Goal: Task Accomplishment & Management: Use online tool/utility

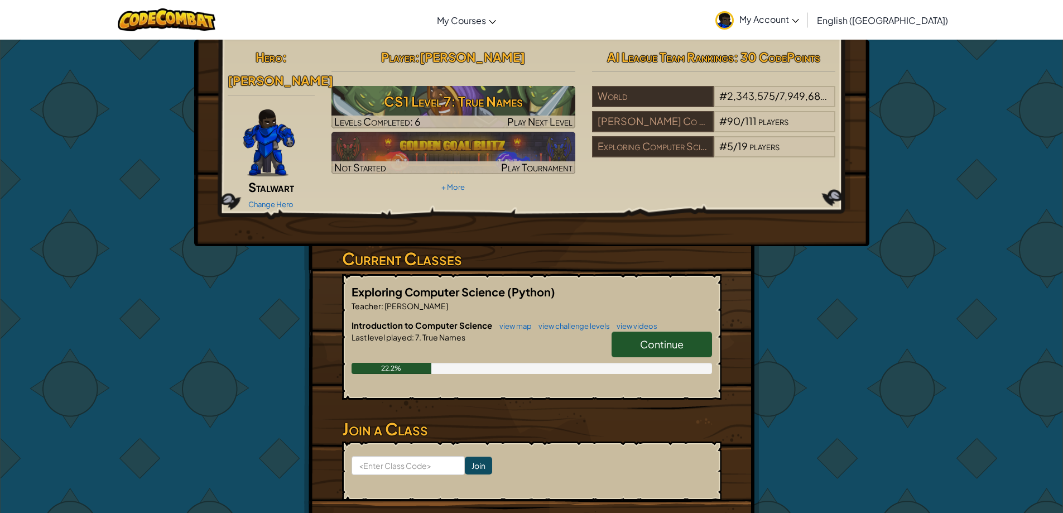
click at [674, 338] on span "Continue" at bounding box center [662, 344] width 44 height 13
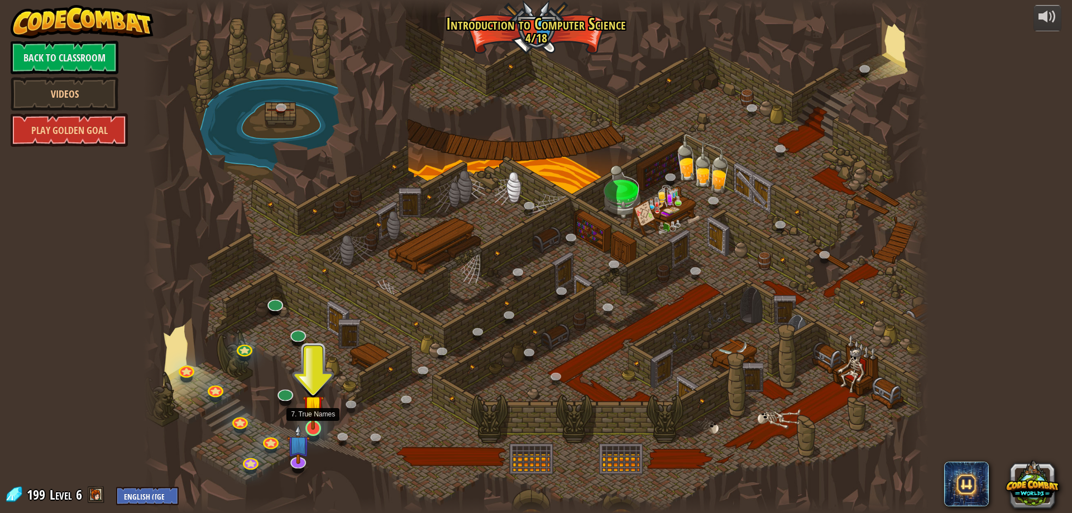
click at [319, 428] on img at bounding box center [313, 405] width 21 height 48
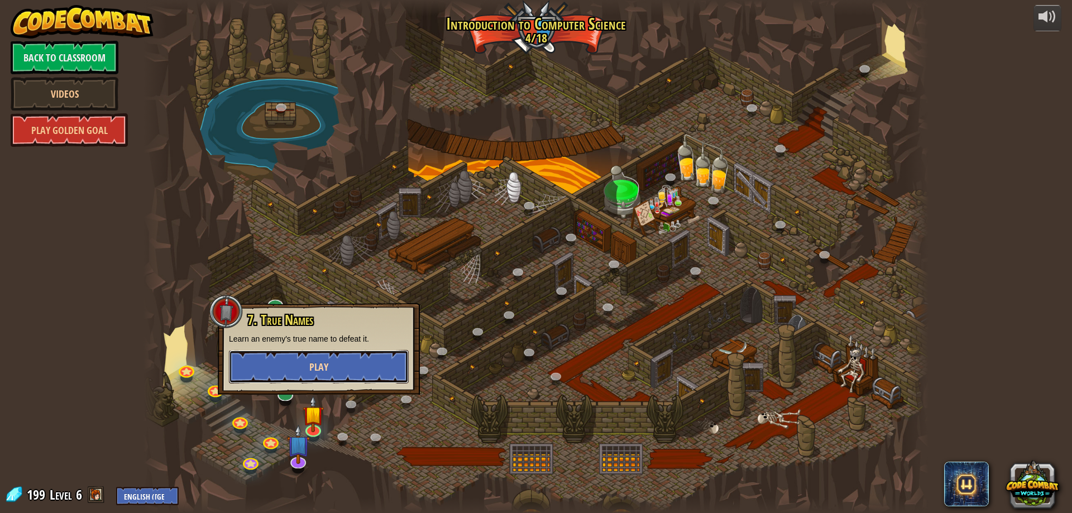
click at [299, 352] on button "Play" at bounding box center [319, 366] width 180 height 33
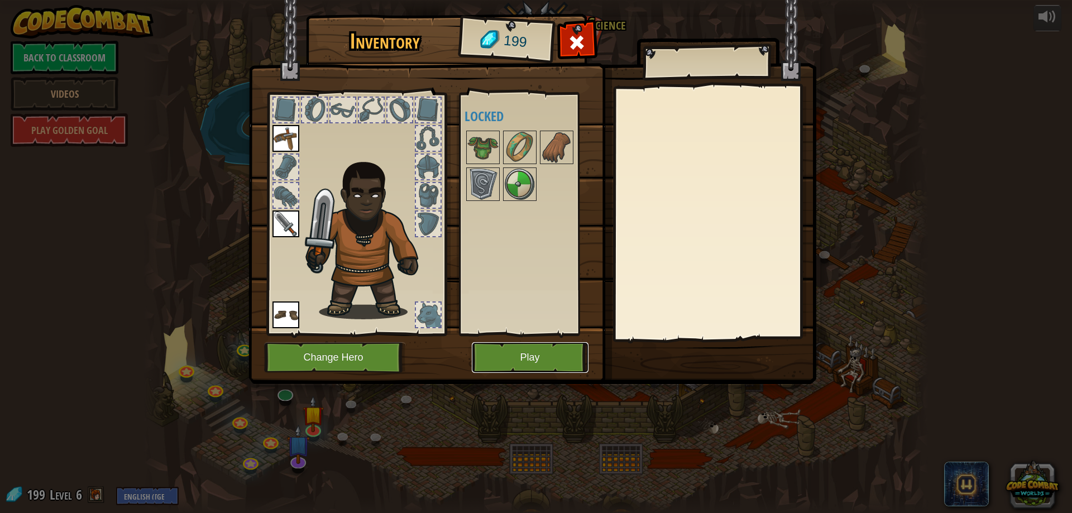
click at [522, 345] on button "Play" at bounding box center [530, 357] width 117 height 31
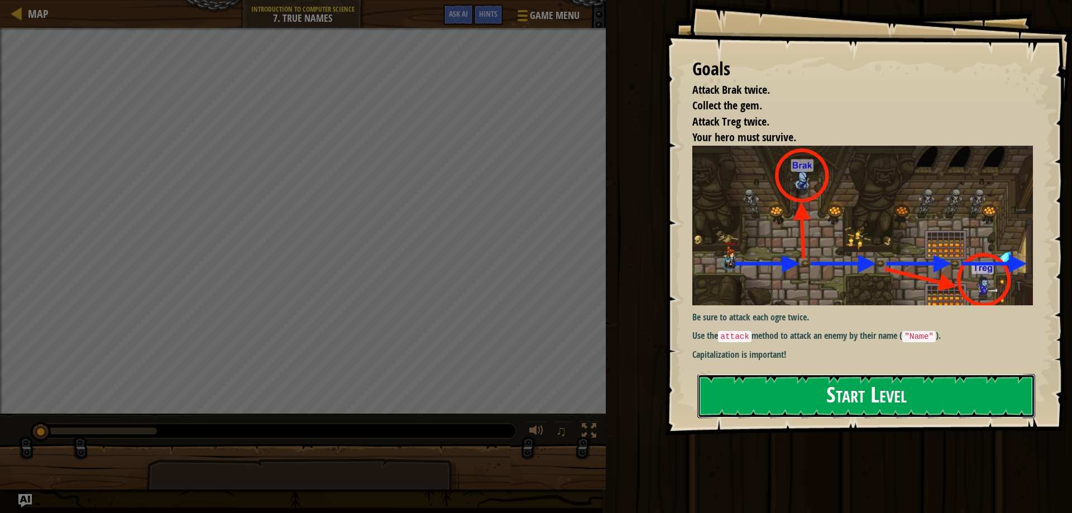
click at [916, 395] on button "Start Level" at bounding box center [866, 396] width 338 height 44
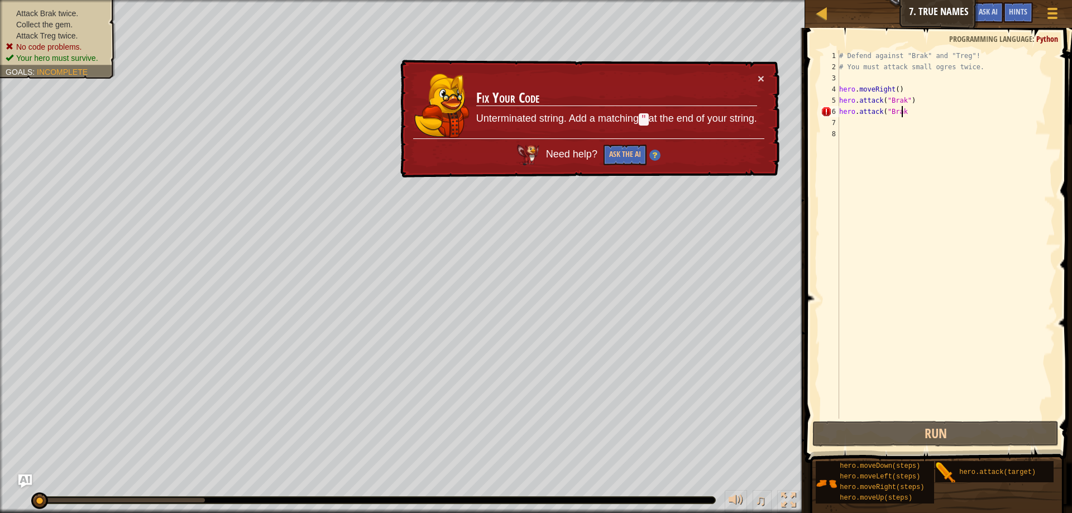
click at [905, 112] on div "# Defend against "Brak" and "Treg"! # You must attack small ogres twice. hero .…" at bounding box center [946, 245] width 218 height 391
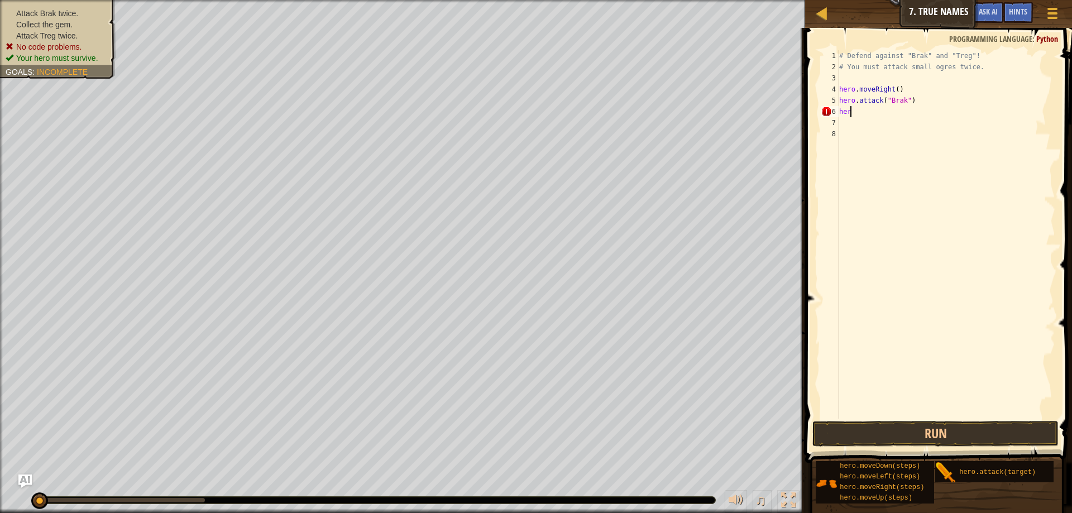
type textarea "h"
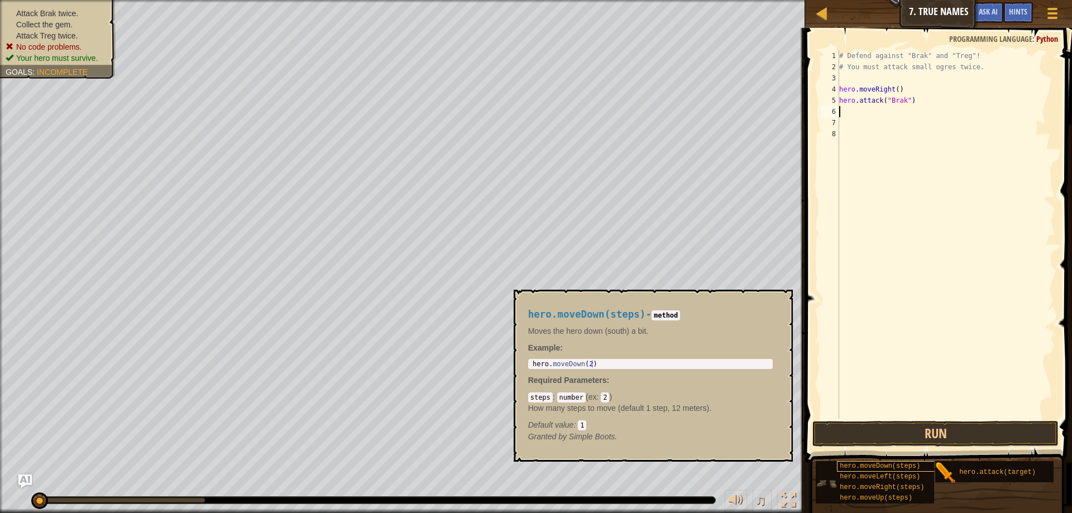
type textarea "m"
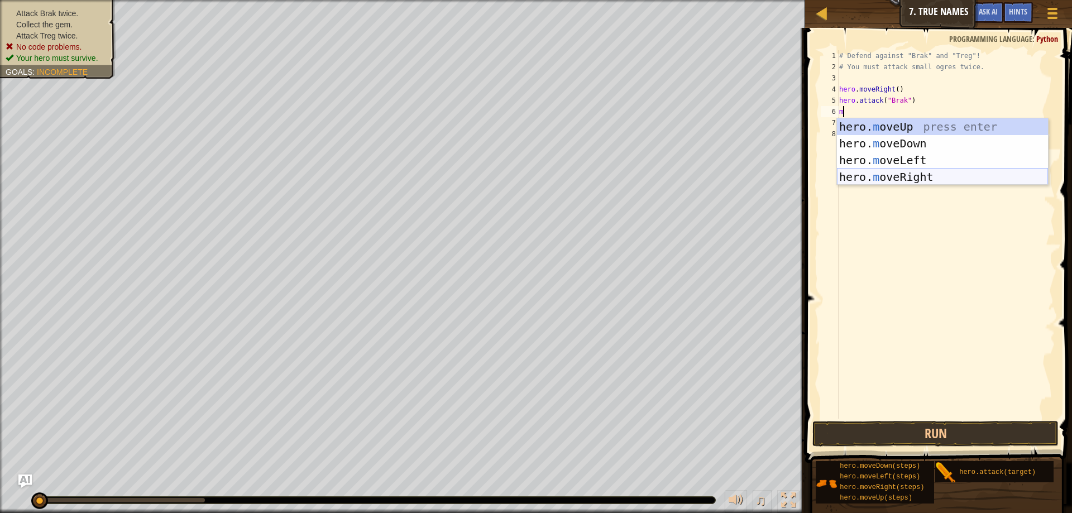
click at [901, 175] on div "hero. m oveUp press enter hero. m oveDown press enter hero. m oveLeft press ent…" at bounding box center [942, 168] width 211 height 100
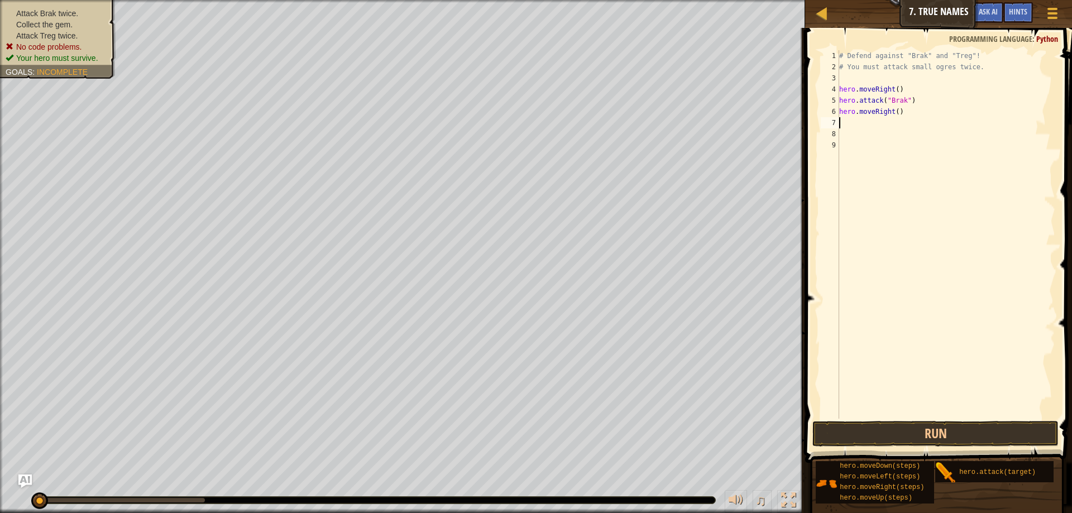
click at [906, 115] on div "# Defend against "Brak" and "Treg"! # You must attack small ogres twice. hero .…" at bounding box center [946, 245] width 218 height 391
type textarea "h"
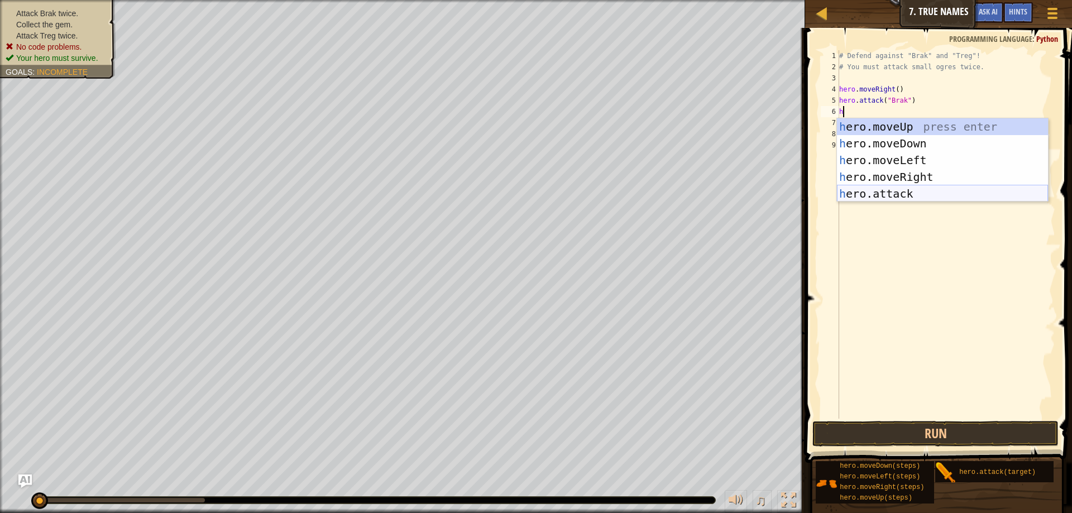
click at [895, 198] on div "h ero.moveUp press enter h ero.moveDown press enter h ero.moveLeft press enter …" at bounding box center [942, 176] width 211 height 117
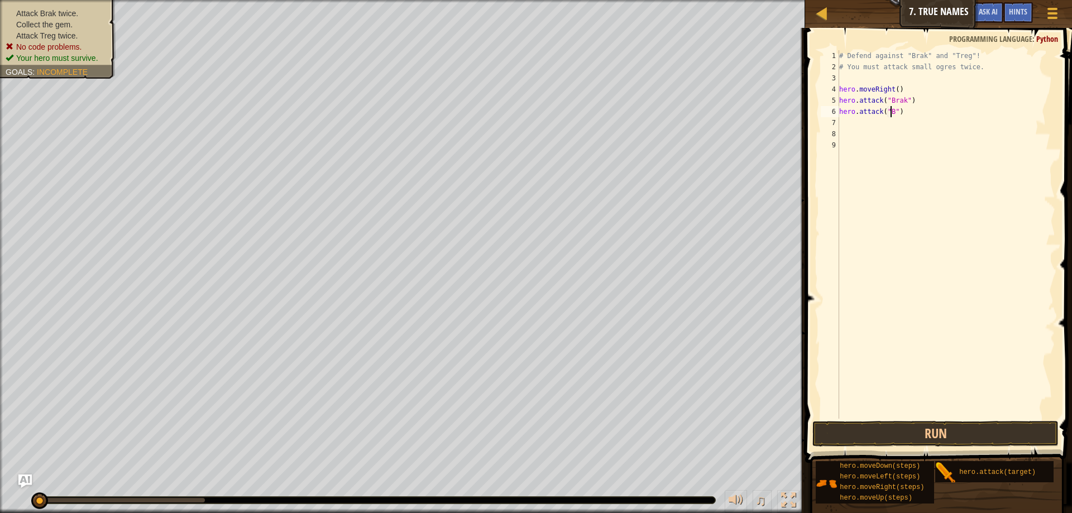
scroll to position [5, 4]
type textarea "hero.attack("Brak")"
click at [847, 119] on div "# Defend against "Brak" and "Treg"! # You must attack small ogres twice. hero .…" at bounding box center [946, 245] width 218 height 391
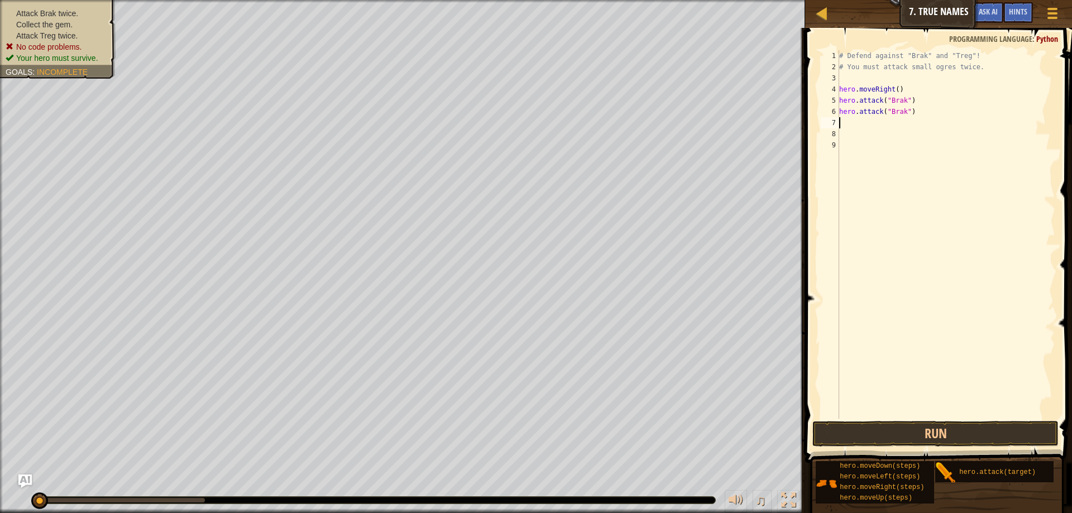
type textarea "m"
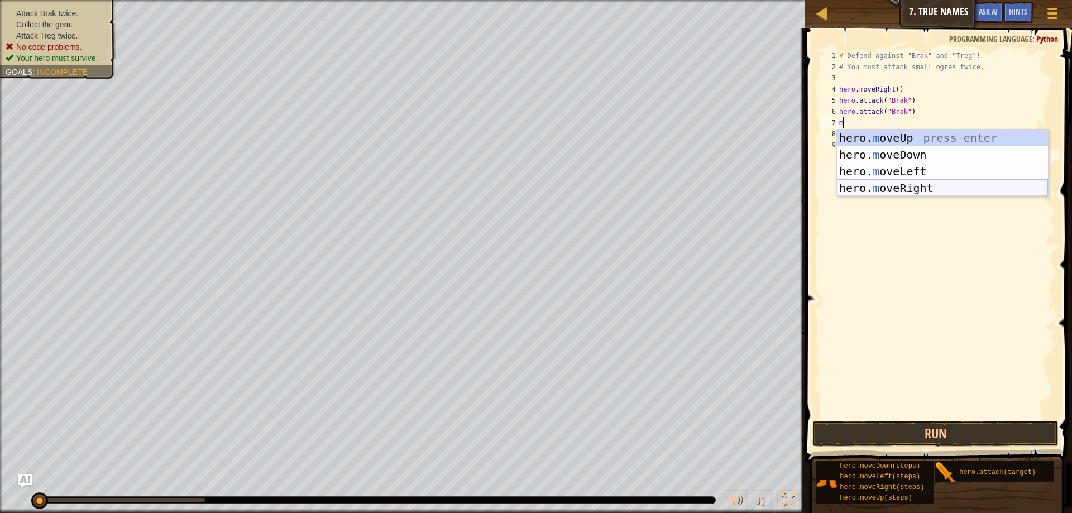
click at [916, 189] on div "hero. m oveUp press enter hero. m oveDown press enter hero. m oveLeft press ent…" at bounding box center [942, 179] width 211 height 100
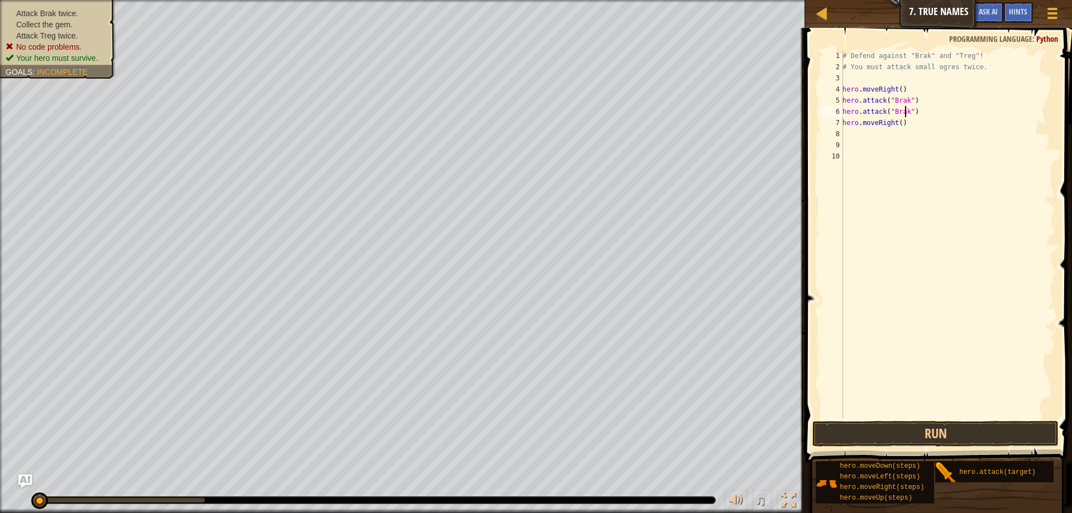
click at [905, 112] on div "# Defend against "Brak" and "Treg"! # You must attack small ogres twice. hero .…" at bounding box center [947, 245] width 215 height 391
click at [906, 123] on div "# Defend against "Brak" and "Treg"! # You must attack small ogres twice. hero .…" at bounding box center [947, 245] width 215 height 391
type textarea "h"
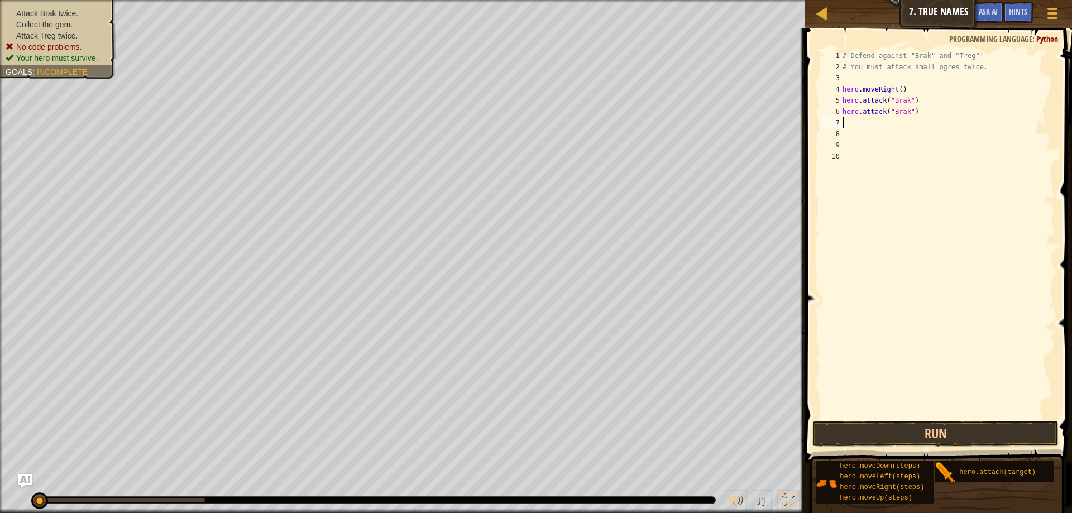
type textarea "m"
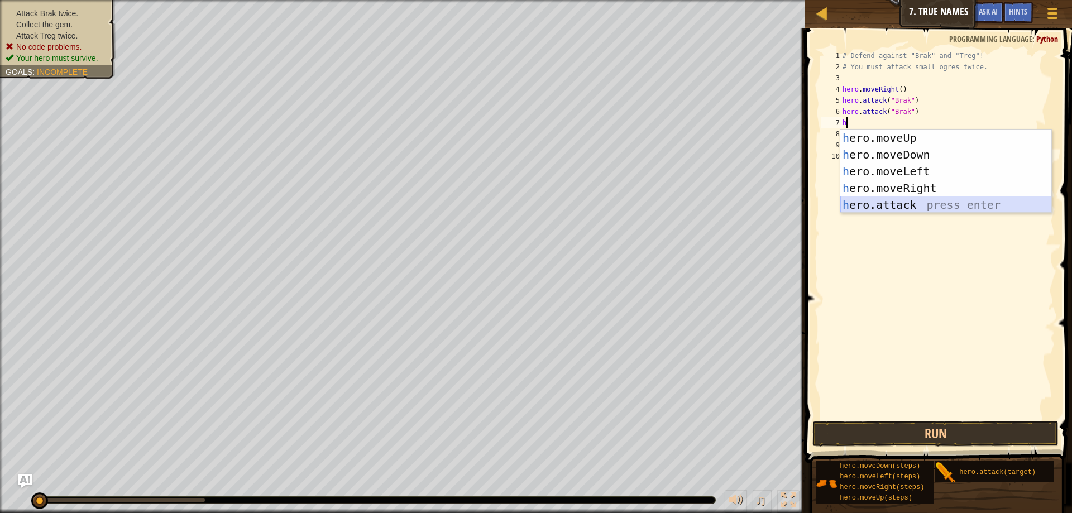
click at [916, 198] on div "h ero.moveUp press enter h ero.moveDown press enter h ero.moveLeft press enter …" at bounding box center [945, 187] width 211 height 117
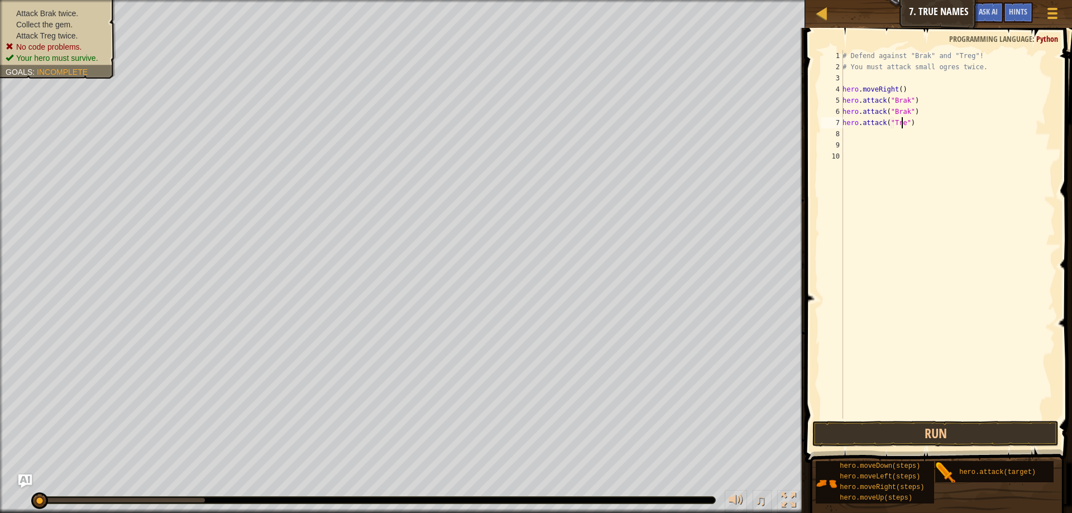
type textarea "hero.attack("Treg")"
click at [852, 135] on div "# Defend against "Brak" and "Treg"! # You must attack small ogres twice. hero .…" at bounding box center [947, 245] width 215 height 391
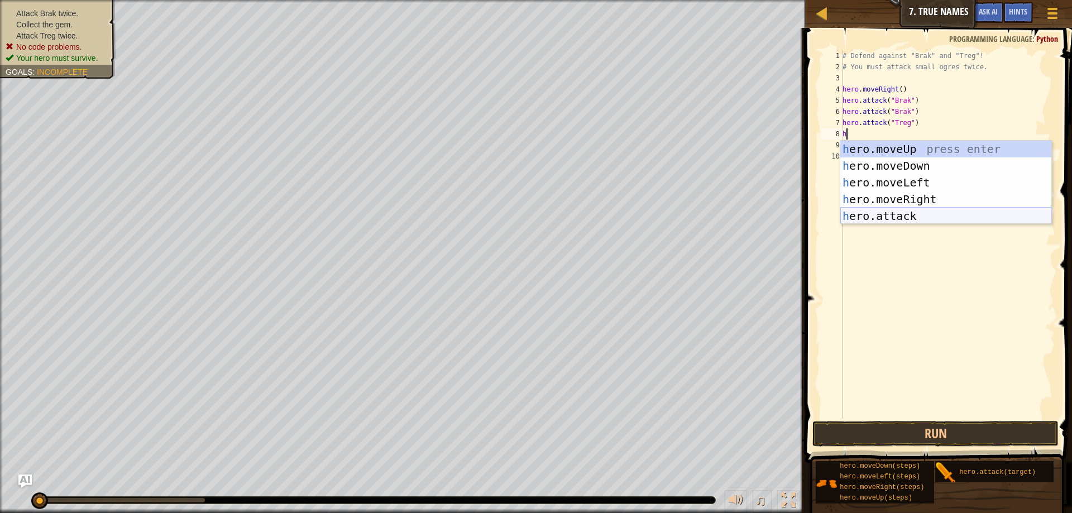
click at [892, 215] on div "h ero.moveUp press enter h ero.moveDown press enter h ero.moveLeft press enter …" at bounding box center [945, 199] width 211 height 117
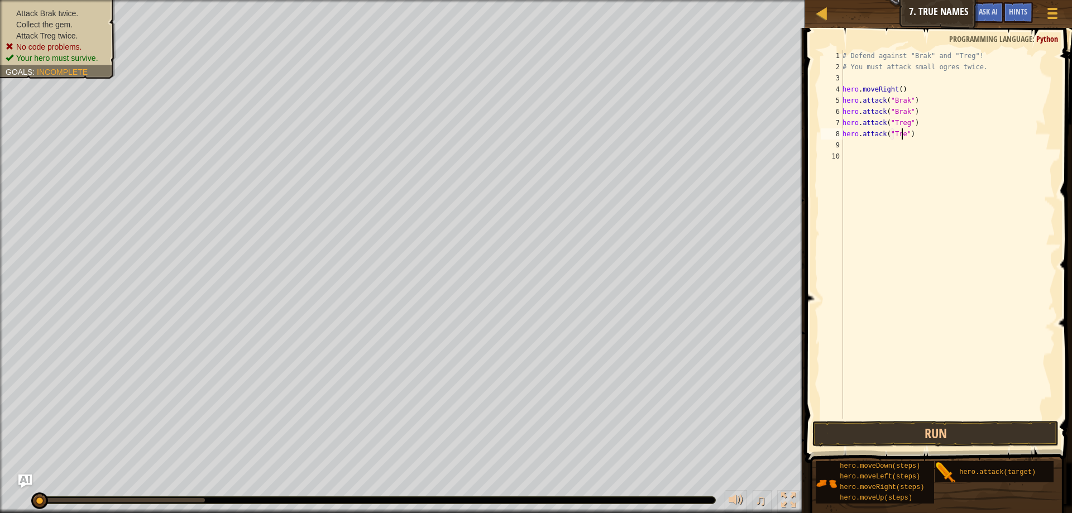
type textarea "hero.attack("Treg")"
click at [865, 145] on div "# Defend against "Brak" and "Treg"! # You must attack small ogres twice. hero .…" at bounding box center [947, 245] width 215 height 391
type textarea "m"
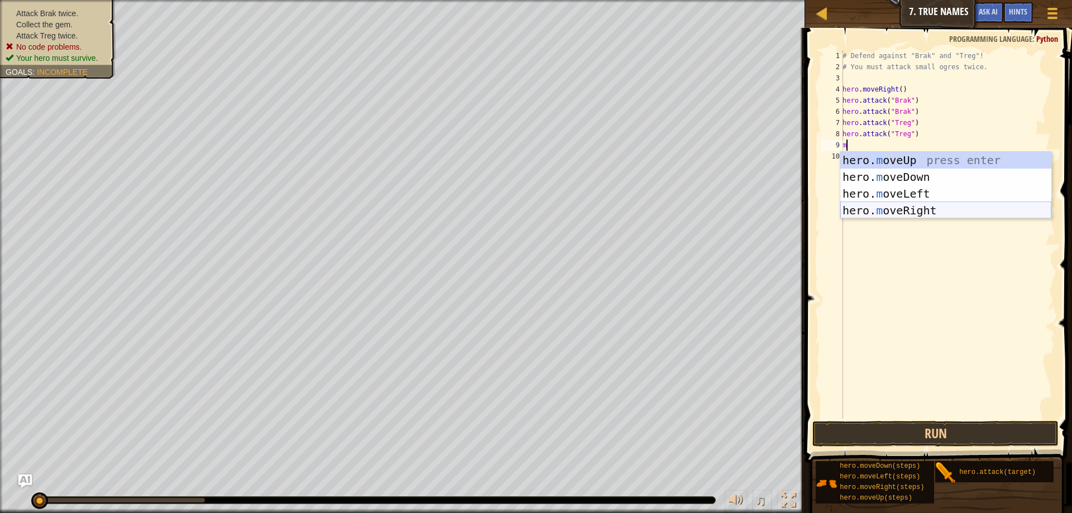
click at [891, 211] on div "hero. m oveUp press enter hero. m oveDown press enter hero. m oveLeft press ent…" at bounding box center [945, 202] width 211 height 100
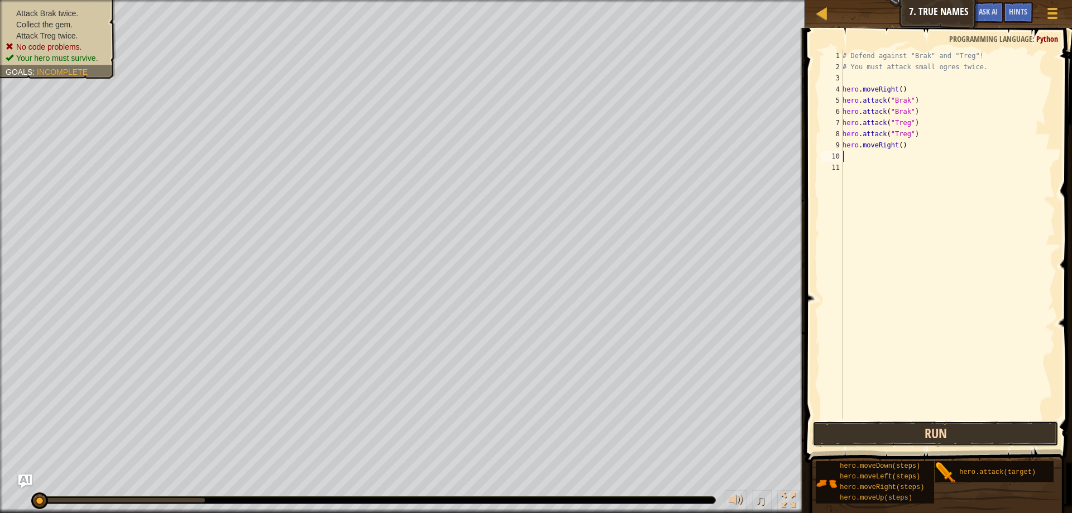
click at [949, 434] on button "Run" at bounding box center [935, 434] width 246 height 26
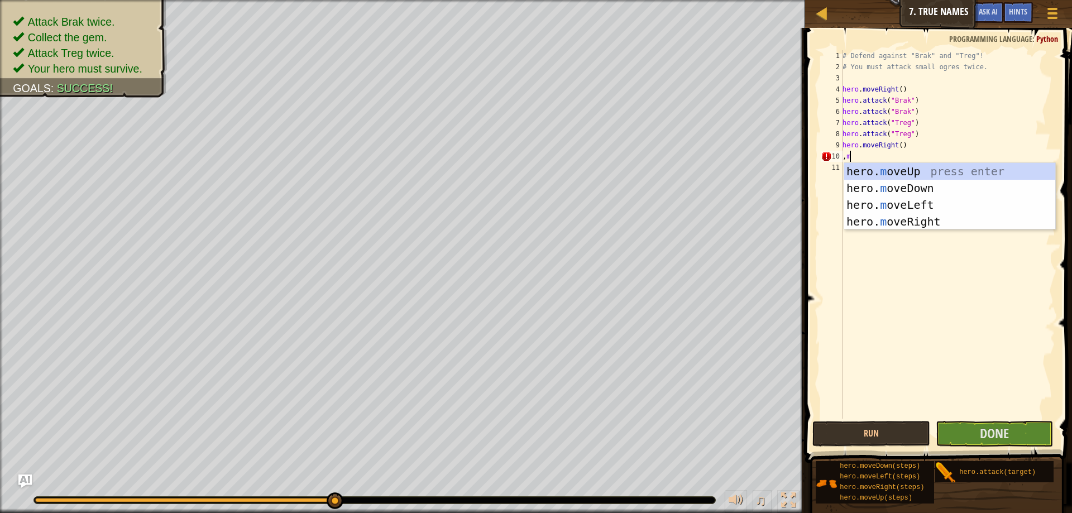
type textarea ","
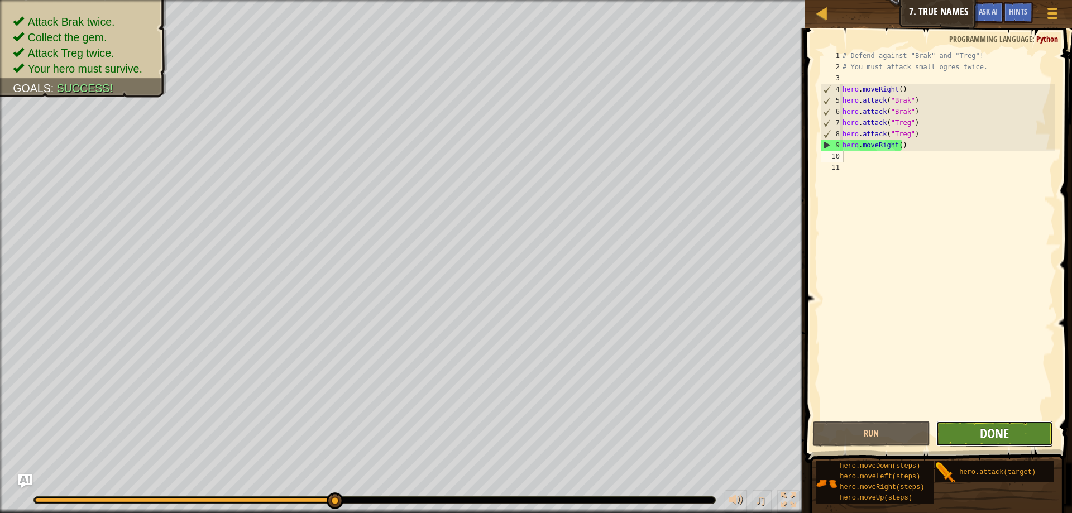
click at [989, 437] on span "Done" at bounding box center [994, 433] width 29 height 18
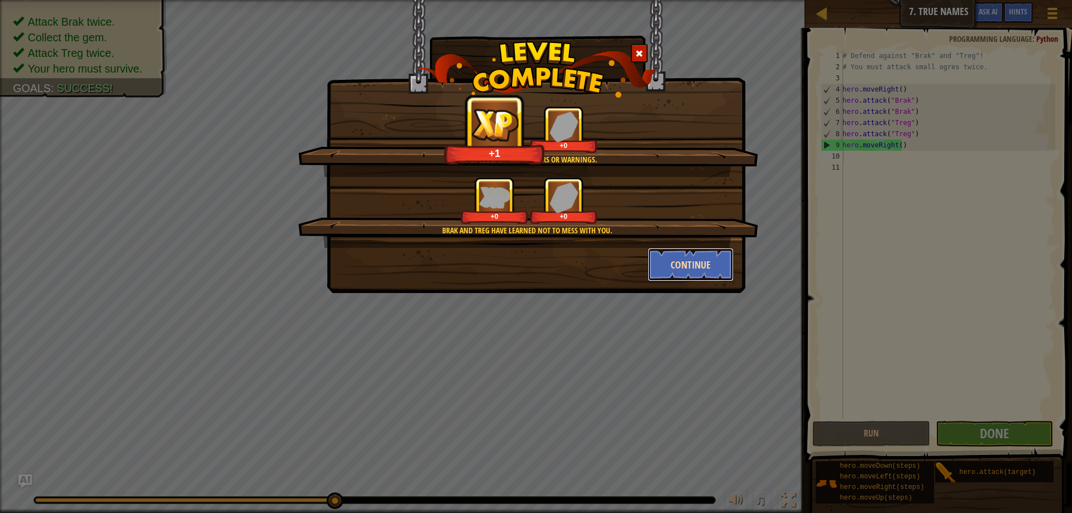
click at [714, 266] on button "Continue" at bounding box center [690, 264] width 87 height 33
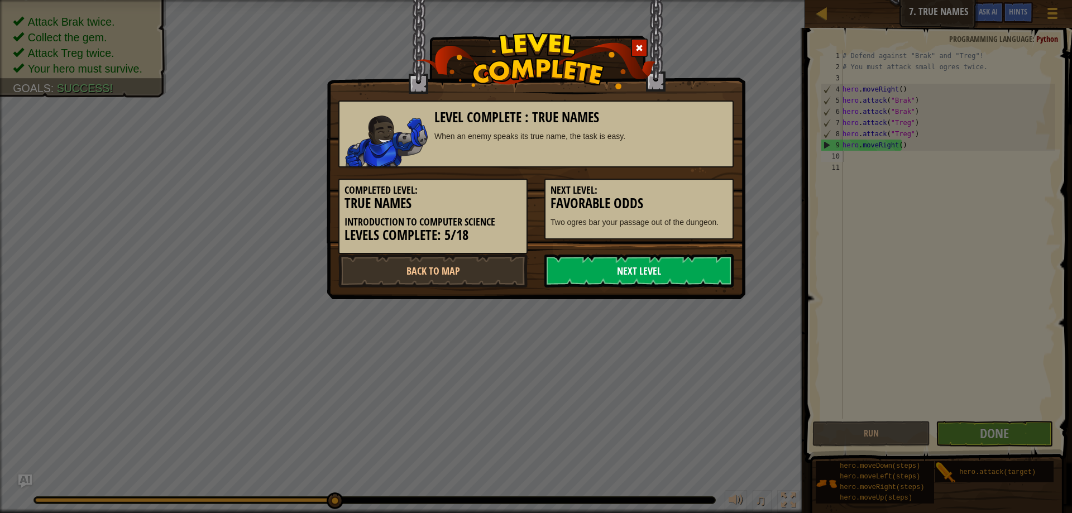
click at [694, 266] on link "Next Level" at bounding box center [638, 270] width 189 height 33
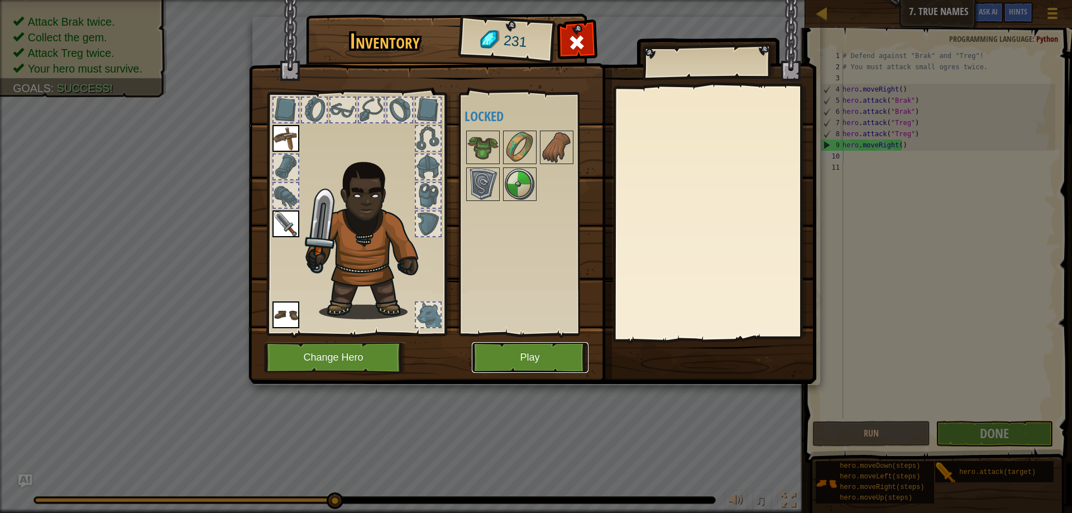
click at [495, 354] on button "Play" at bounding box center [530, 357] width 117 height 31
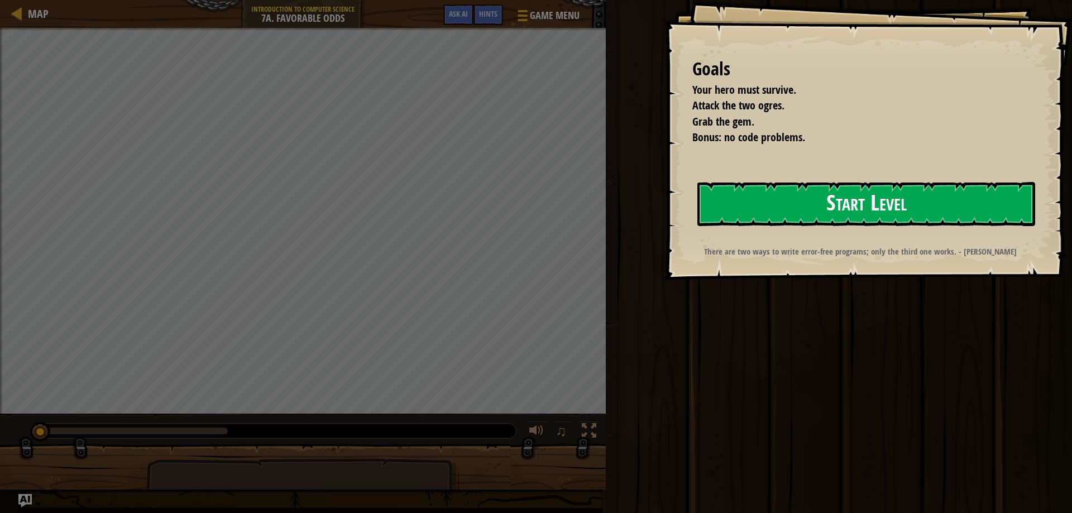
click at [785, 203] on button "Start Level" at bounding box center [866, 204] width 338 height 44
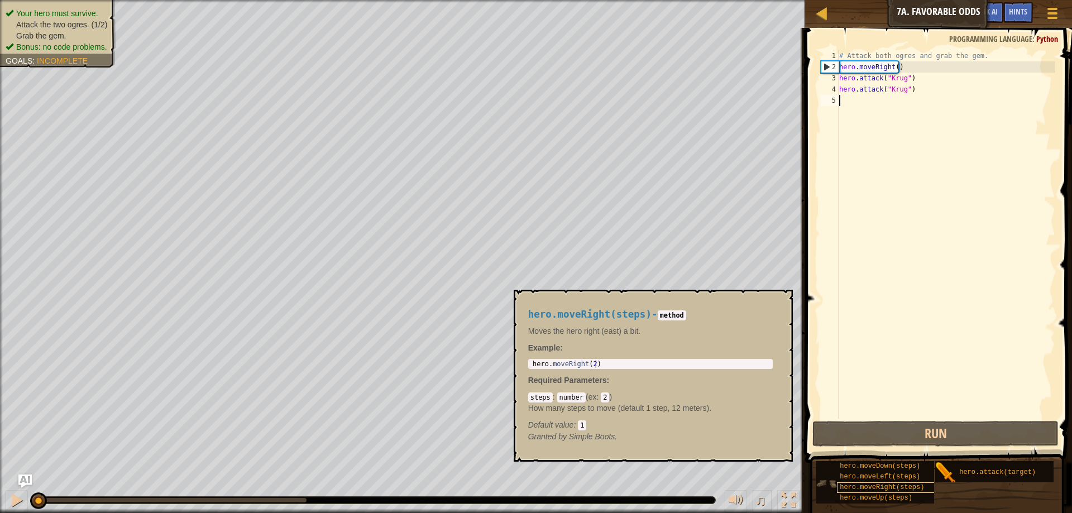
type textarea "m"
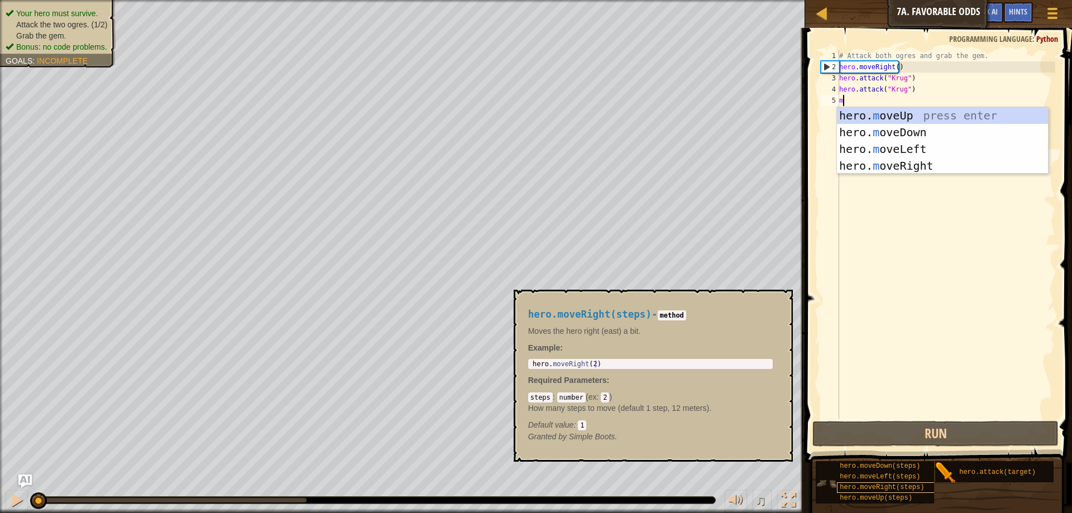
scroll to position [5, 0]
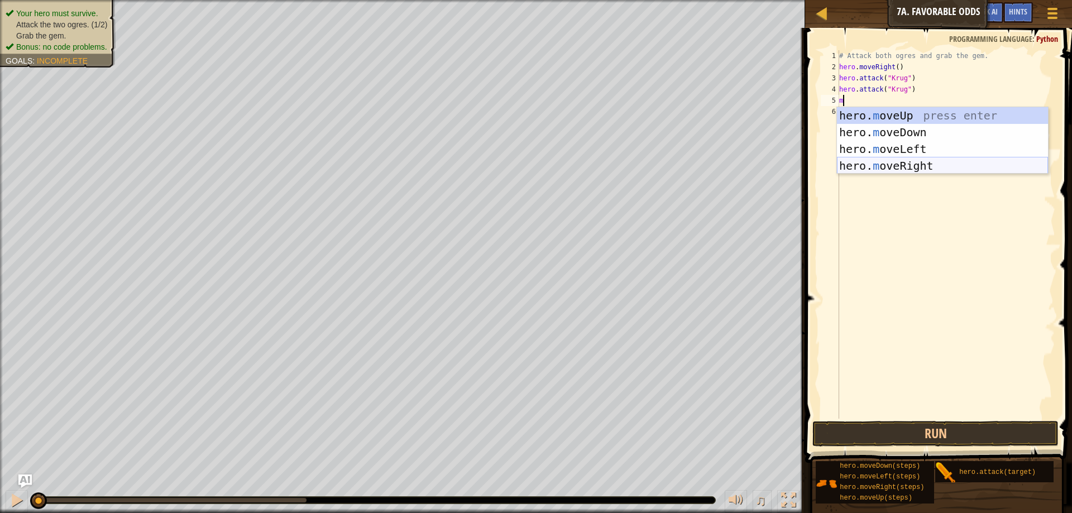
click at [906, 159] on div "hero. m oveUp press enter hero. m oveDown press enter hero. m oveLeft press ent…" at bounding box center [942, 157] width 211 height 100
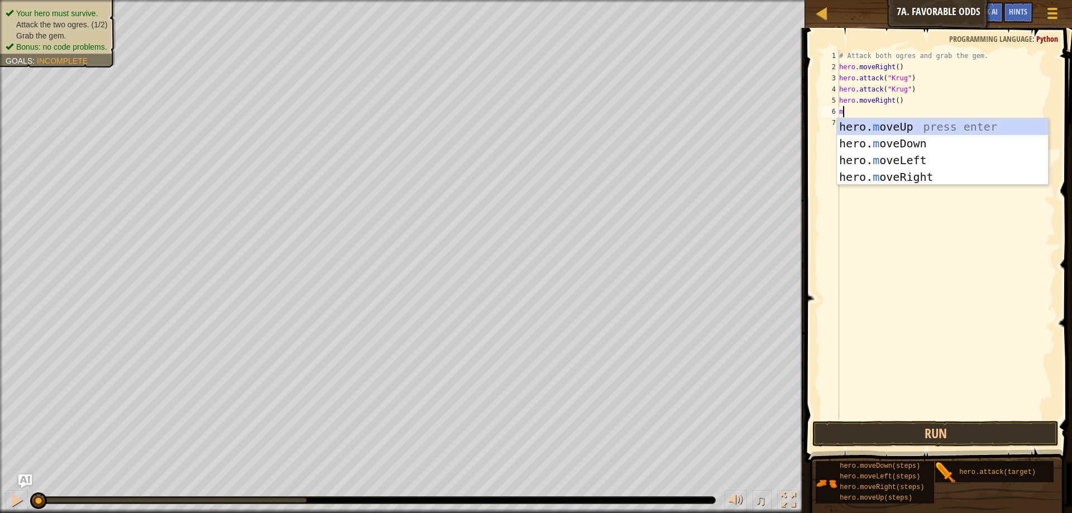
type textarea "m"
click at [900, 157] on div "hero. m oveUp press enter hero. m oveDown press enter hero. m oveLeft press ent…" at bounding box center [942, 168] width 211 height 100
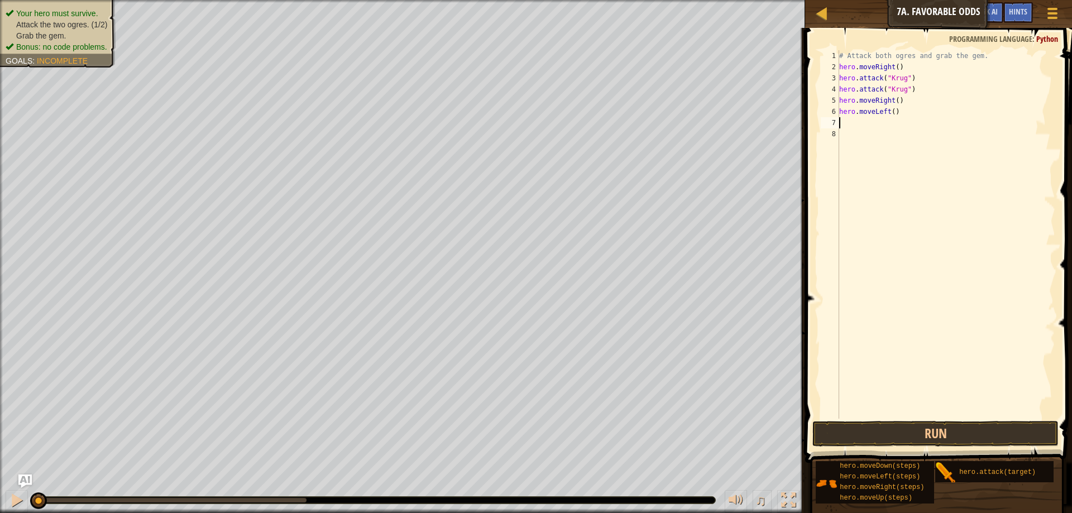
type textarea "m"
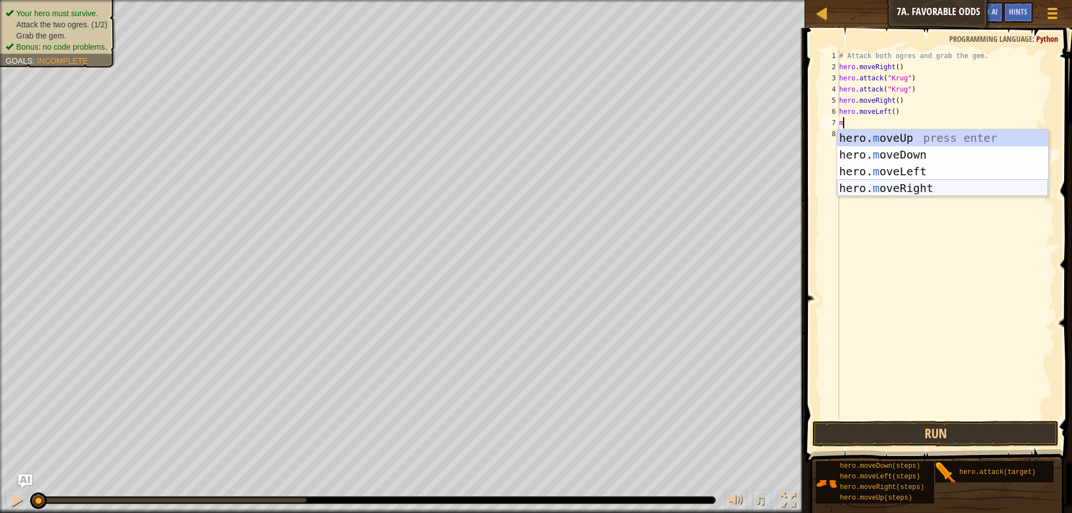
click at [890, 182] on div "hero. m oveUp press enter hero. m oveDown press enter hero. m oveLeft press ent…" at bounding box center [942, 179] width 211 height 100
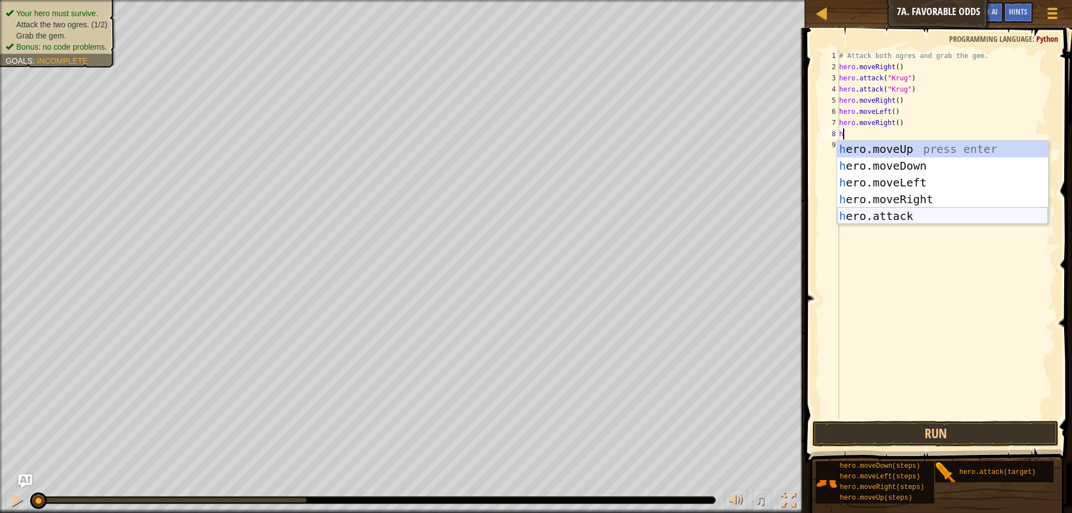
click at [875, 213] on div "h ero.moveUp press enter h ero.moveDown press enter h ero.moveLeft press enter …" at bounding box center [942, 199] width 211 height 117
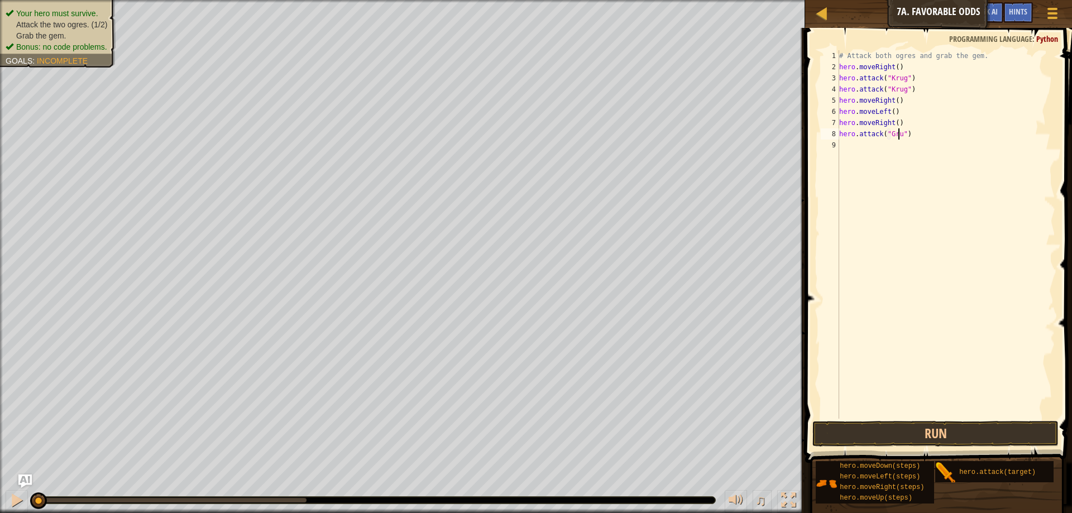
scroll to position [5, 5]
type textarea "hero.attack("Grump")"
click at [857, 151] on div "# Attack both ogres and grab the gem. hero . moveRight ( ) hero . attack ( "[PE…" at bounding box center [946, 245] width 218 height 391
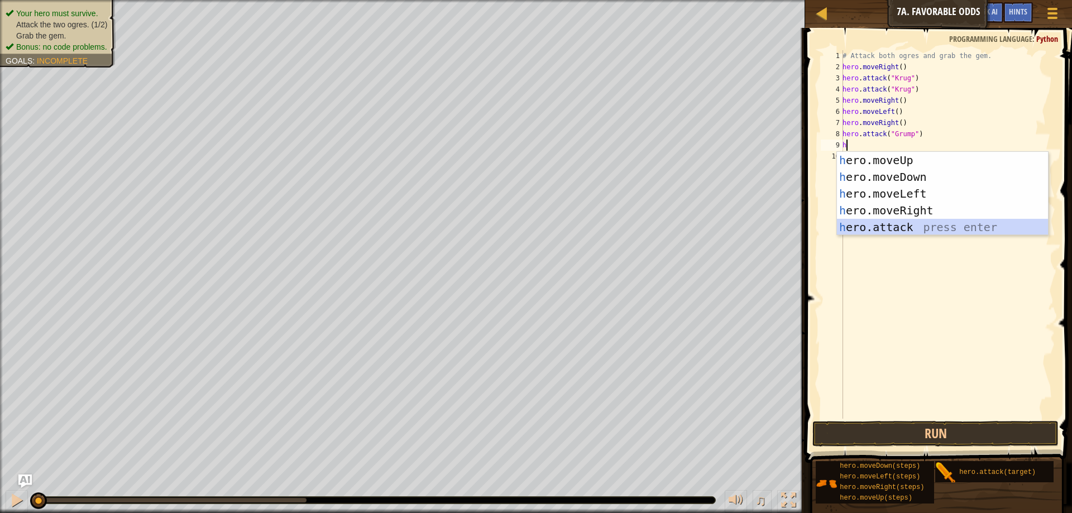
click at [860, 232] on div "h ero.moveUp press enter h ero.moveDown press enter h ero.moveLeft press enter …" at bounding box center [942, 210] width 211 height 117
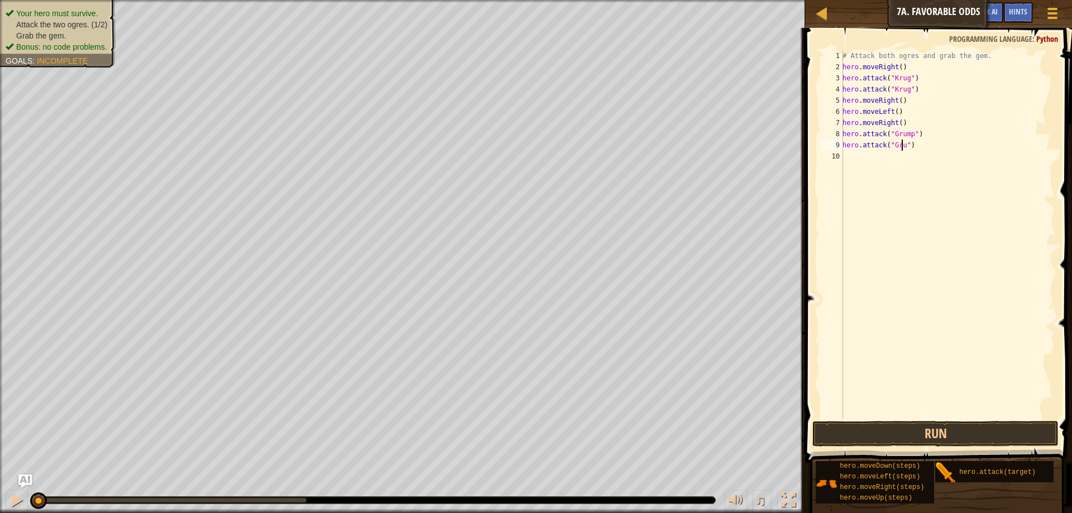
scroll to position [5, 5]
click at [856, 425] on button "Run" at bounding box center [935, 434] width 246 height 26
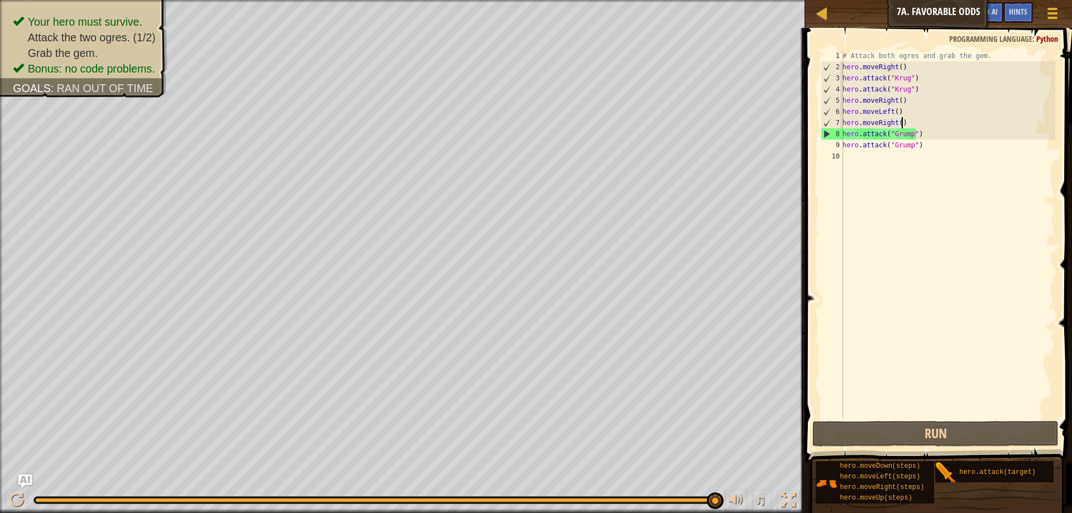
click at [904, 121] on div "# Attack both ogres and grab the gem. hero . moveRight ( ) hero . attack ( "[PE…" at bounding box center [947, 245] width 215 height 391
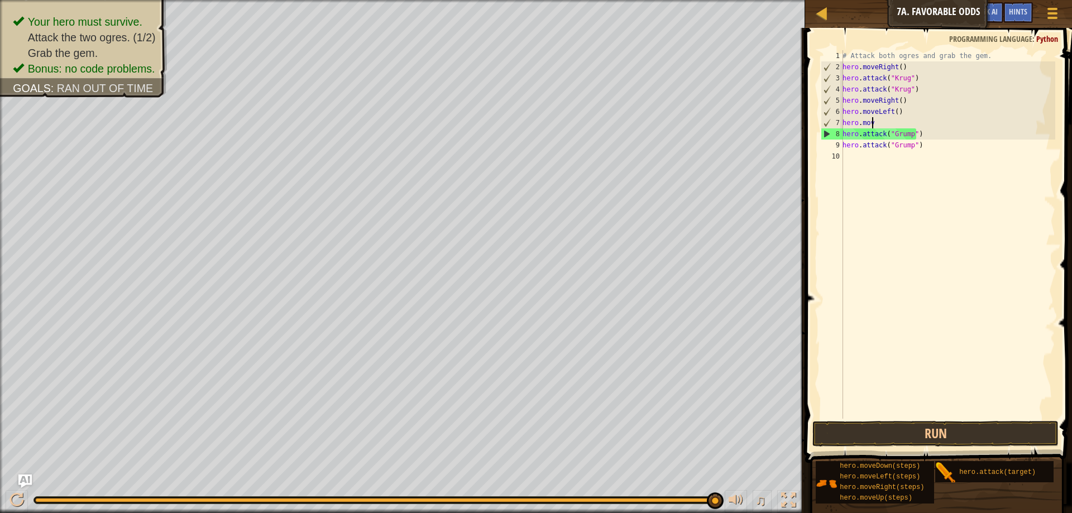
scroll to position [5, 1]
type textarea "h"
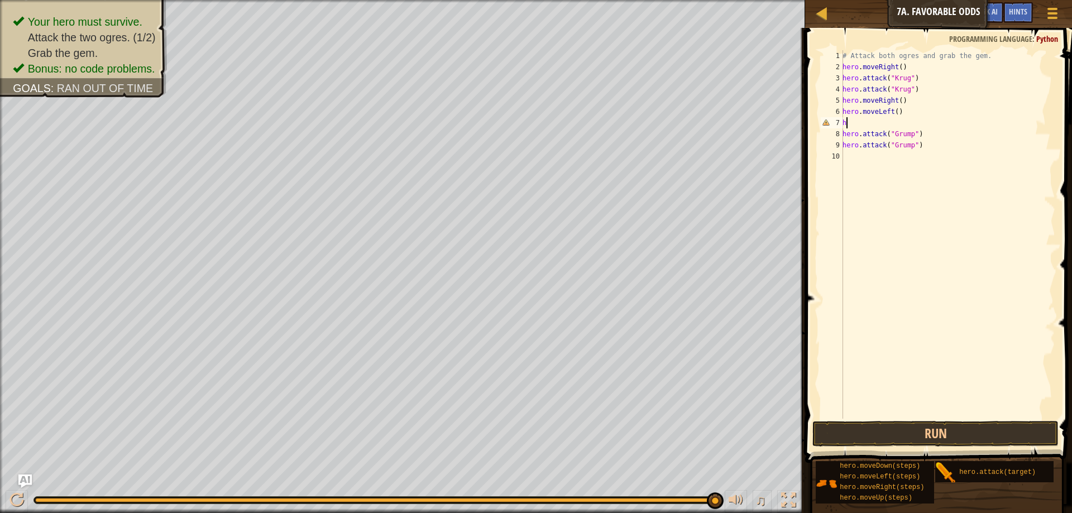
scroll to position [5, 0]
type textarea "h"
type textarea "hero.m"
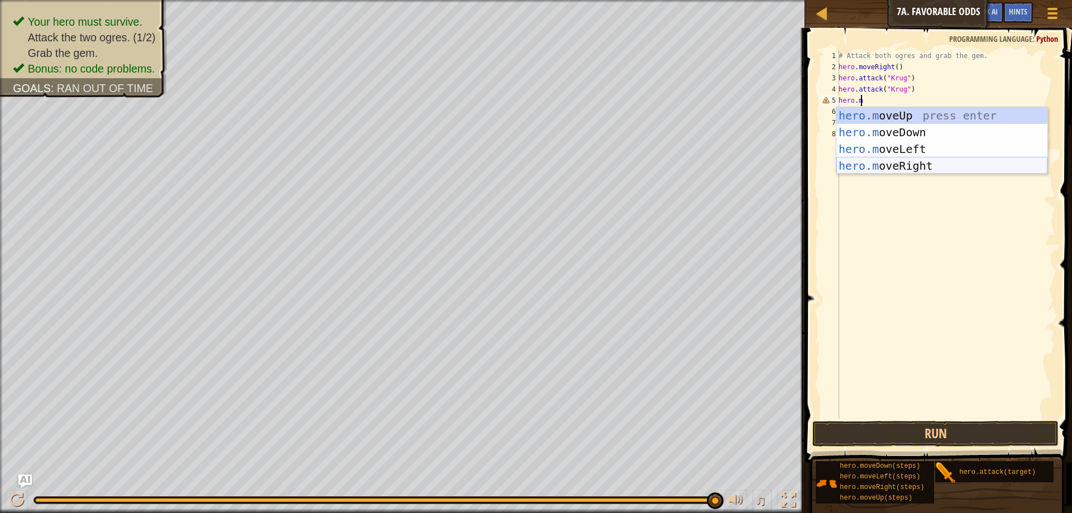
click at [880, 162] on div "hero.m oveUp press enter hero.m oveDown press enter hero.m oveLeft press enter …" at bounding box center [941, 157] width 211 height 100
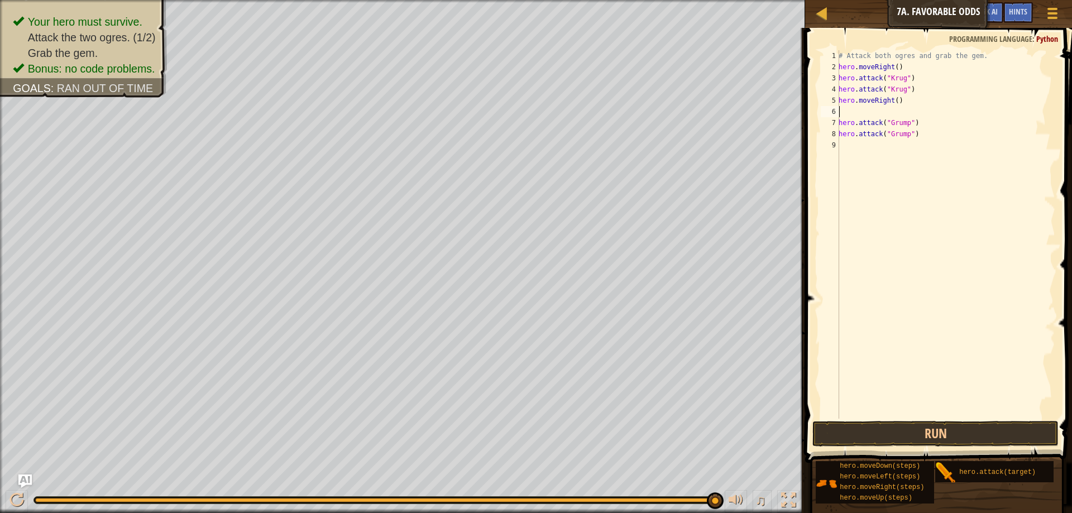
scroll to position [5, 0]
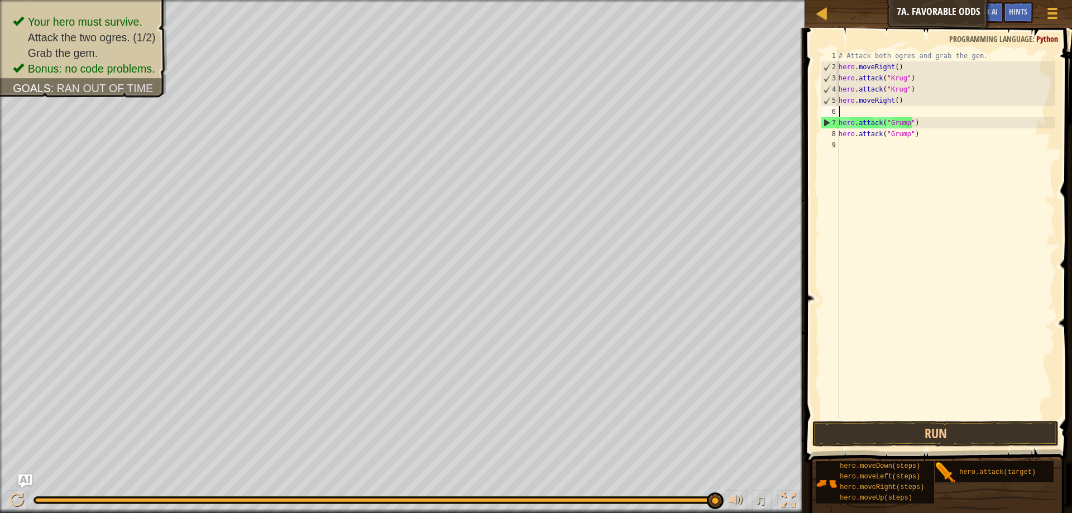
type textarea "m"
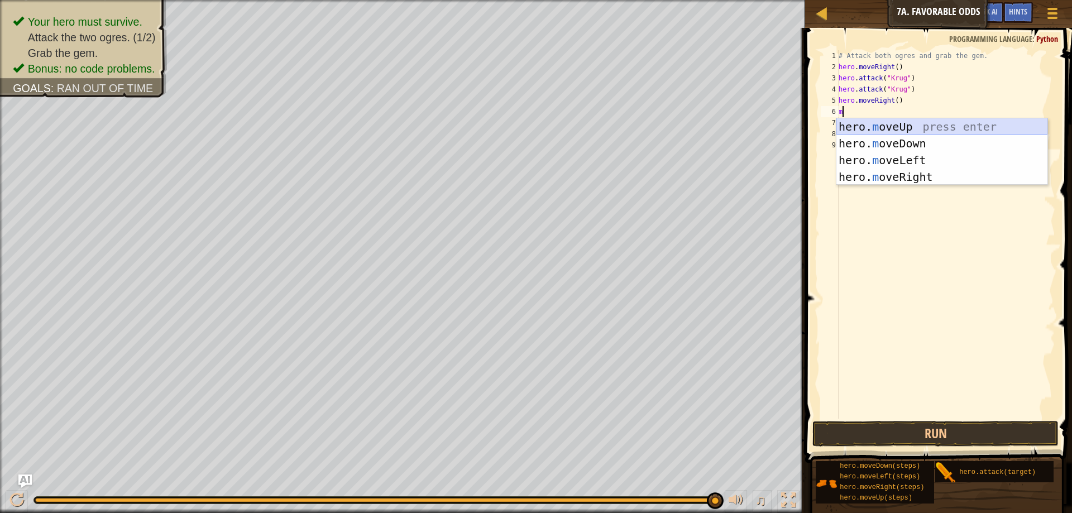
click at [884, 122] on div "hero. m oveUp press enter hero. m oveDown press enter hero. m oveLeft press ent…" at bounding box center [941, 168] width 211 height 100
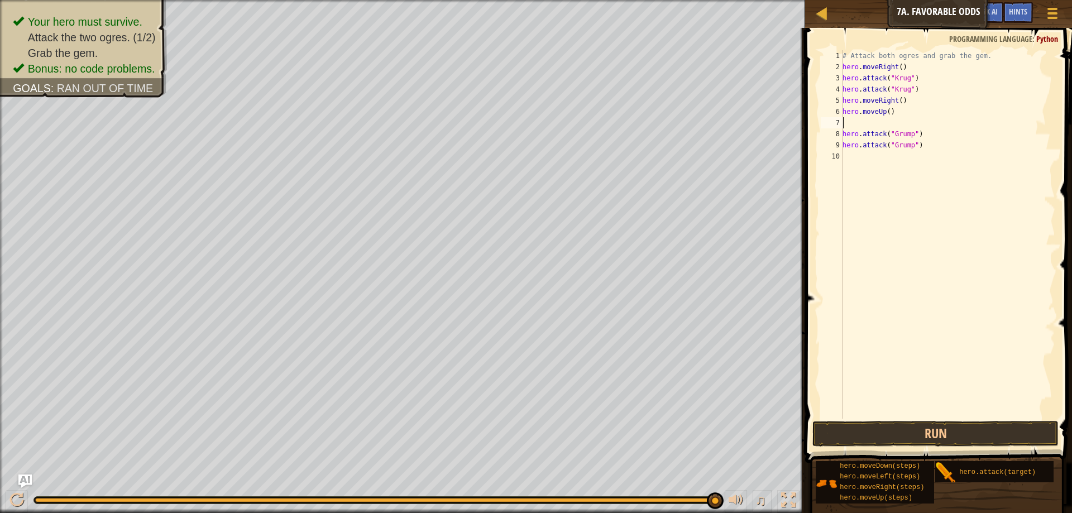
type textarea "m"
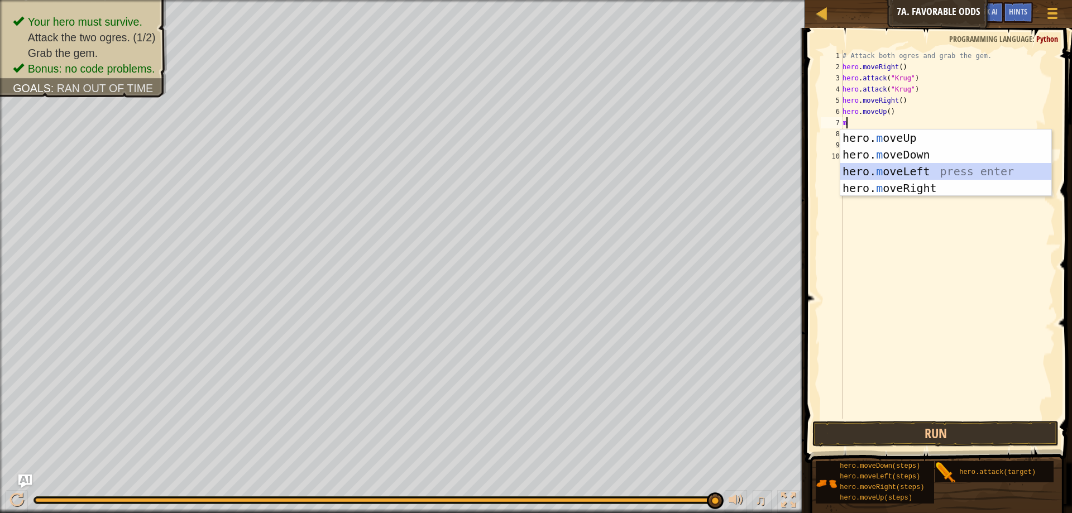
click at [896, 167] on div "hero. m oveUp press enter hero. m oveDown press enter hero. m oveLeft press ent…" at bounding box center [945, 179] width 211 height 100
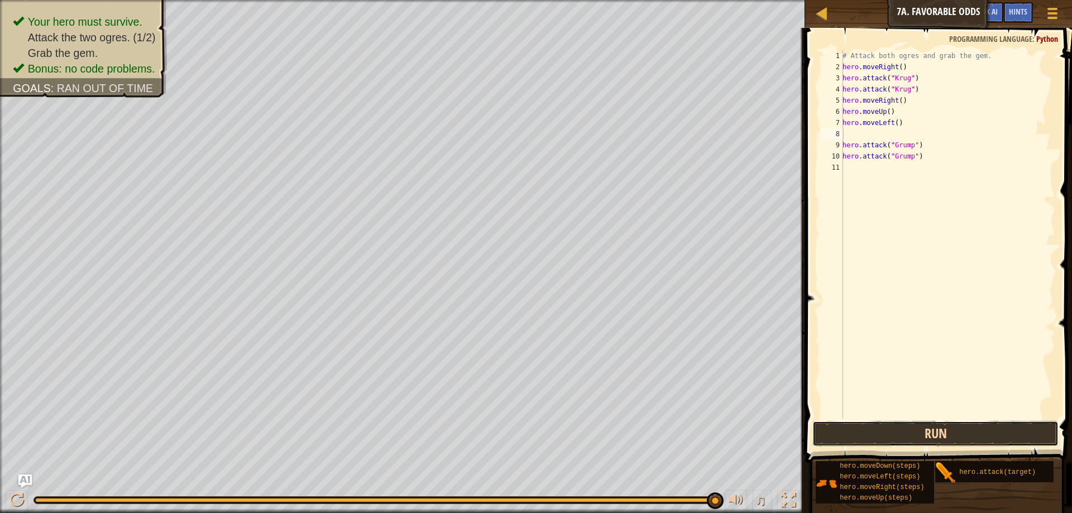
click at [972, 426] on button "Run" at bounding box center [935, 434] width 246 height 26
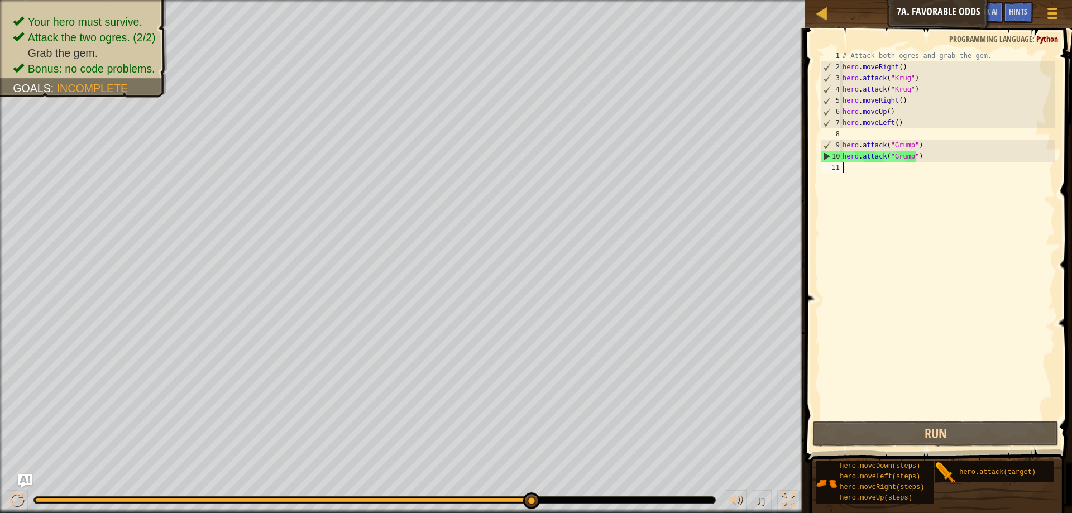
click at [846, 169] on div "# Attack both ogres and grab the gem. hero . moveRight ( ) hero . attack ( "Kru…" at bounding box center [947, 245] width 215 height 391
type textarea "m"
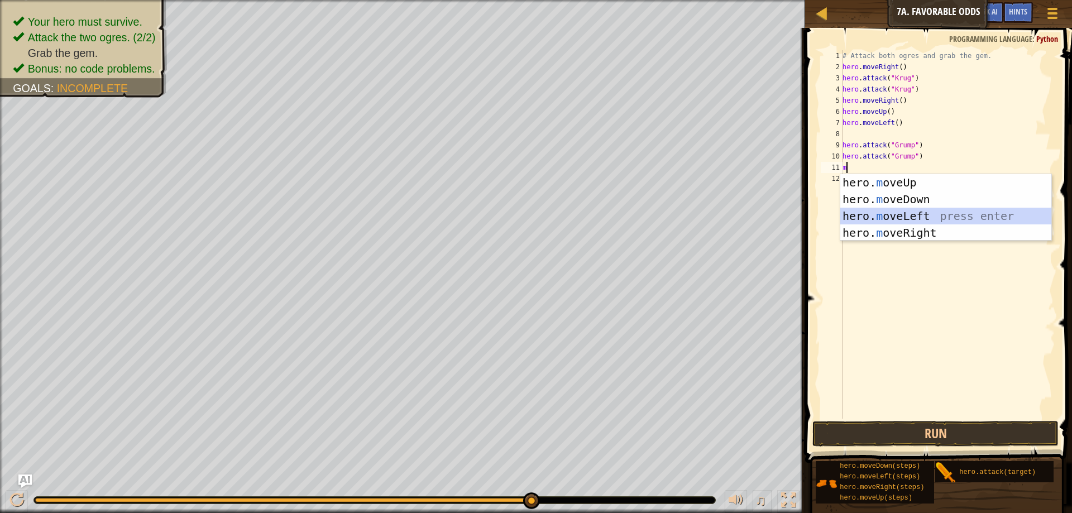
click at [893, 213] on div "hero. m oveUp press enter hero. m oveDown press enter hero. m oveLeft press ent…" at bounding box center [945, 224] width 211 height 100
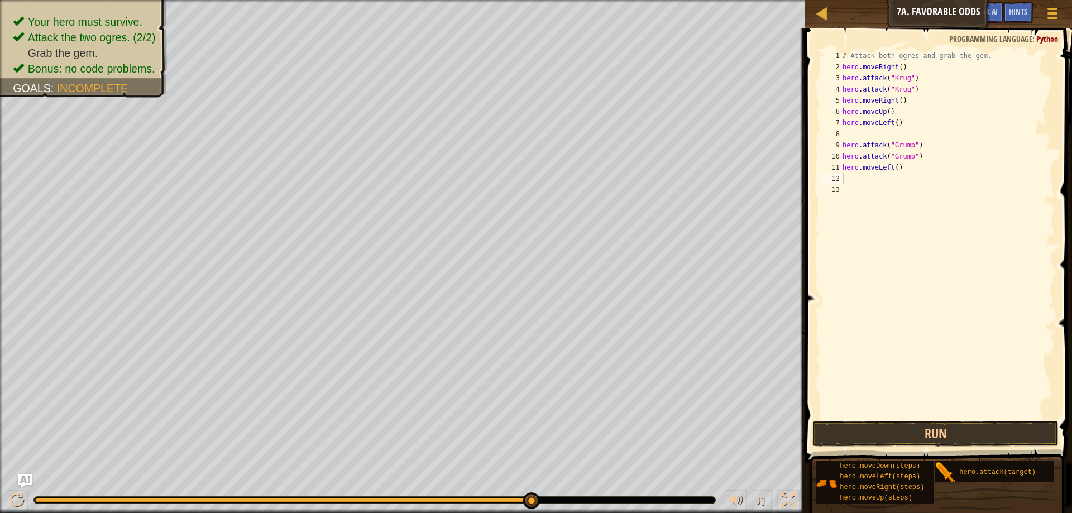
click at [944, 449] on span at bounding box center [939, 230] width 276 height 468
click at [941, 429] on button "Run" at bounding box center [935, 434] width 246 height 26
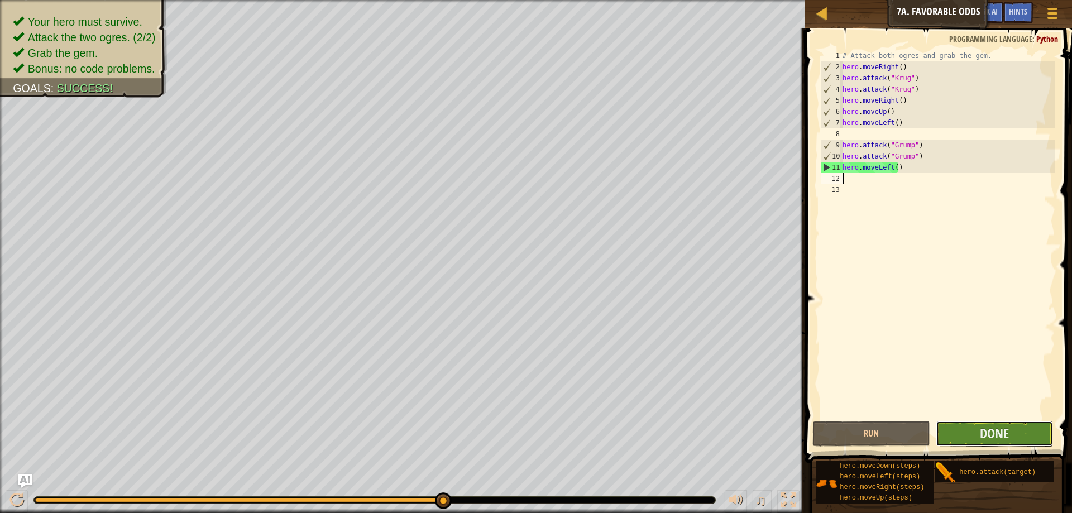
click at [1021, 438] on button "Done" at bounding box center [993, 434] width 117 height 26
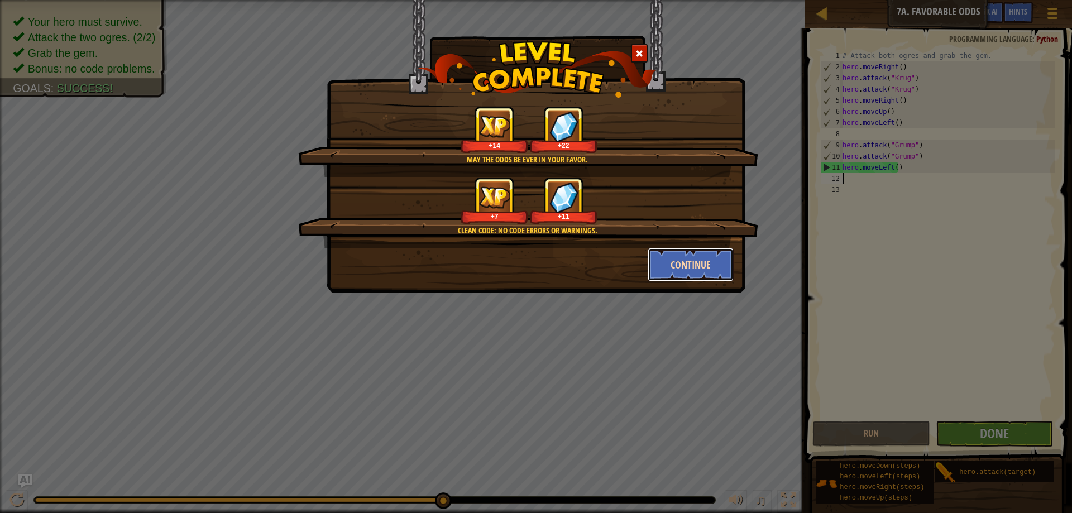
click at [694, 255] on button "Continue" at bounding box center [690, 264] width 87 height 33
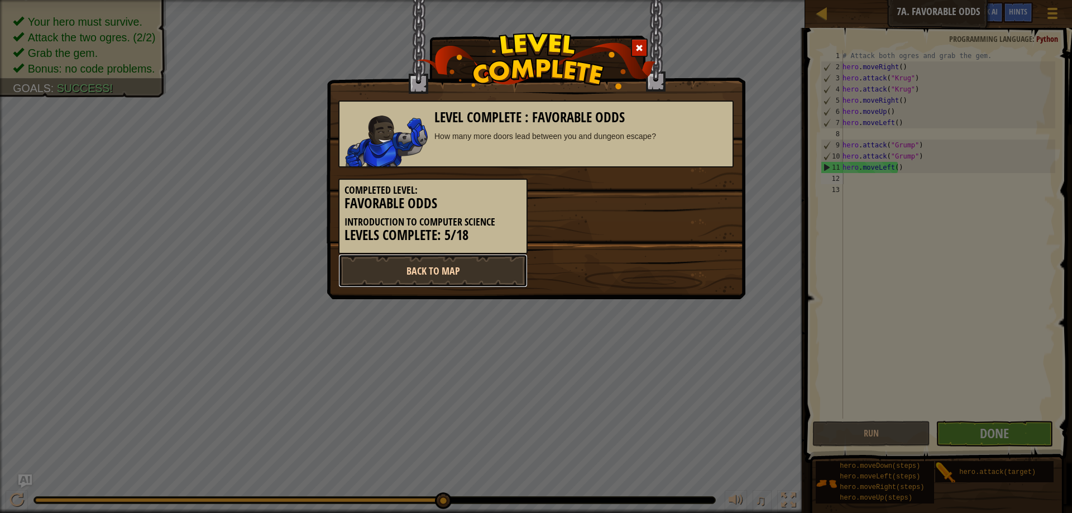
click at [473, 275] on link "Back to Map" at bounding box center [432, 270] width 189 height 33
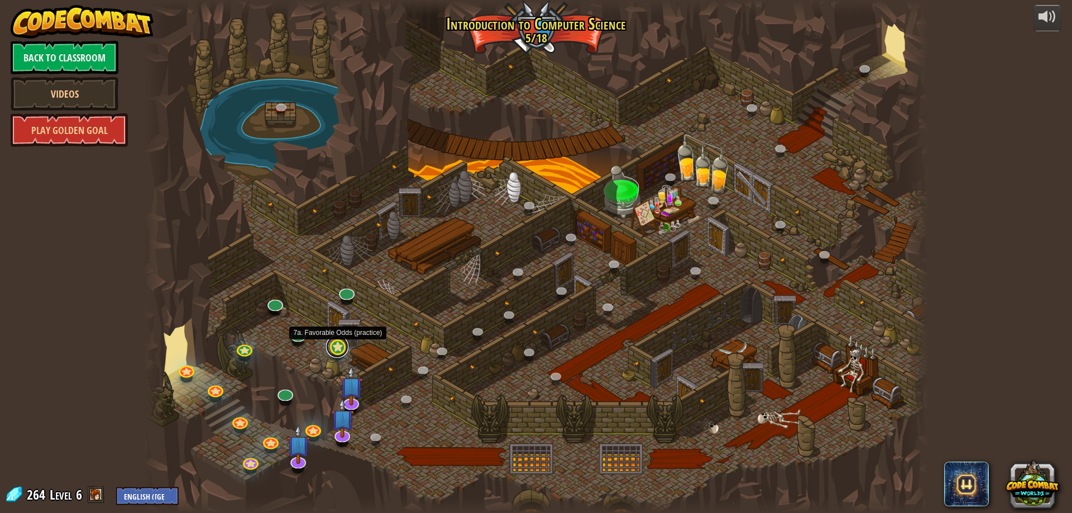
click at [339, 348] on link at bounding box center [337, 346] width 22 height 22
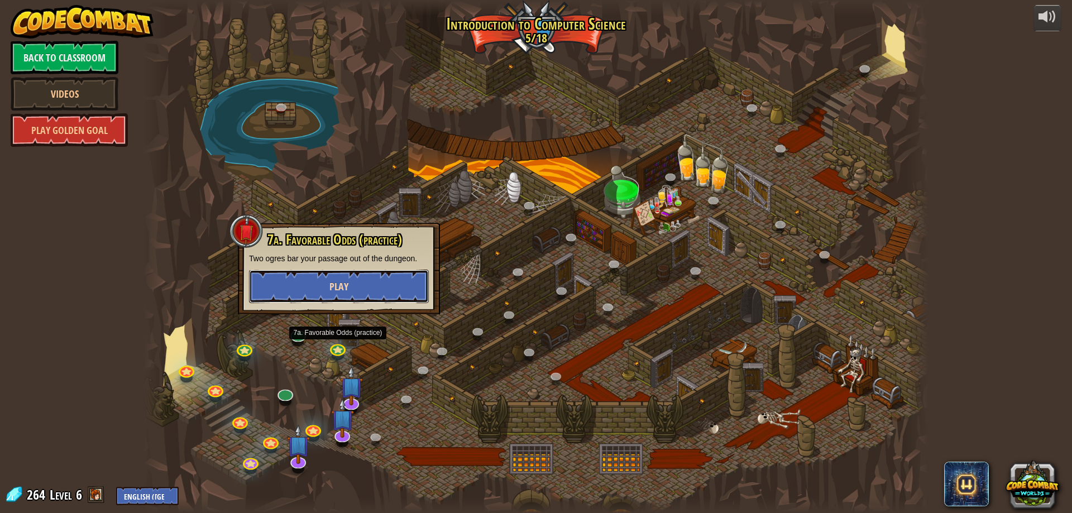
click at [338, 281] on span "Play" at bounding box center [338, 287] width 19 height 14
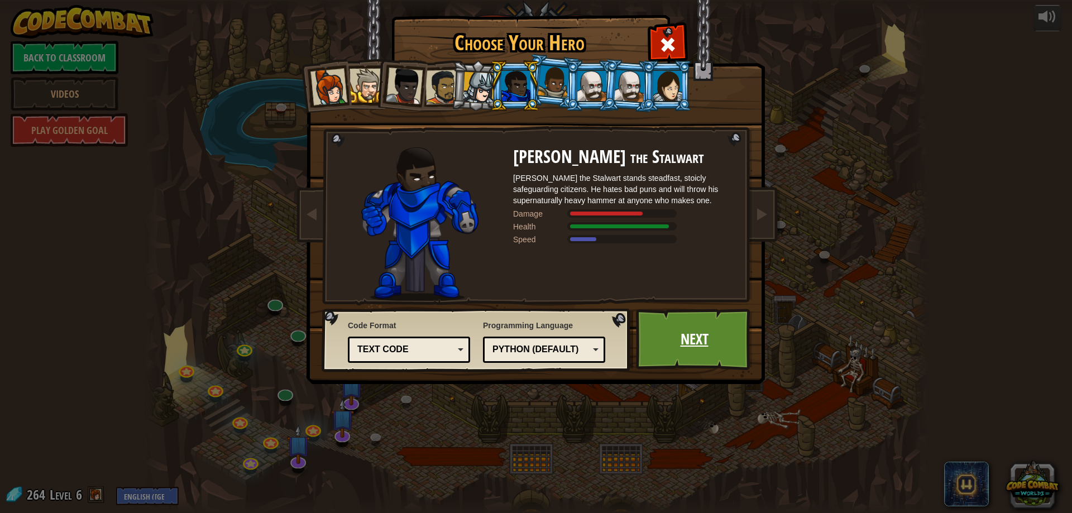
click at [669, 335] on link "Next" at bounding box center [694, 339] width 117 height 61
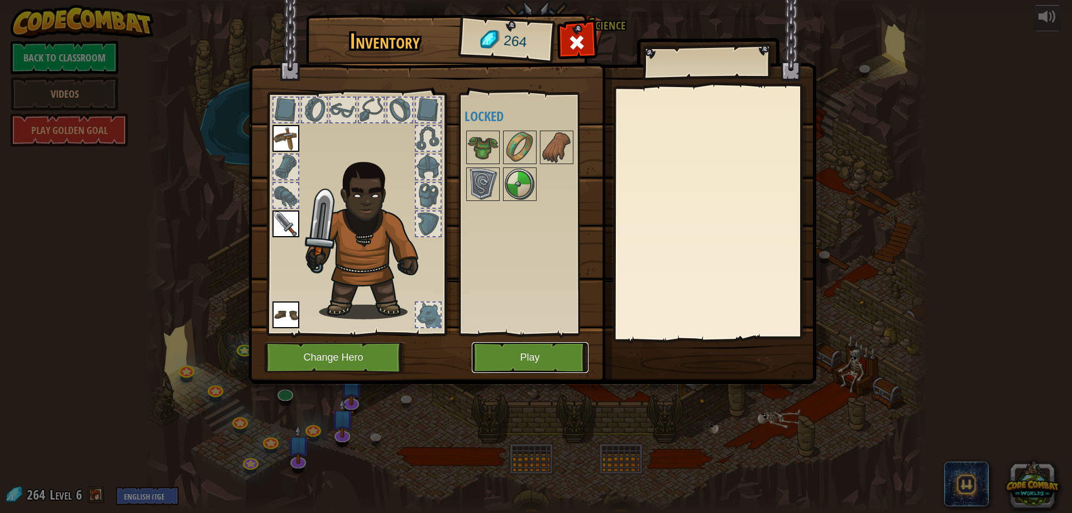
click at [500, 364] on button "Play" at bounding box center [530, 357] width 117 height 31
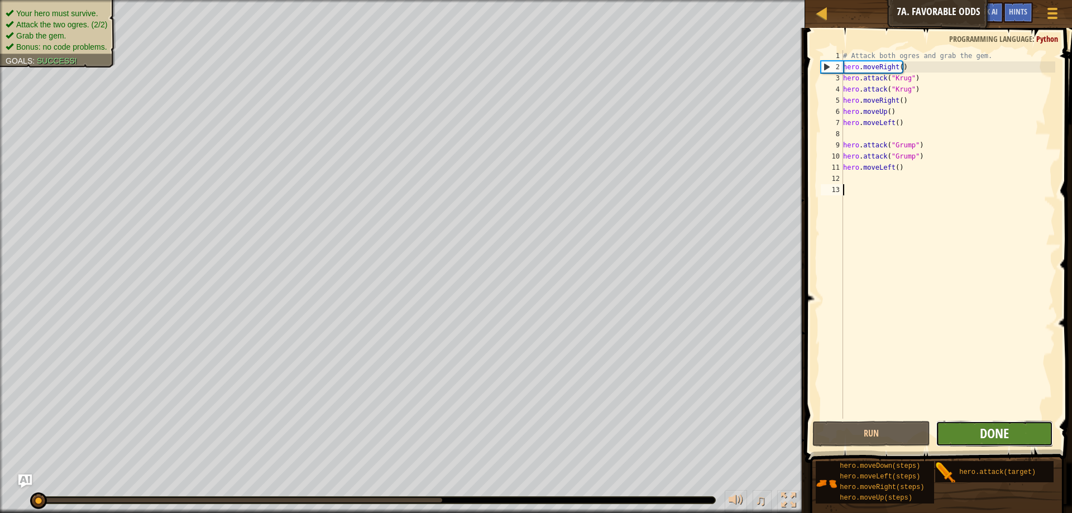
click at [985, 425] on span "Done" at bounding box center [994, 433] width 29 height 18
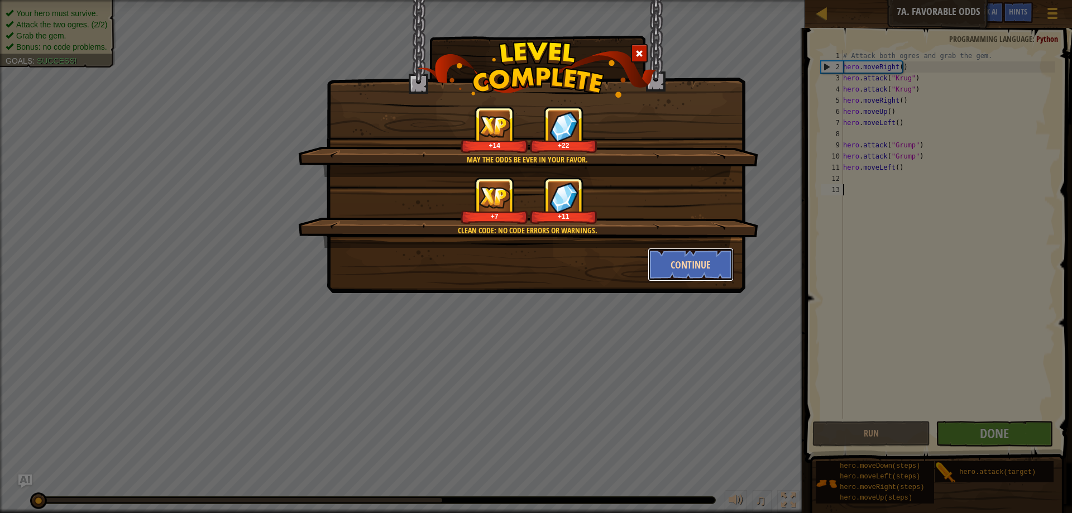
click at [669, 266] on button "Continue" at bounding box center [690, 264] width 87 height 33
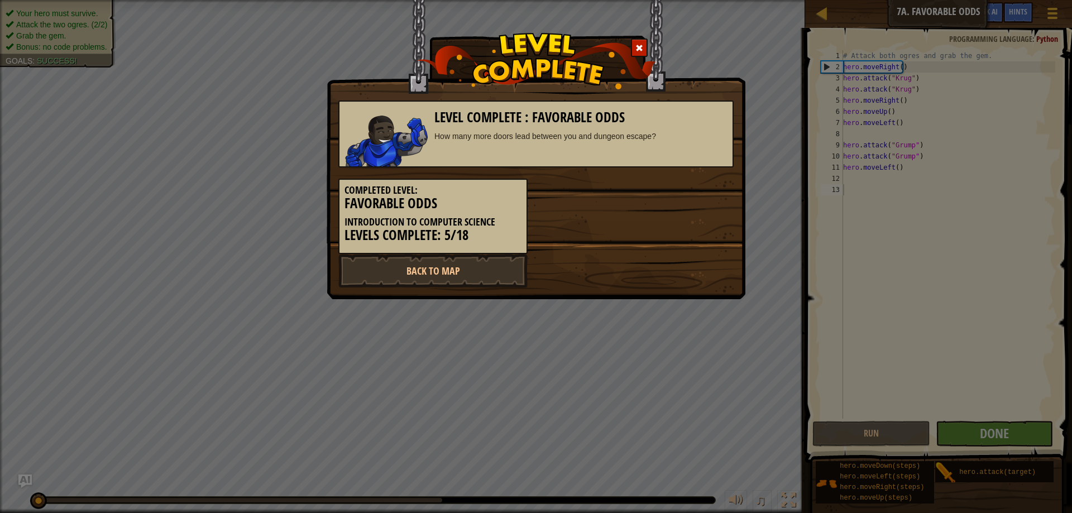
drag, startPoint x: 694, startPoint y: 289, endPoint x: 683, endPoint y: 285, distance: 12.2
click at [685, 287] on div "Level Complete : Favorable Odds How many more doors lead between you and dungeo…" at bounding box center [536, 149] width 419 height 299
click at [405, 280] on link "Back to Map" at bounding box center [432, 270] width 189 height 33
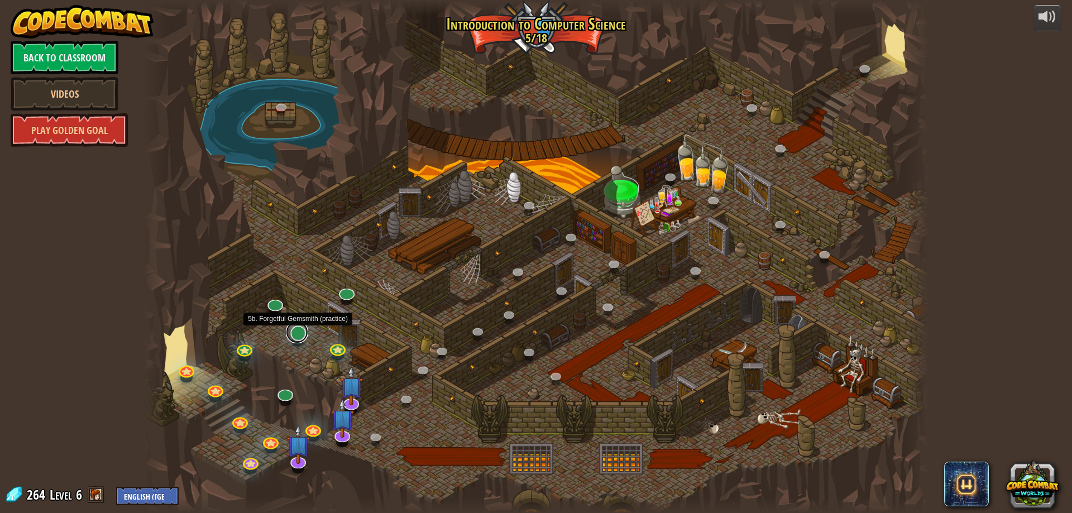
click at [298, 330] on link at bounding box center [297, 332] width 22 height 22
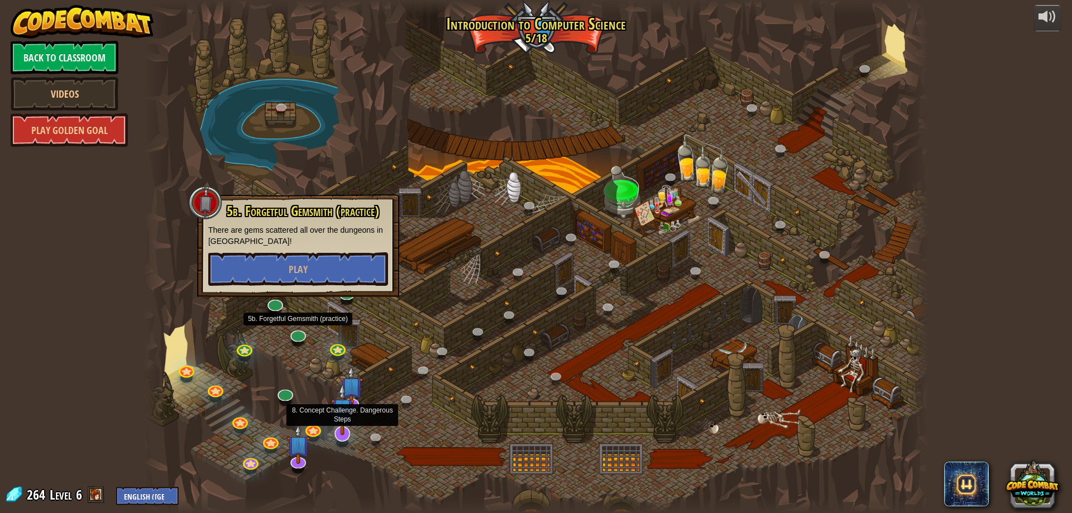
click at [341, 434] on img at bounding box center [342, 409] width 23 height 52
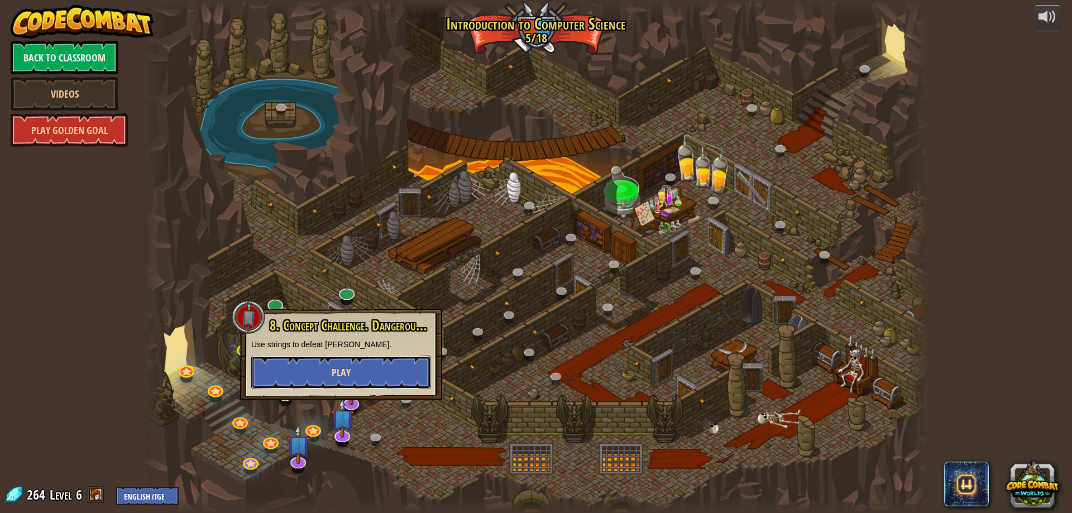
click at [335, 365] on button "Play" at bounding box center [341, 372] width 180 height 33
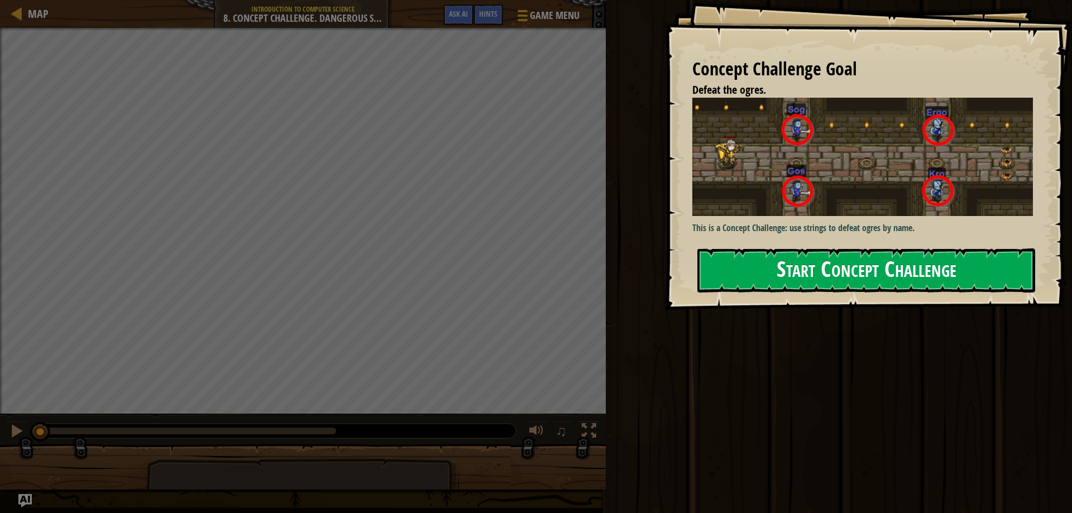
click at [785, 261] on button "Start Concept Challenge" at bounding box center [866, 270] width 338 height 44
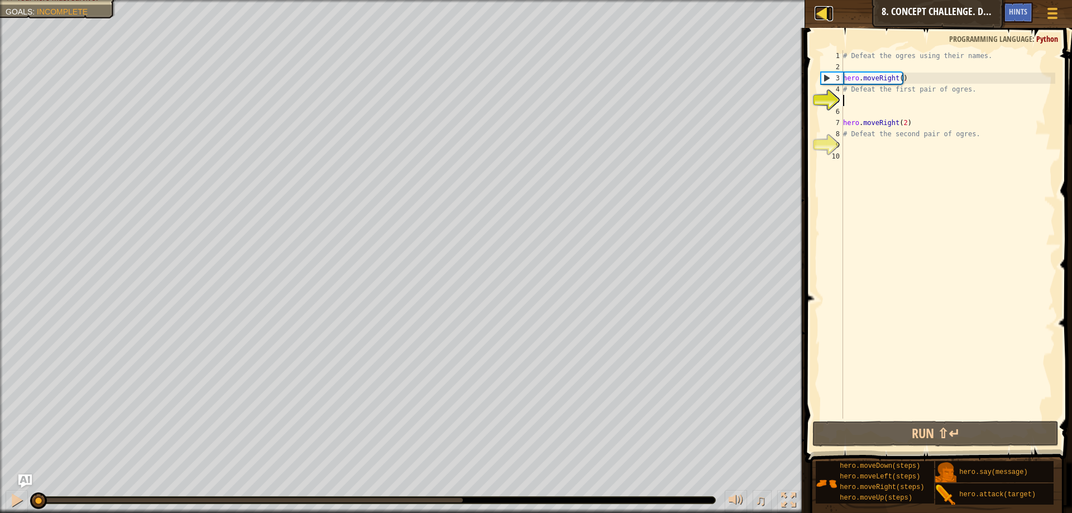
click at [826, 6] on div at bounding box center [821, 13] width 14 height 14
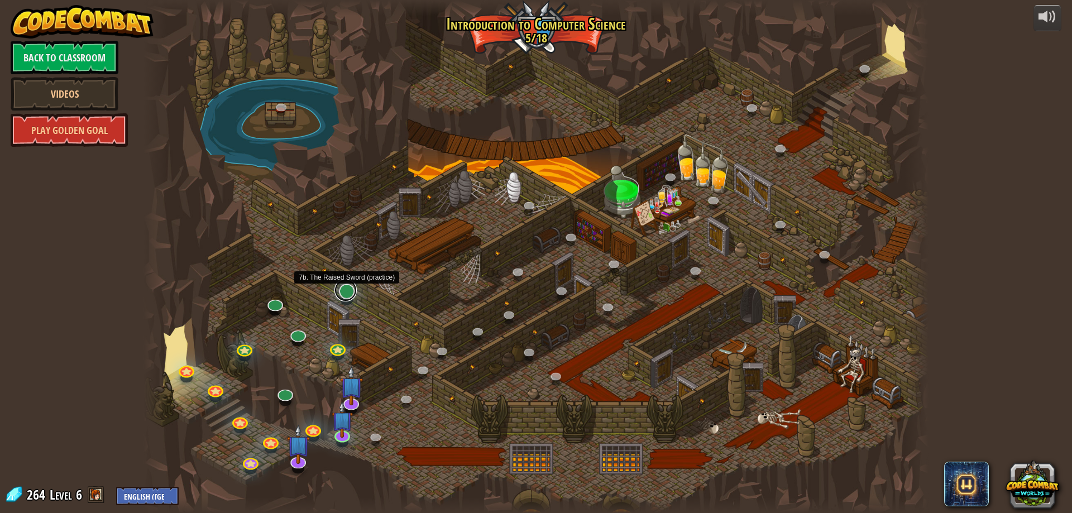
click at [341, 291] on link at bounding box center [345, 290] width 22 height 22
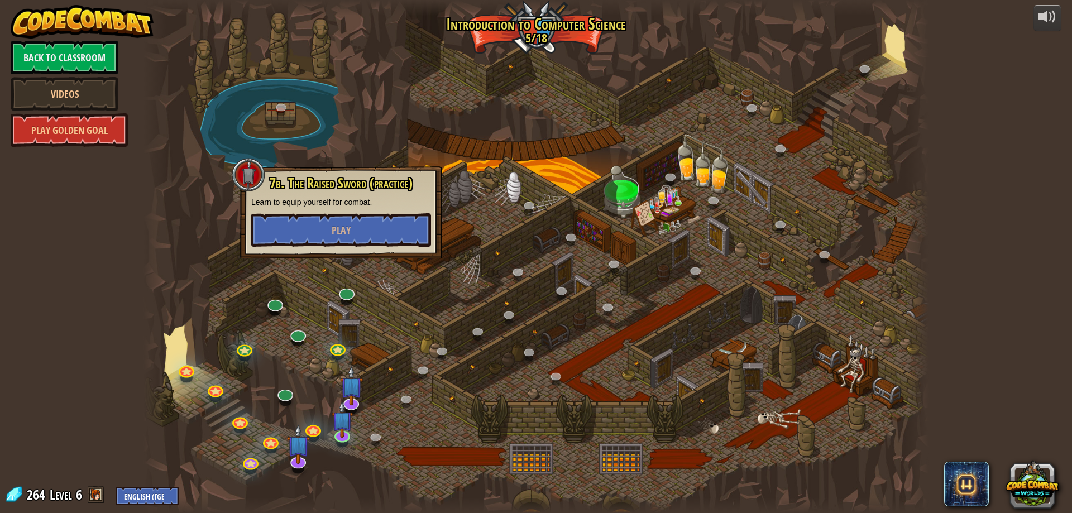
drag, startPoint x: 372, startPoint y: 271, endPoint x: 347, endPoint y: 321, distance: 56.2
drag, startPoint x: 347, startPoint y: 321, endPoint x: 332, endPoint y: 305, distance: 22.5
drag, startPoint x: 332, startPoint y: 305, endPoint x: 505, endPoint y: 401, distance: 197.7
click at [505, 401] on div at bounding box center [535, 256] width 785 height 513
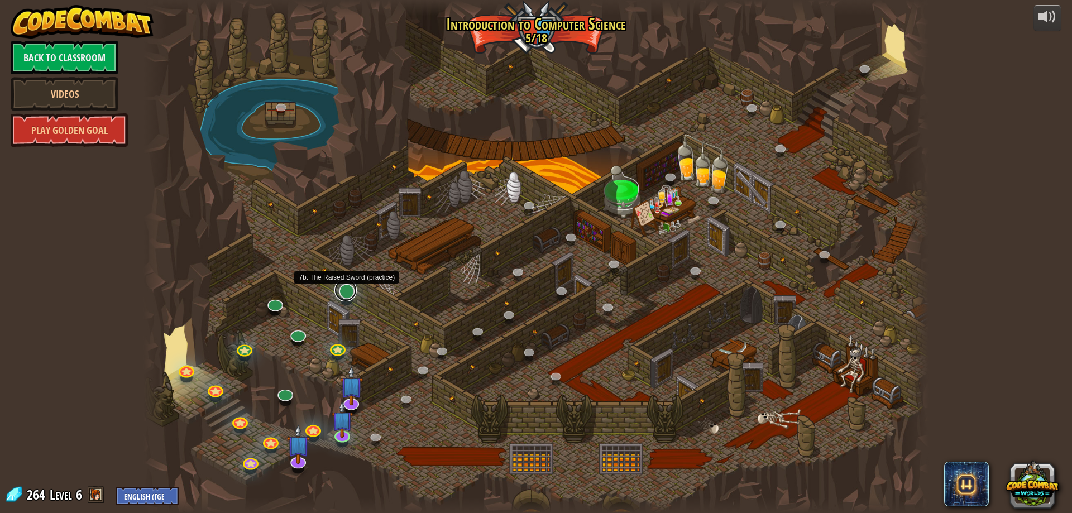
click at [347, 293] on link at bounding box center [345, 290] width 22 height 22
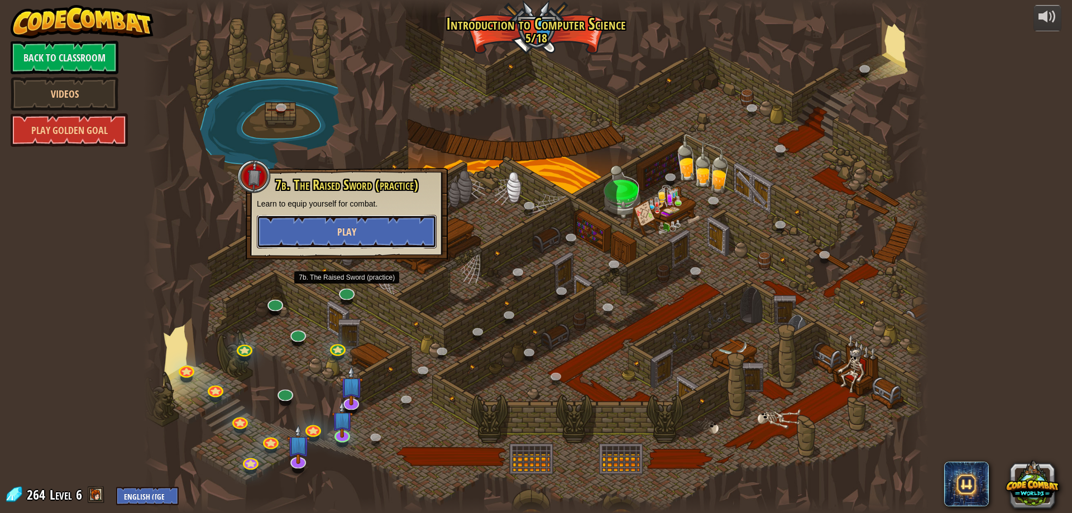
click at [363, 225] on button "Play" at bounding box center [347, 231] width 180 height 33
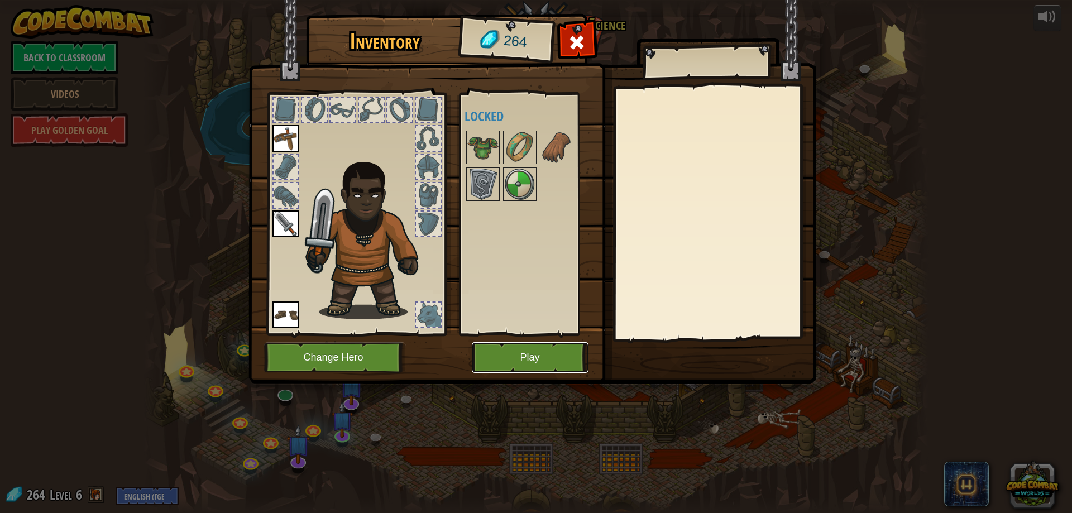
click at [489, 351] on button "Play" at bounding box center [530, 357] width 117 height 31
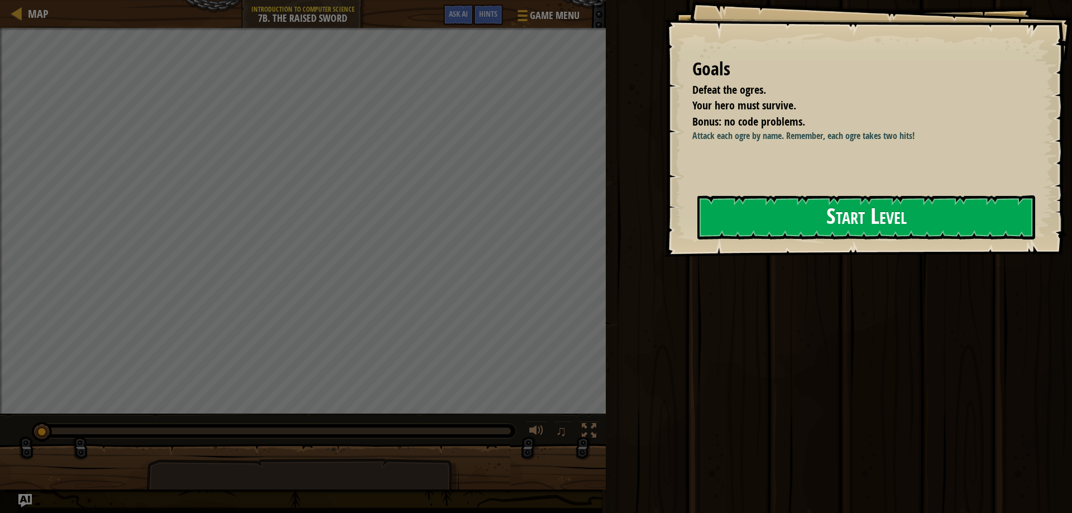
click at [733, 229] on button "Start Level" at bounding box center [866, 217] width 338 height 44
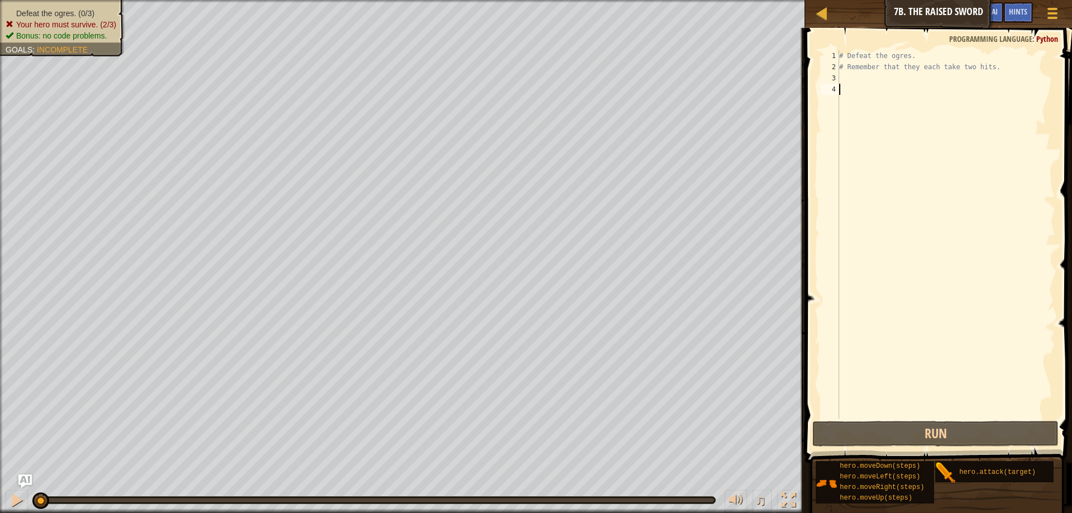
type textarea "m"
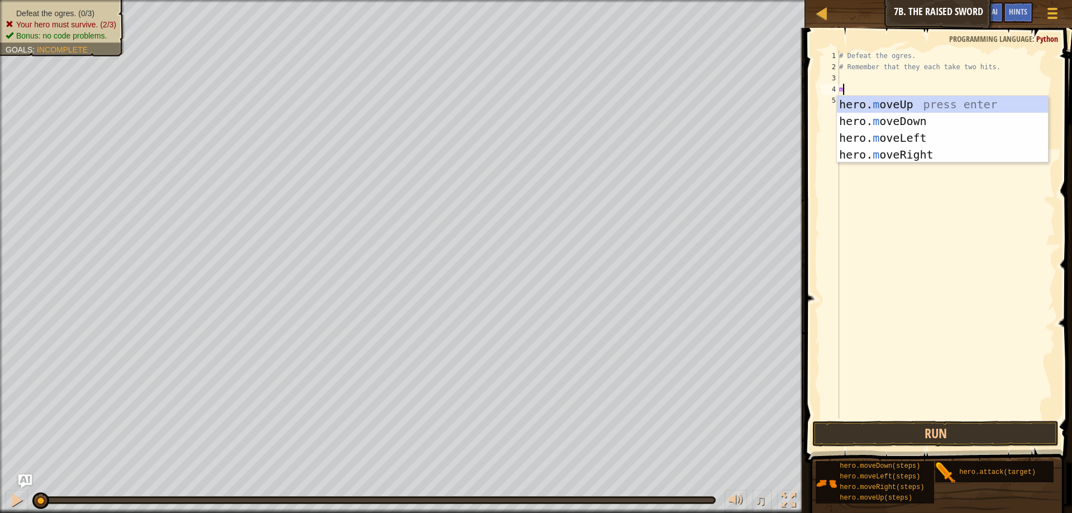
scroll to position [5, 0]
click at [882, 165] on div "h ero.moveUp press enter h ero.moveDown press enter h ero.moveLeft press enter …" at bounding box center [942, 154] width 211 height 117
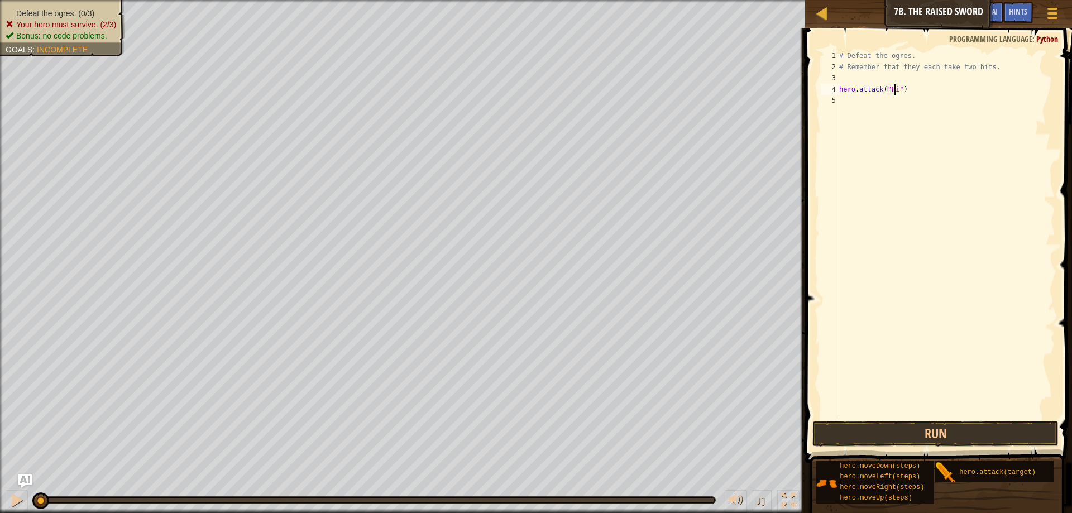
scroll to position [5, 4]
type textarea "hero.attack("Rig")"
click at [852, 100] on div "# Defeat the ogres. # Remember that they each take two hits. hero . attack ( "R…" at bounding box center [946, 245] width 218 height 391
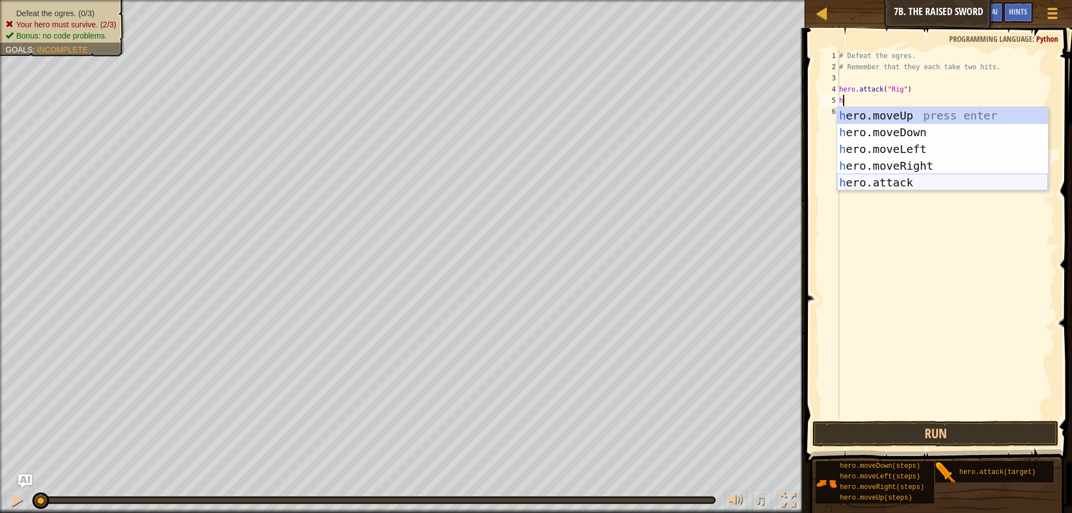
click at [890, 179] on div "h ero.moveUp press enter h ero.moveDown press enter h ero.moveLeft press enter …" at bounding box center [942, 165] width 211 height 117
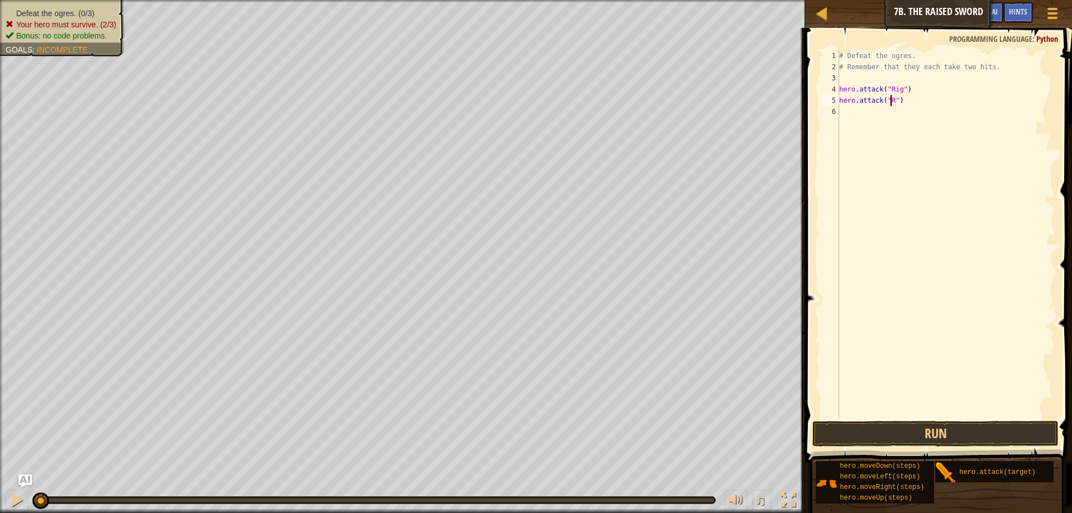
scroll to position [5, 4]
type textarea "hero.attack("Rig")"
click at [867, 113] on div "# Defeat the ogres. # Remember that they each take two hits. hero . attack ( "R…" at bounding box center [946, 245] width 218 height 391
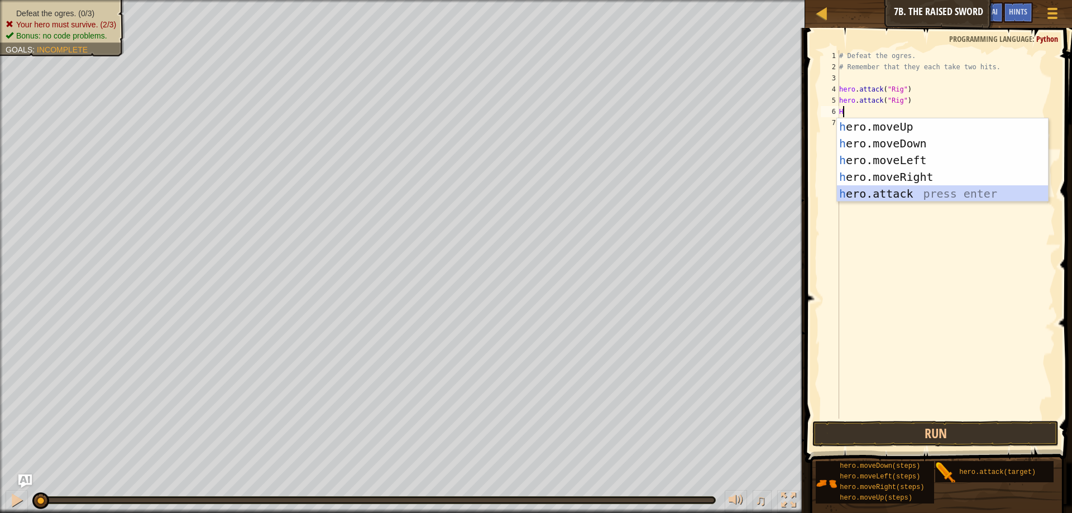
click at [869, 194] on div "h ero.moveUp press enter h ero.moveDown press enter h ero.moveLeft press enter …" at bounding box center [942, 176] width 211 height 117
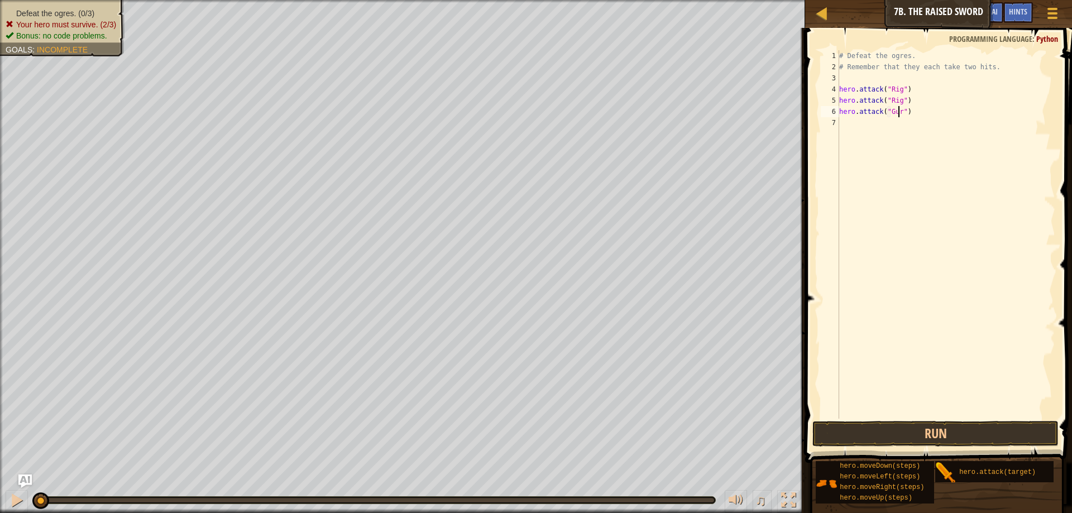
type textarea "hero.attack("Gurt")"
click at [843, 123] on div "# Defeat the ogres. # Remember that they each take two hits. hero . attack ( "R…" at bounding box center [946, 245] width 218 height 391
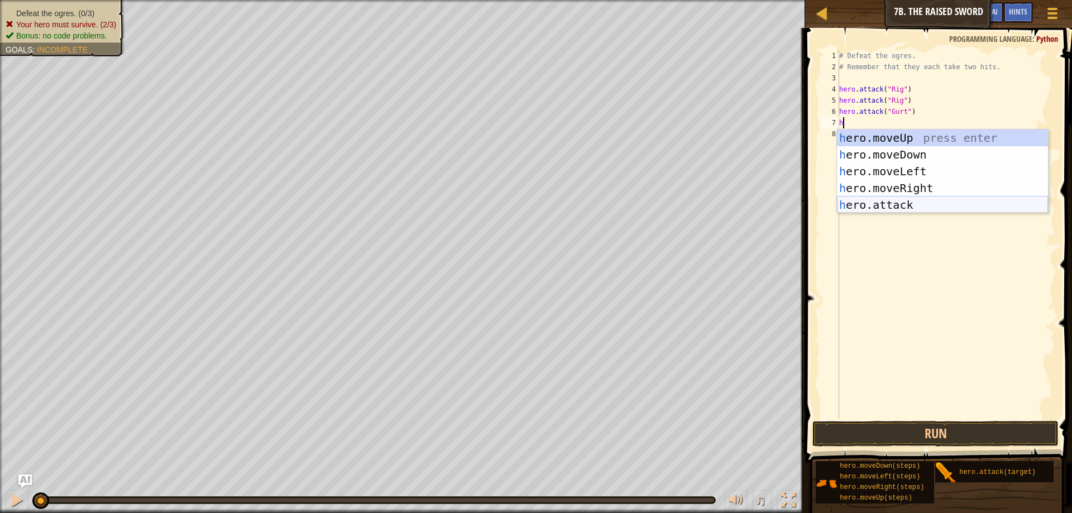
click at [879, 204] on div "h ero.moveUp press enter h ero.moveDown press enter h ero.moveLeft press enter …" at bounding box center [942, 187] width 211 height 117
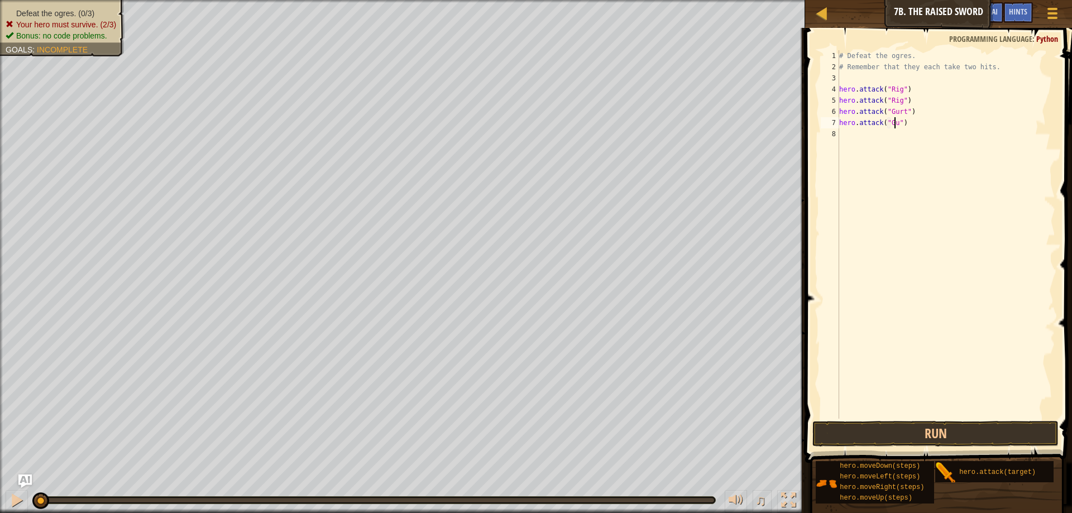
type textarea "hero.attack("Gurt")"
click at [849, 131] on div "# Defeat the ogres. # Remember that they each take two hits. hero . attack ( "R…" at bounding box center [946, 245] width 218 height 391
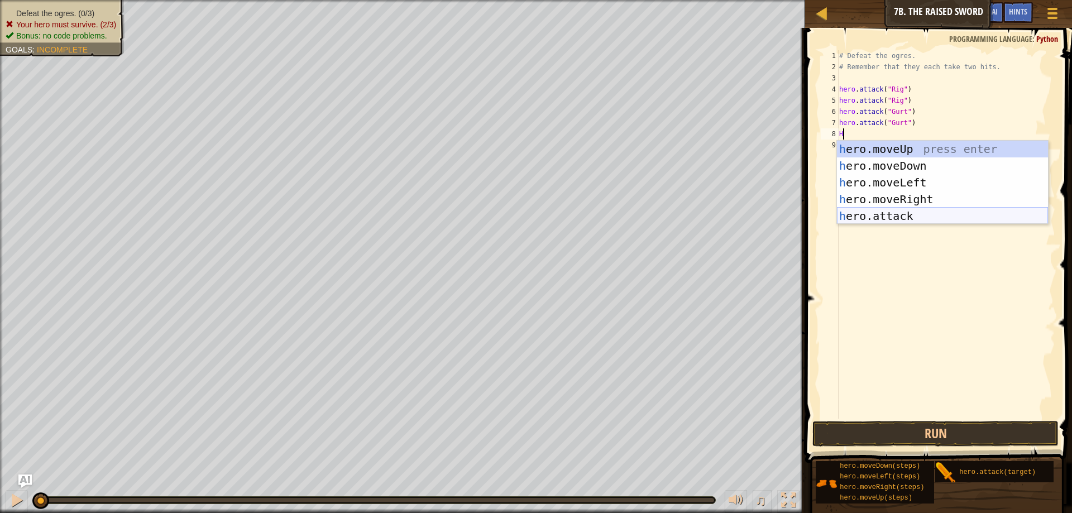
click at [876, 216] on div "h ero.moveUp press enter h ero.moveDown press enter h ero.moveLeft press enter …" at bounding box center [942, 199] width 211 height 117
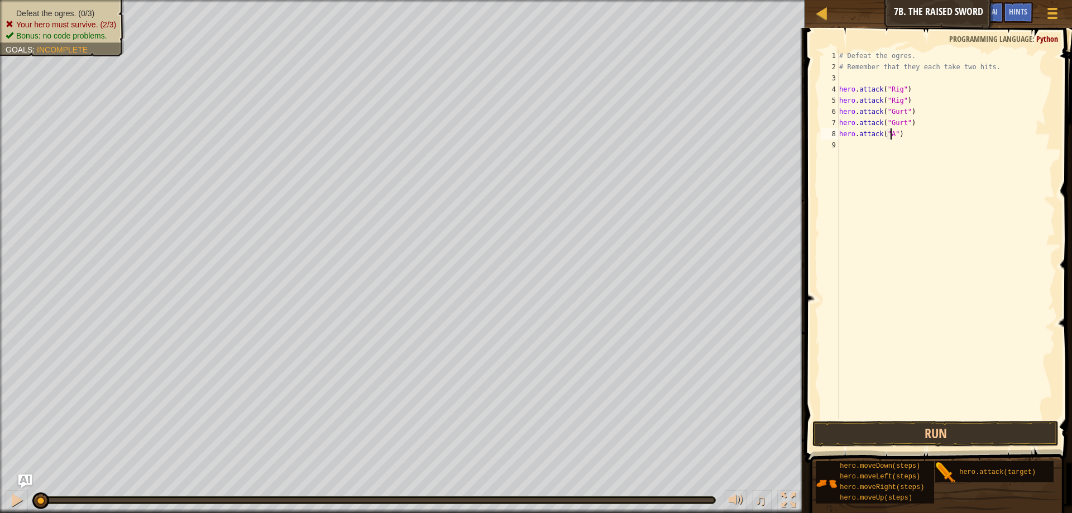
scroll to position [5, 4]
type textarea "hero.attack("Ack")"
click at [858, 164] on div "# Defeat the ogres. # Remember that they each take two hits. hero . attack ( "R…" at bounding box center [946, 245] width 218 height 391
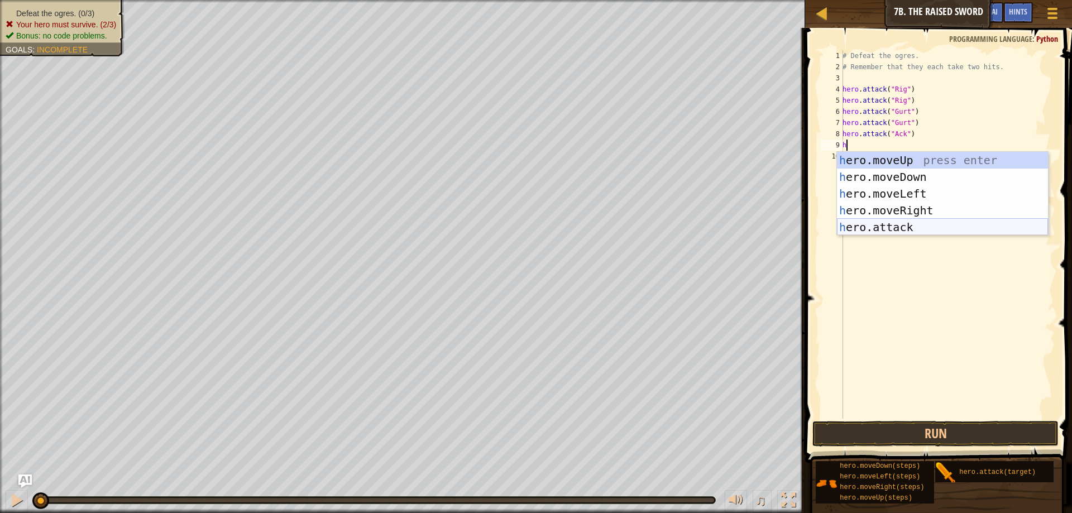
click at [885, 225] on div "h ero.moveUp press enter h ero.moveDown press enter h ero.moveLeft press enter …" at bounding box center [942, 210] width 211 height 117
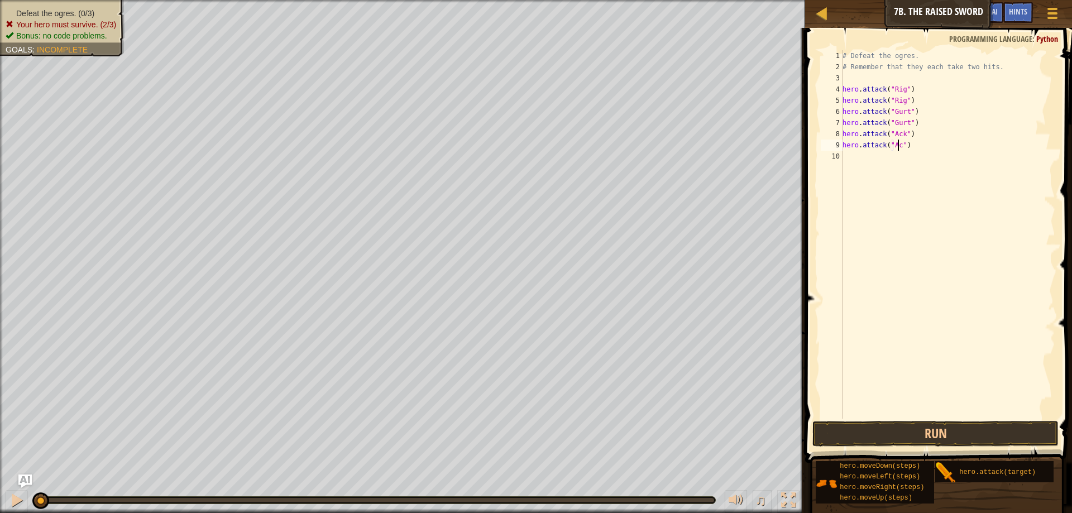
scroll to position [5, 4]
type textarea "hero.attack("Ack")"
click at [857, 162] on div "# Defeat the ogres. # Remember that they each take two hits. hero . attack ( "R…" at bounding box center [947, 245] width 215 height 391
click at [858, 424] on button "Run" at bounding box center [935, 434] width 246 height 26
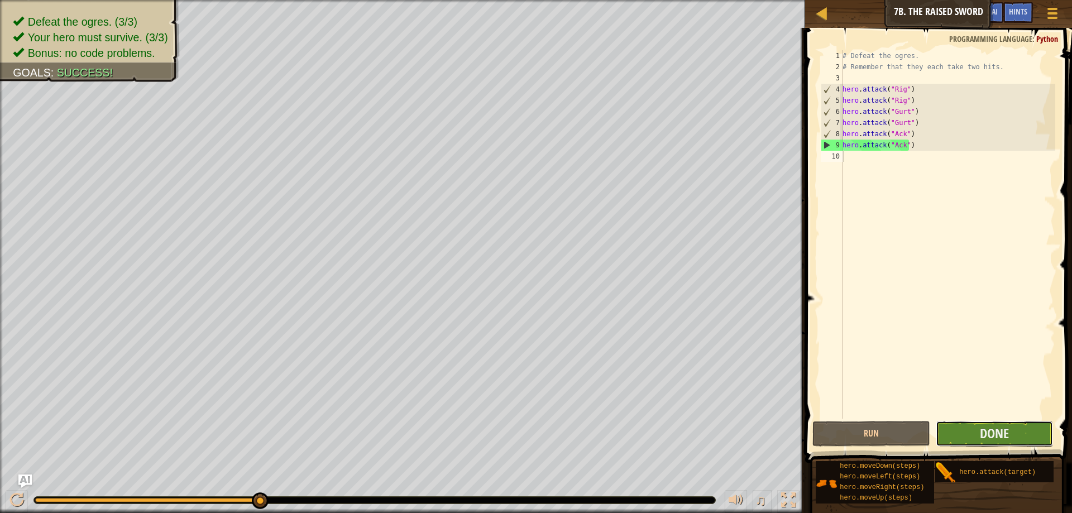
click at [999, 423] on button "Done" at bounding box center [993, 434] width 117 height 26
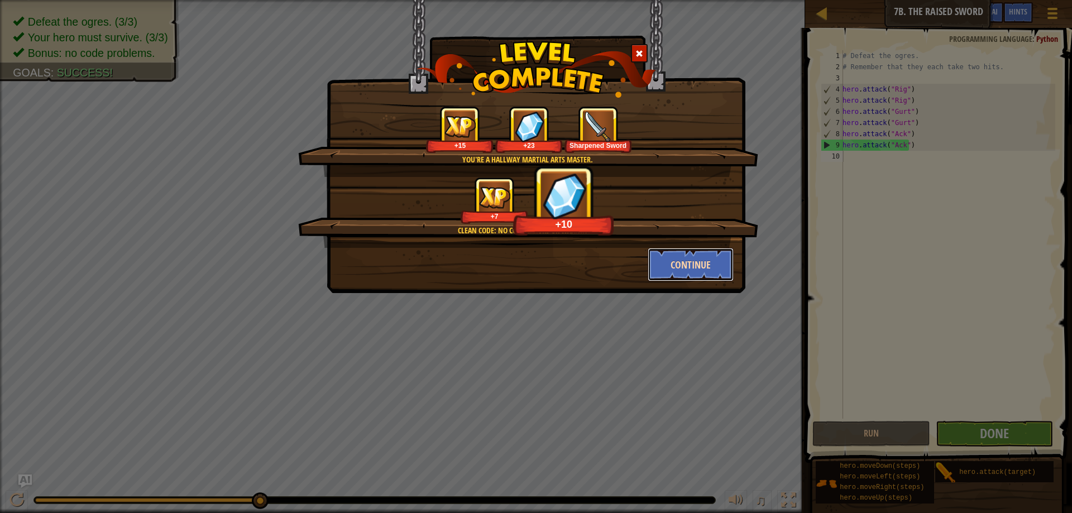
click at [676, 258] on button "Continue" at bounding box center [690, 264] width 87 height 33
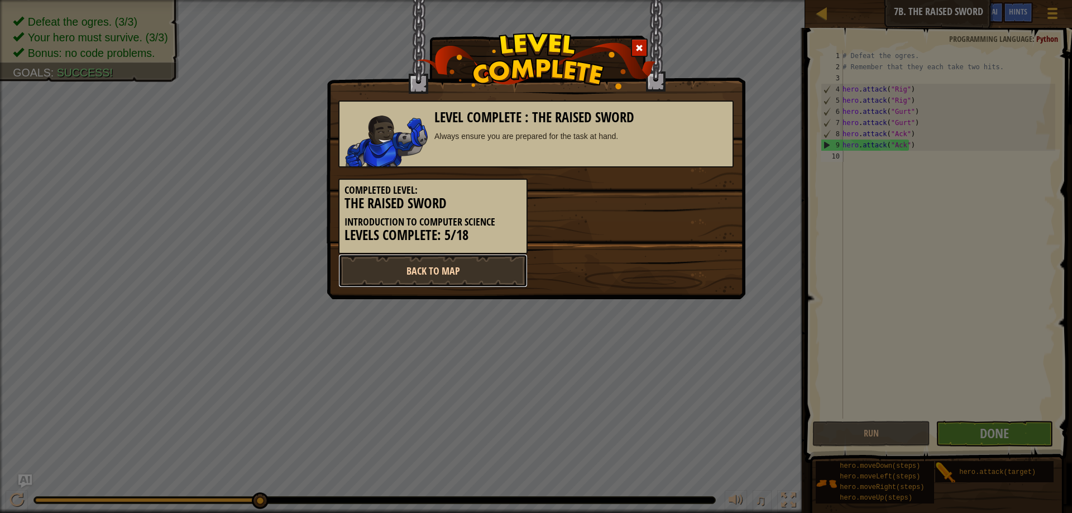
click at [467, 275] on link "Back to Map" at bounding box center [432, 270] width 189 height 33
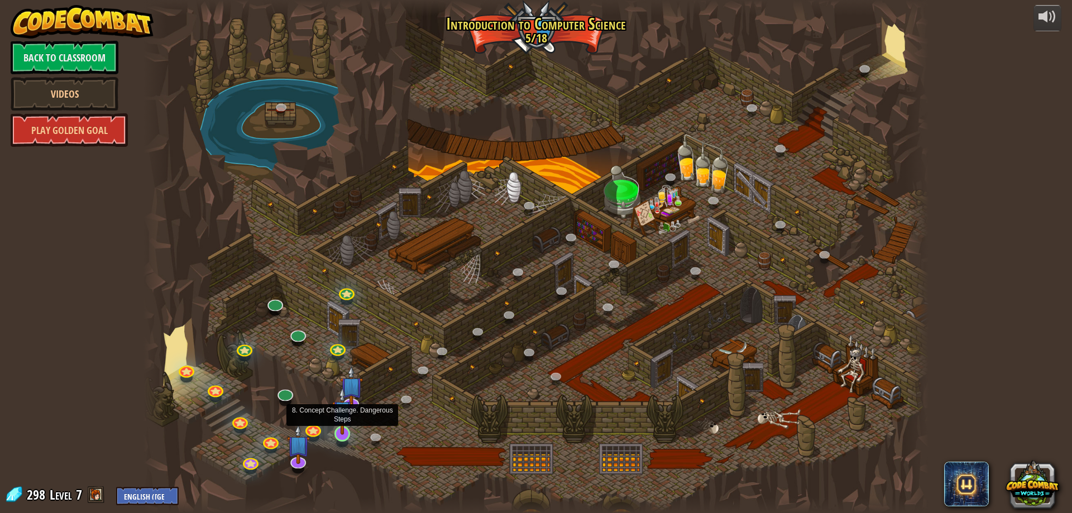
click at [340, 425] on img at bounding box center [342, 411] width 21 height 48
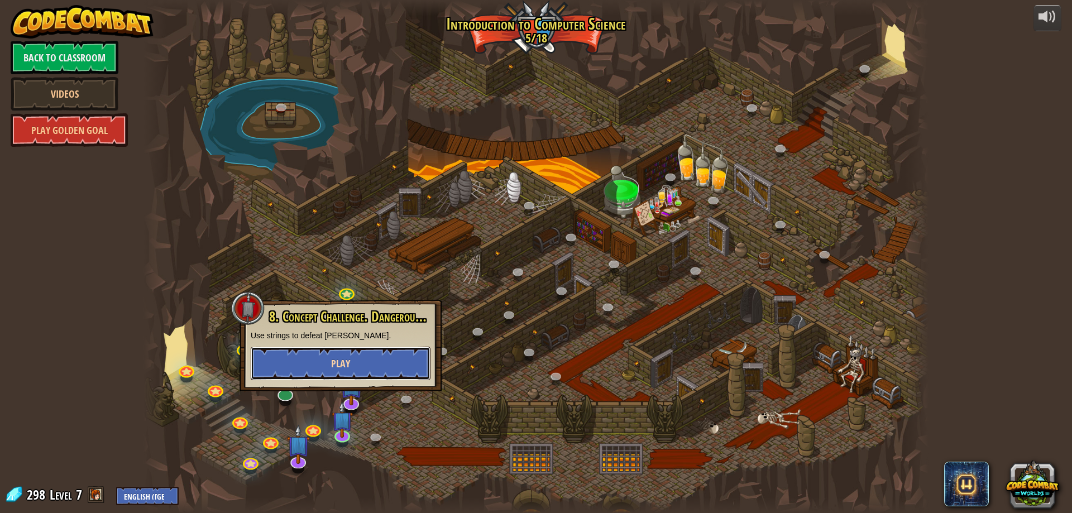
click at [363, 350] on button "Play" at bounding box center [341, 363] width 180 height 33
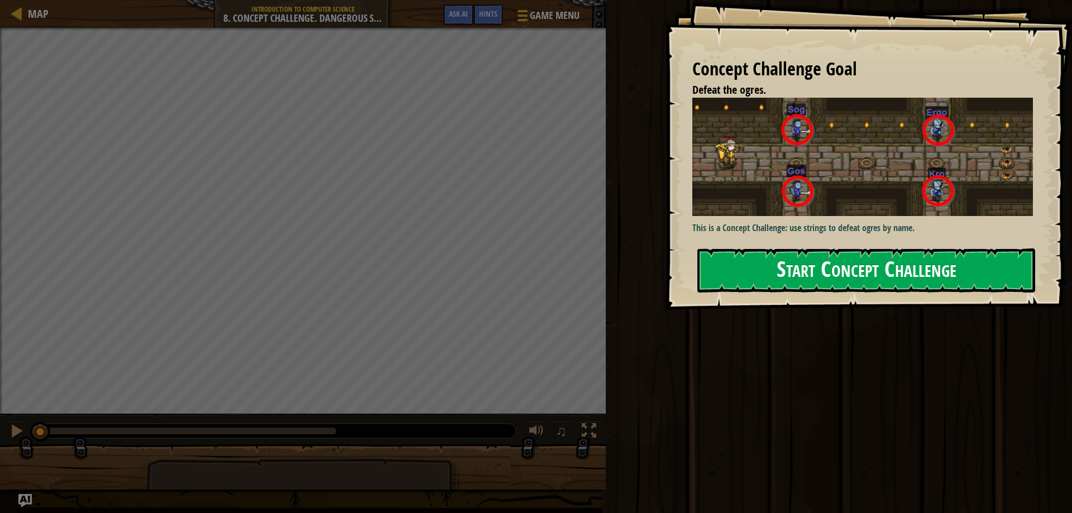
click at [829, 272] on button "Start Concept Challenge" at bounding box center [866, 270] width 338 height 44
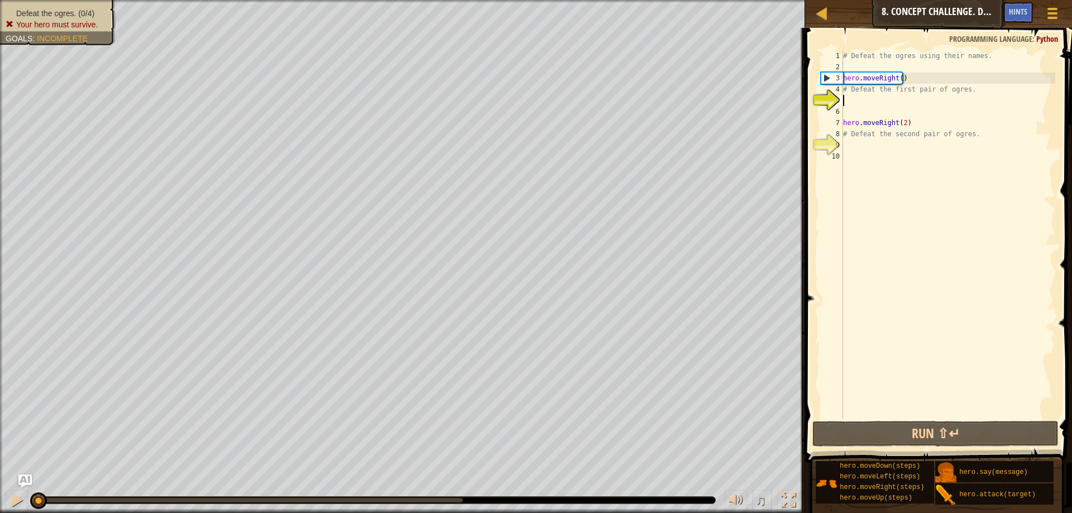
scroll to position [5, 0]
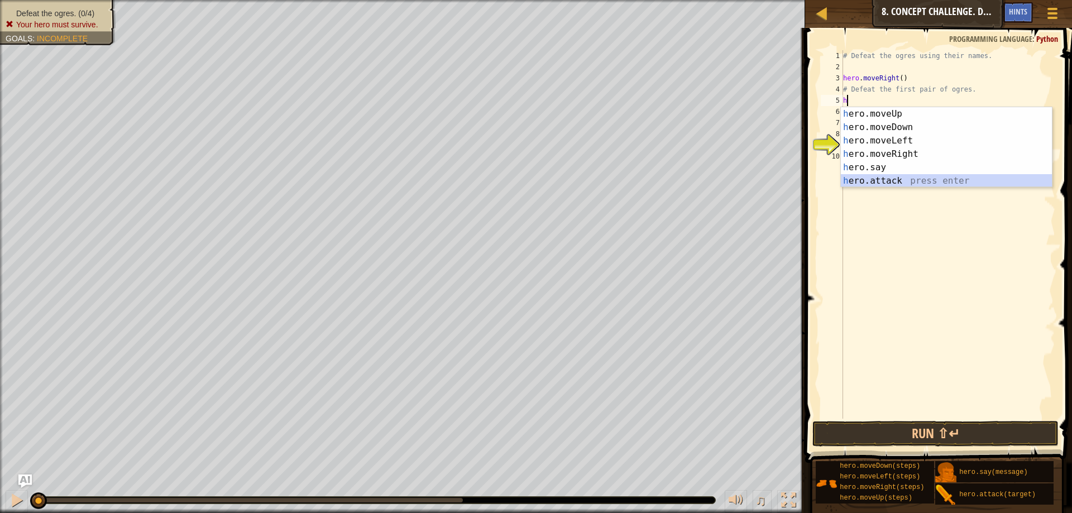
click at [867, 185] on div "h ero.moveUp press enter h ero.moveDown press enter h ero.moveLeft press enter …" at bounding box center [946, 160] width 211 height 107
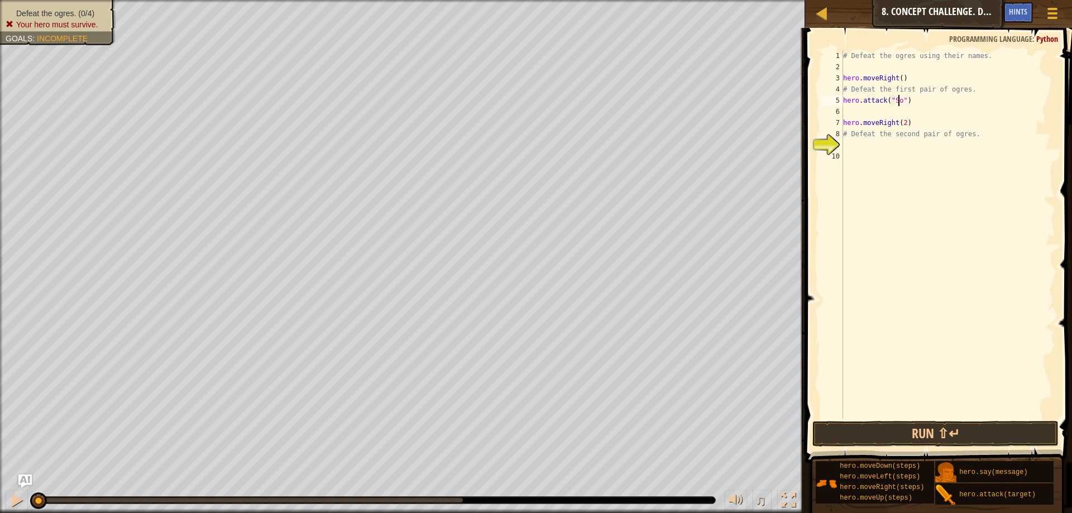
scroll to position [5, 4]
type textarea "hero.attack("Sog")"
click at [852, 113] on div "# Defeat the ogres using their names. hero . moveRight ( ) # Defeat the first p…" at bounding box center [948, 245] width 214 height 391
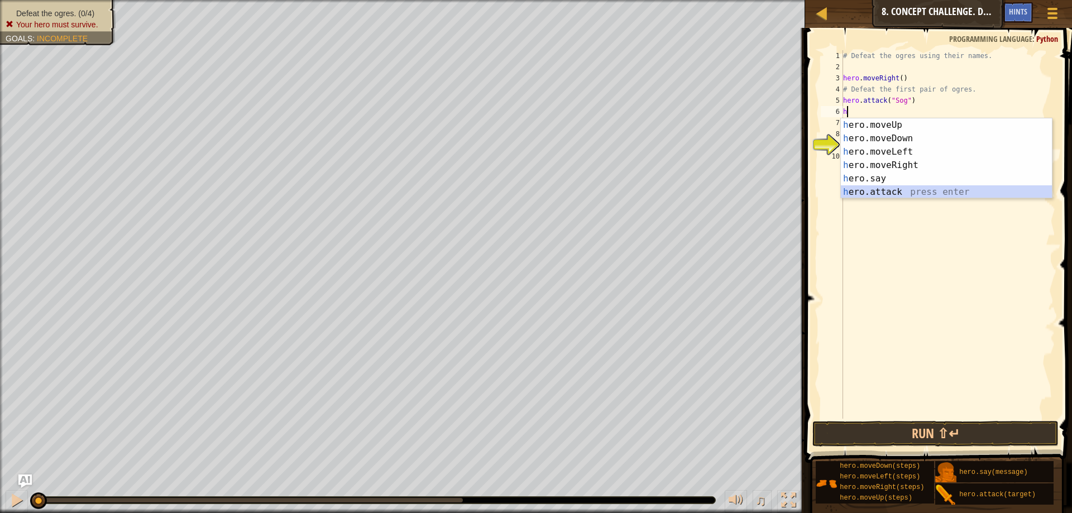
click at [870, 189] on div "h ero.moveUp press enter h ero.moveDown press enter h ero.moveLeft press enter …" at bounding box center [946, 171] width 211 height 107
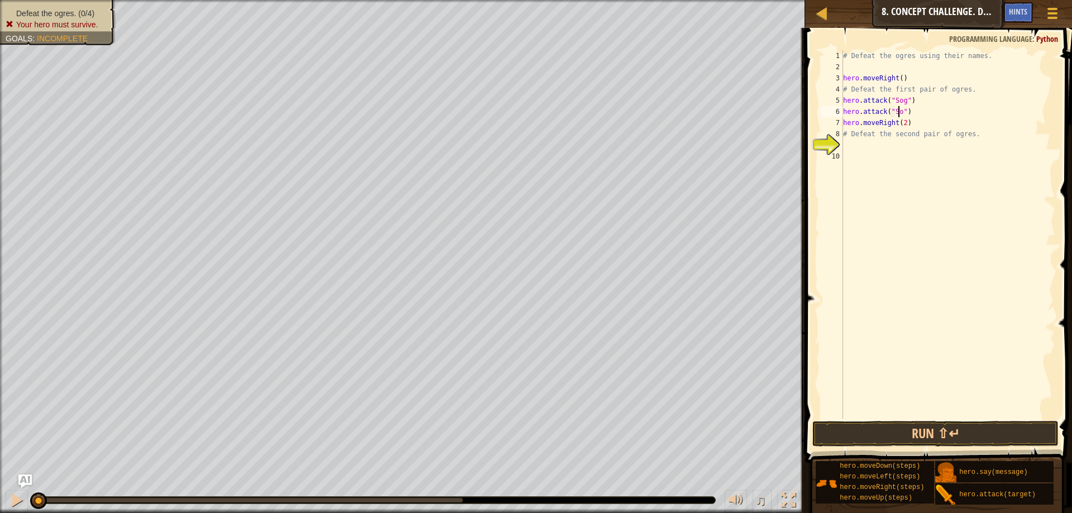
scroll to position [5, 4]
click at [853, 135] on div "# Defeat the ogres using their names. hero . moveRight ( ) # Defeat the first p…" at bounding box center [948, 245] width 214 height 391
click at [965, 137] on div "# Defeat the ogres using their names. hero . moveRight ( ) # Defeat the first p…" at bounding box center [948, 245] width 214 height 391
type textarea "."
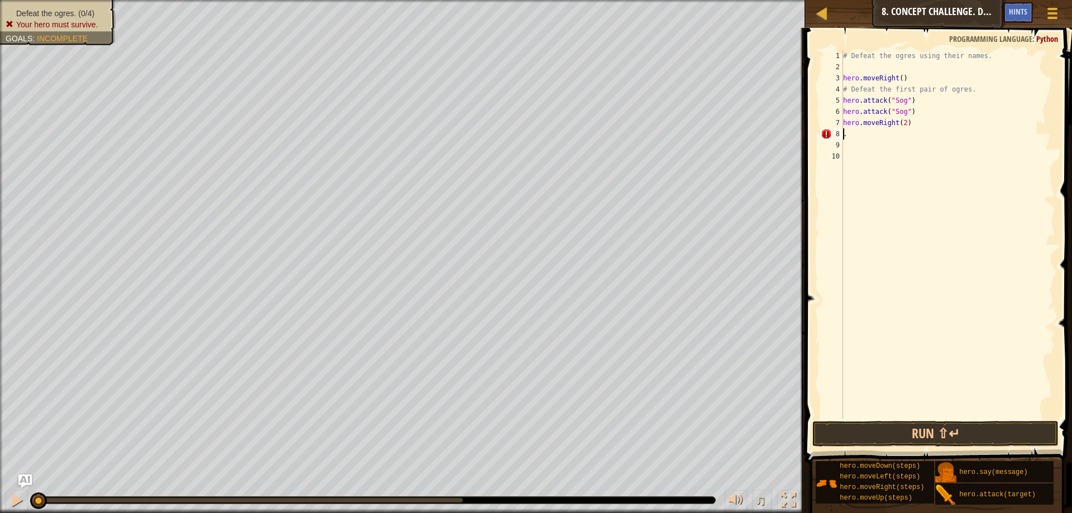
click at [867, 133] on div "# Defeat the ogres using their names. hero . moveRight ( ) # Defeat the first p…" at bounding box center [948, 245] width 214 height 391
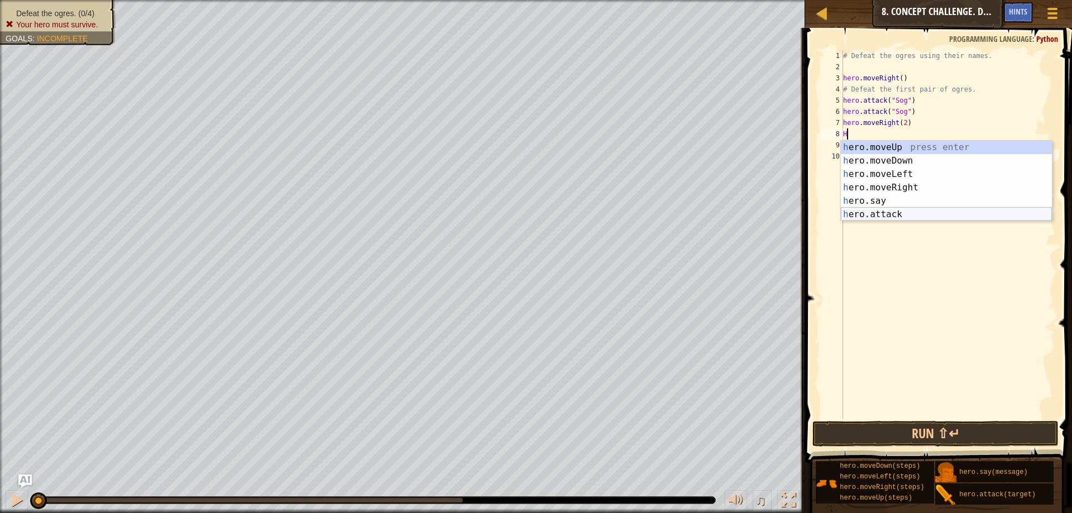
click at [864, 213] on div "h ero.moveUp press enter h ero.moveDown press enter h ero.moveLeft press enter …" at bounding box center [946, 194] width 211 height 107
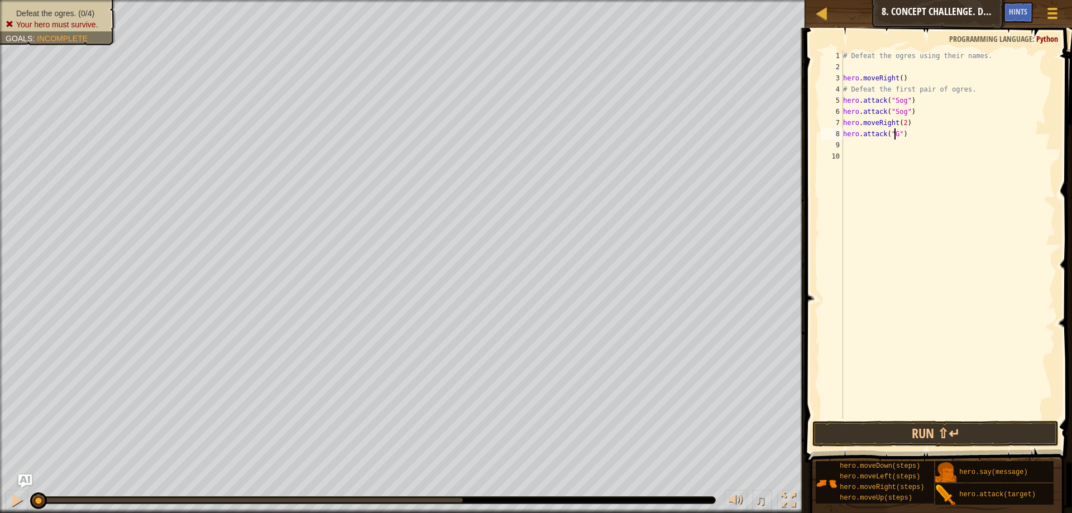
scroll to position [5, 4]
type textarea "hero.attack("Gos")"
click at [858, 145] on div "# Defeat the ogres using their names. hero . moveRight ( ) # Defeat the first p…" at bounding box center [948, 245] width 214 height 391
type textarea "h"
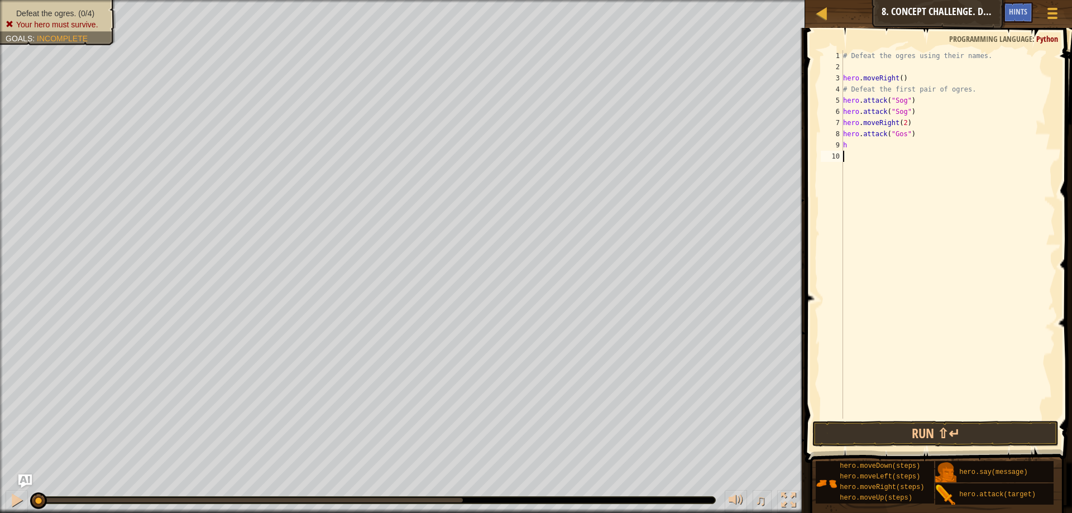
click at [876, 234] on div "# Defeat the ogres using their names. hero . moveRight ( ) # Defeat the first p…" at bounding box center [948, 245] width 214 height 391
click at [852, 150] on div "# Defeat the ogres using their names. hero . moveRight ( ) # Defeat the first p…" at bounding box center [948, 245] width 214 height 391
type textarea "h"
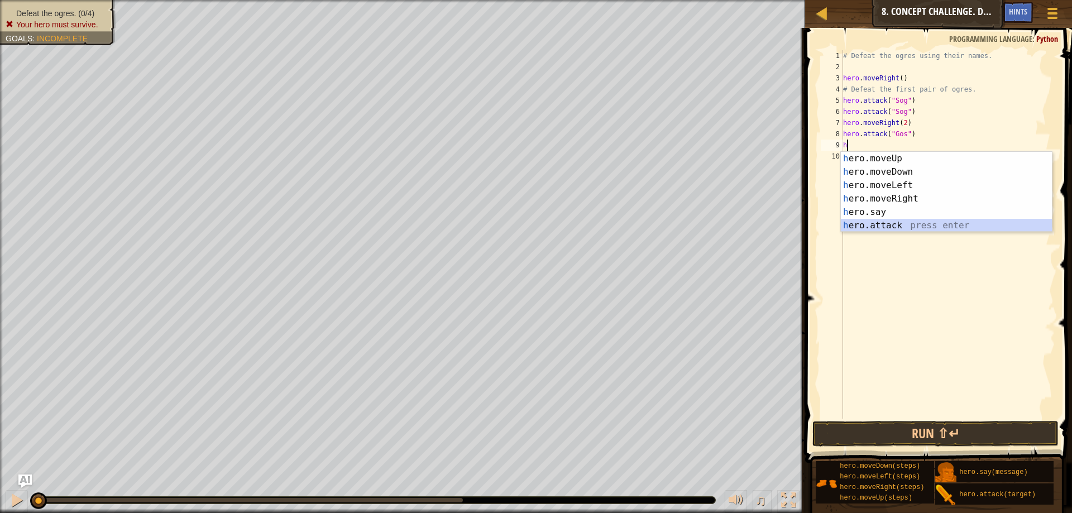
click at [879, 227] on div "h ero.moveUp press enter h ero.moveDown press enter h ero.moveLeft press enter …" at bounding box center [946, 205] width 211 height 107
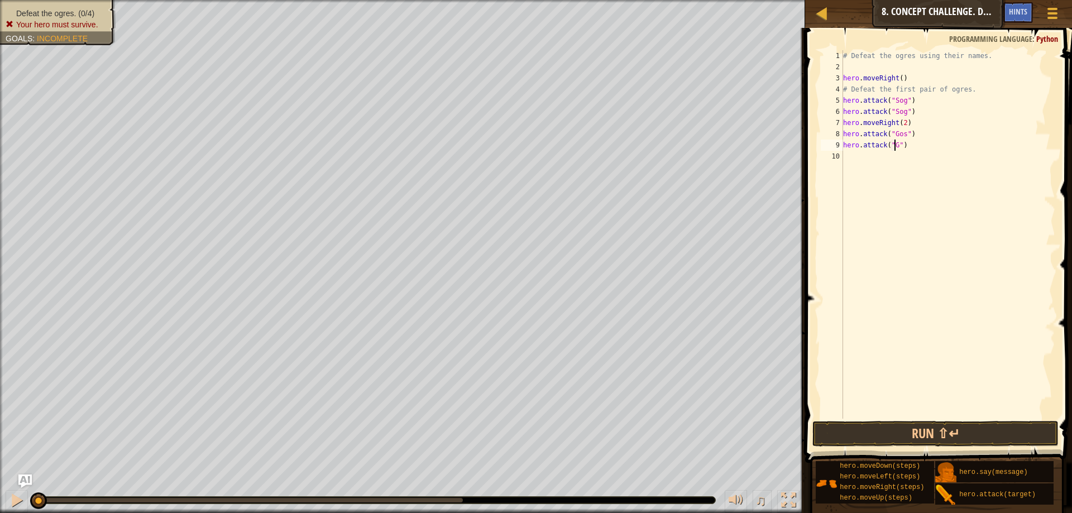
scroll to position [5, 4]
type textarea "hero.attack("Gos")"
click at [852, 157] on div "# Defeat the ogres using their names. hero . moveRight ( ) # Defeat the first p…" at bounding box center [948, 245] width 214 height 391
type textarea "M"
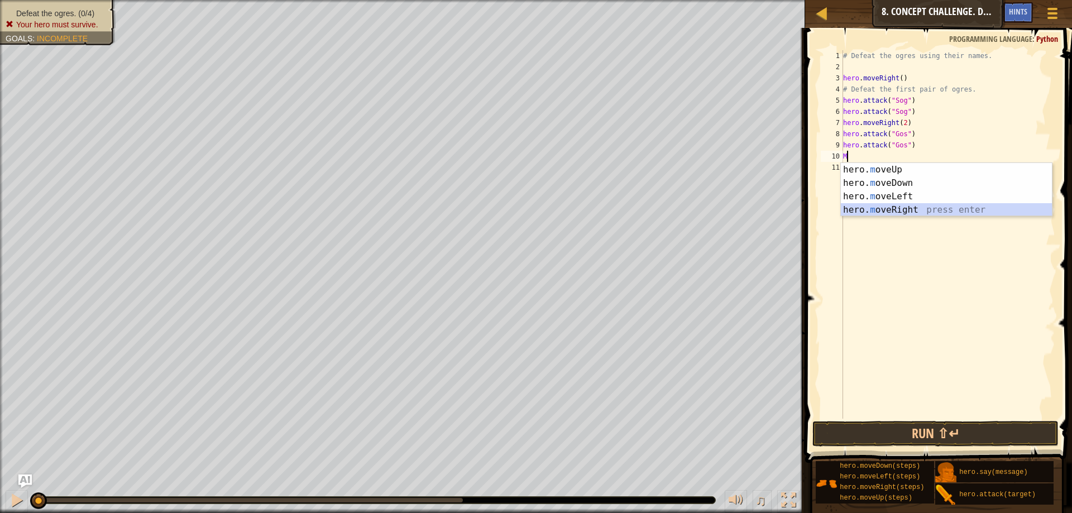
click at [887, 207] on div "hero. m oveUp press enter hero. m oveDown press enter hero. m oveLeft press ent…" at bounding box center [946, 203] width 211 height 80
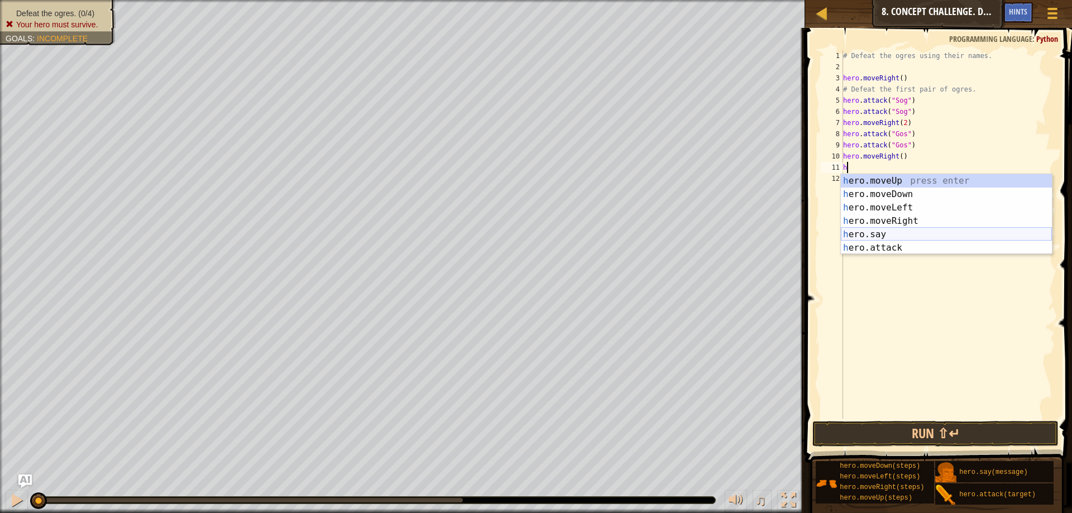
click at [882, 238] on div "h ero.moveUp press enter h ero.moveDown press enter h ero.moveLeft press enter …" at bounding box center [946, 227] width 211 height 107
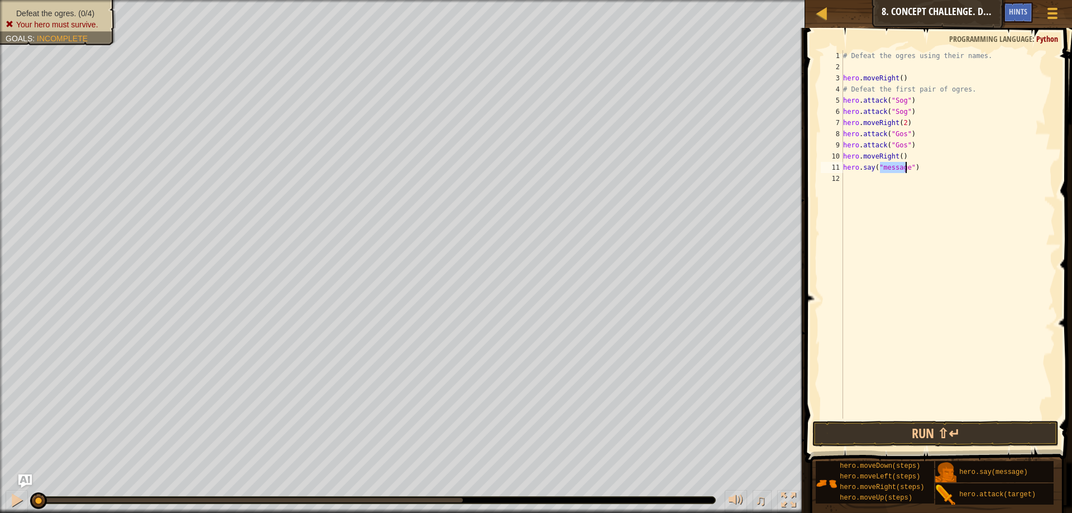
click at [916, 162] on div "# Defeat the ogres using their names. hero . moveRight ( ) # Defeat the first p…" at bounding box center [948, 245] width 214 height 391
type textarea "h"
type textarea "hero.moveRight()"
click at [844, 167] on div "# Defeat the ogres using their names. hero . moveRight ( ) # Defeat the first p…" at bounding box center [948, 245] width 214 height 391
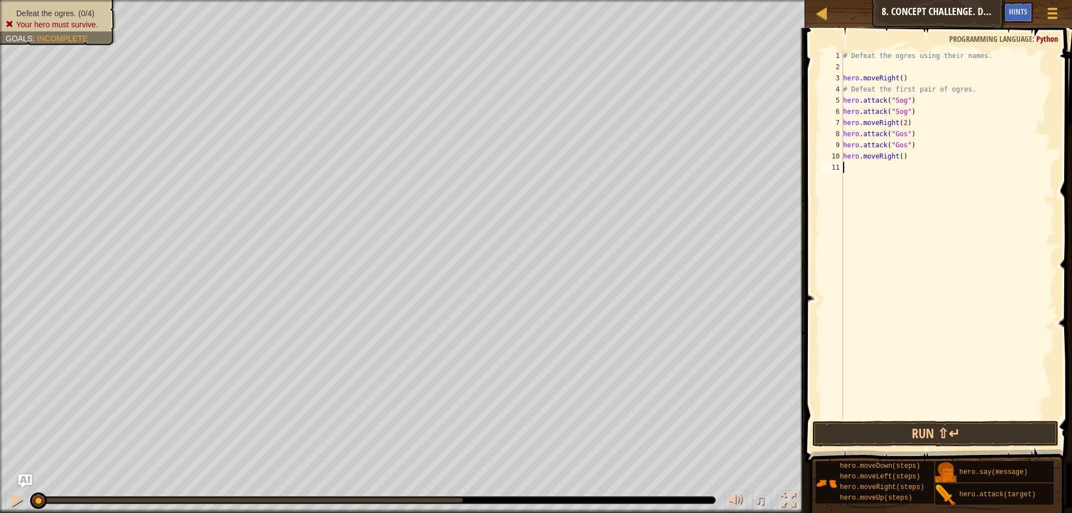
scroll to position [5, 0]
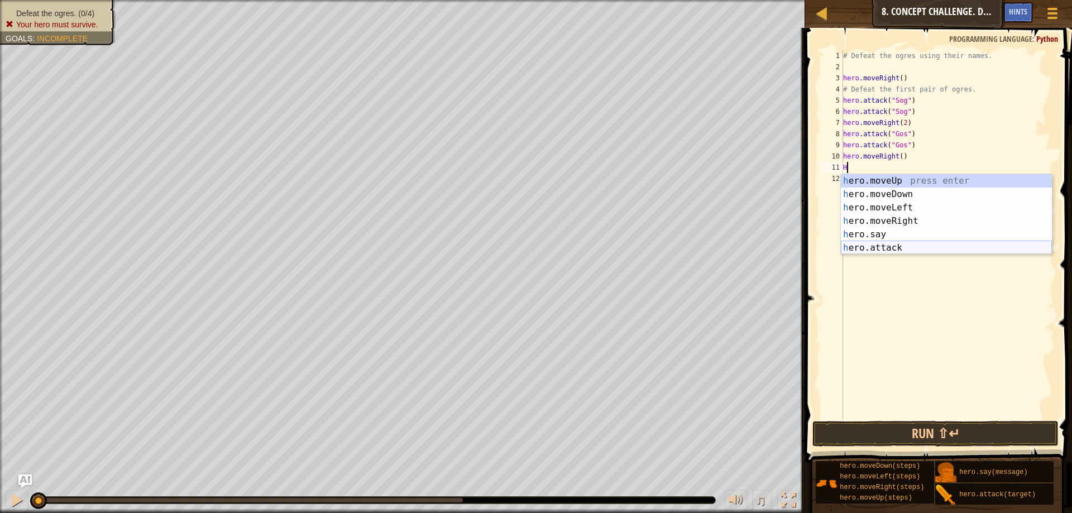
click at [884, 244] on div "h ero.moveUp press enter h ero.moveDown press enter h ero.moveLeft press enter …" at bounding box center [946, 227] width 211 height 107
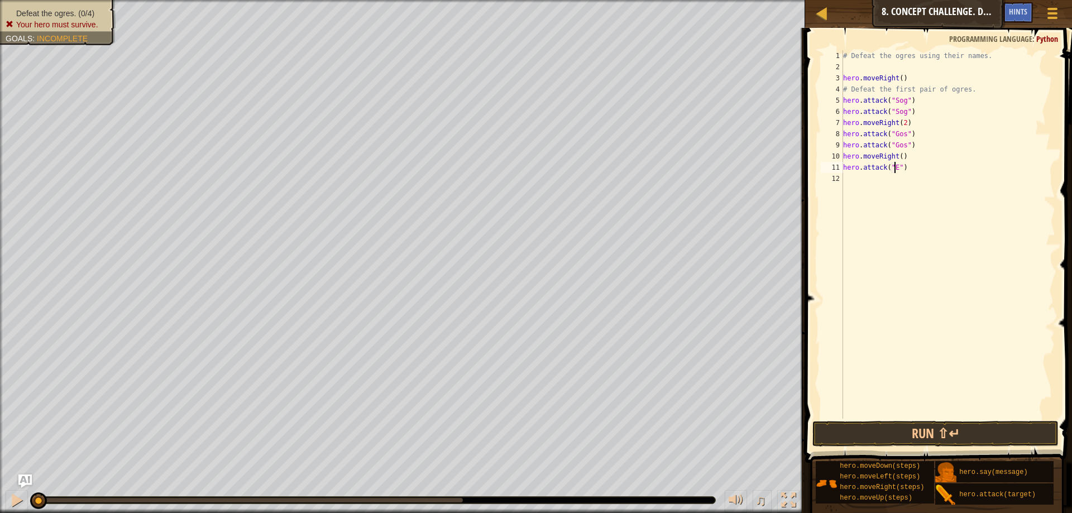
scroll to position [5, 4]
type textarea "hero.attack("Ergo")"
click at [852, 181] on div "# Defeat the ogres using their names. hero . moveRight ( ) # Defeat the first p…" at bounding box center [948, 245] width 214 height 391
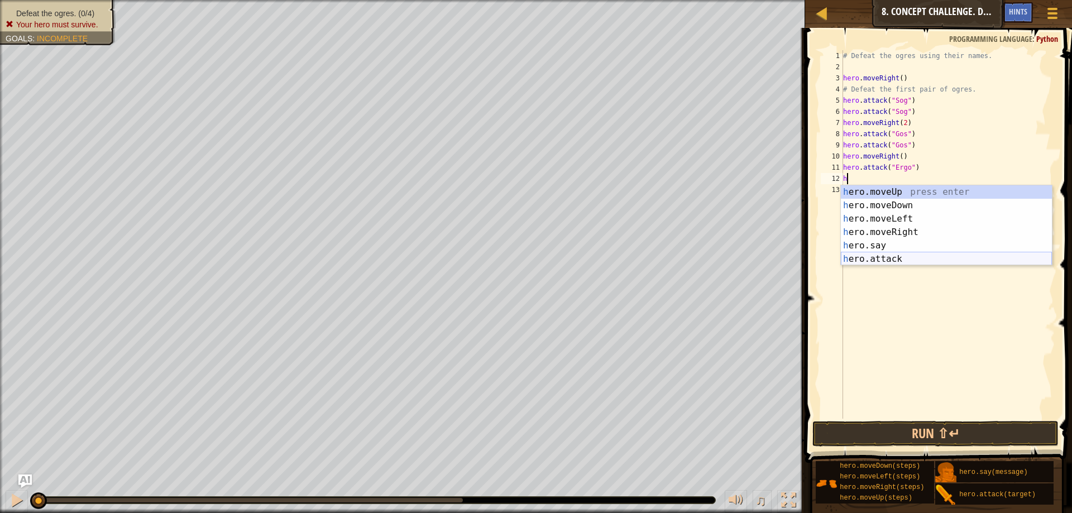
click at [917, 256] on div "h ero.moveUp press enter h ero.moveDown press enter h ero.moveLeft press enter …" at bounding box center [946, 238] width 211 height 107
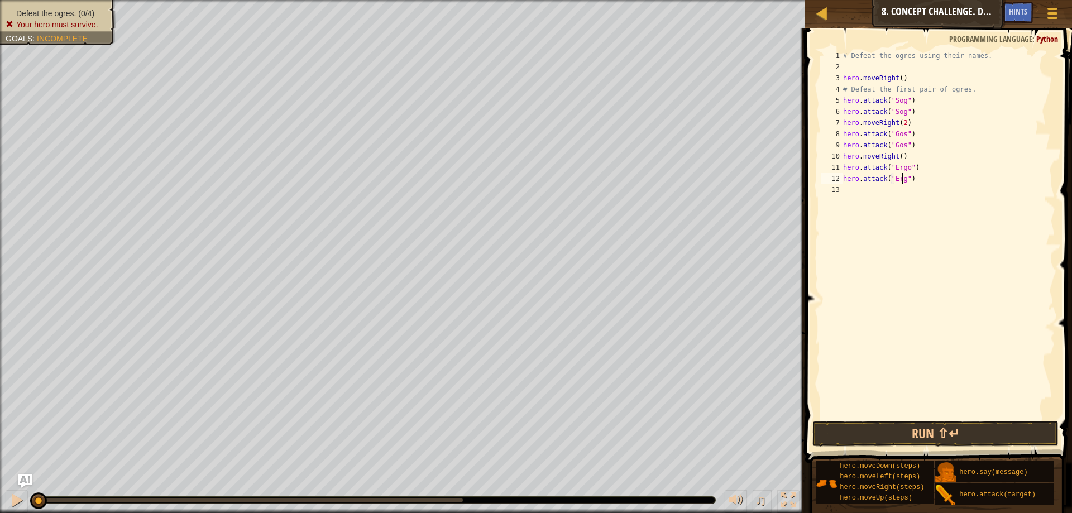
type textarea "hero.attack("Ergo")"
click at [857, 186] on div "# Defeat the ogres using their names. hero . moveRight ( ) # Defeat the first p…" at bounding box center [948, 245] width 214 height 391
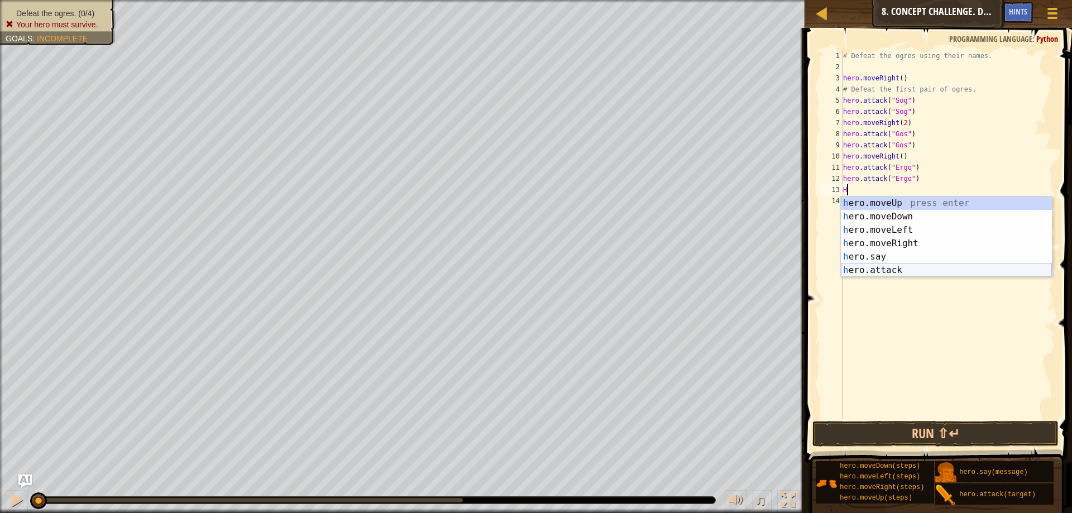
click at [923, 267] on div "h ero.moveUp press enter h ero.moveDown press enter h ero.moveLeft press enter …" at bounding box center [946, 249] width 211 height 107
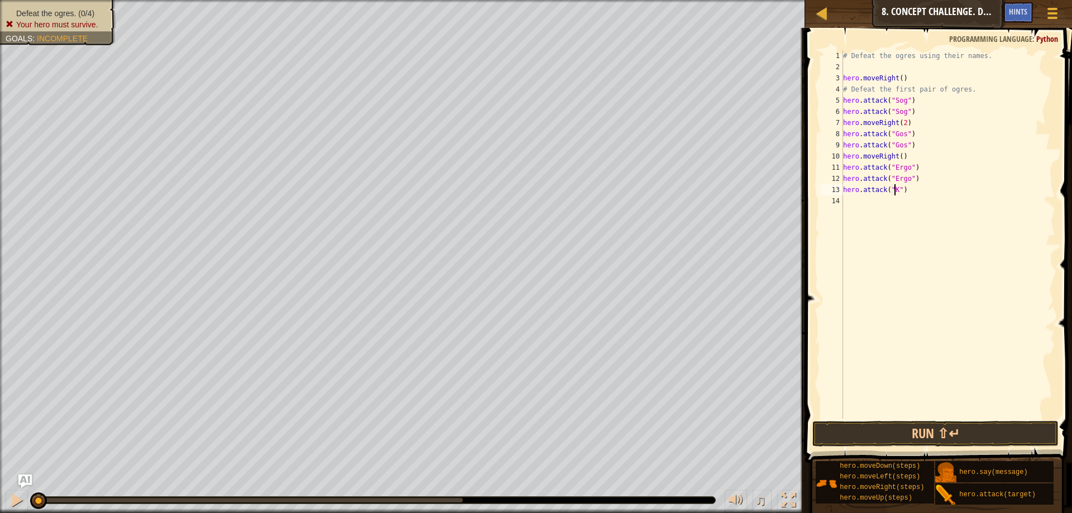
scroll to position [5, 4]
type textarea "hero.attack("Kro")"
click at [860, 206] on div "# Defeat the ogres using their names. hero . moveRight ( ) # Defeat the first p…" at bounding box center [948, 245] width 214 height 391
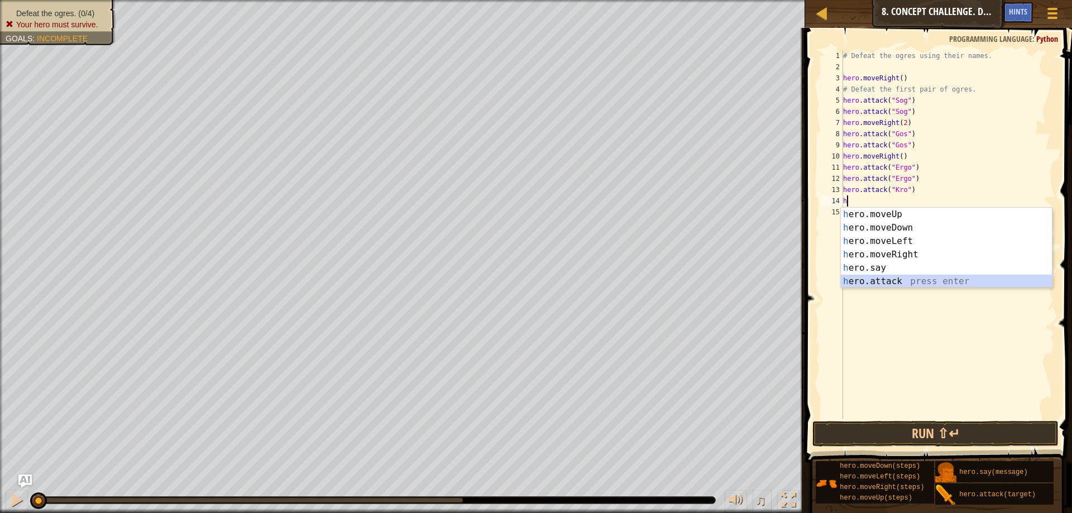
click at [880, 279] on div "h ero.moveUp press enter h ero.moveDown press enter h ero.moveLeft press enter …" at bounding box center [946, 261] width 211 height 107
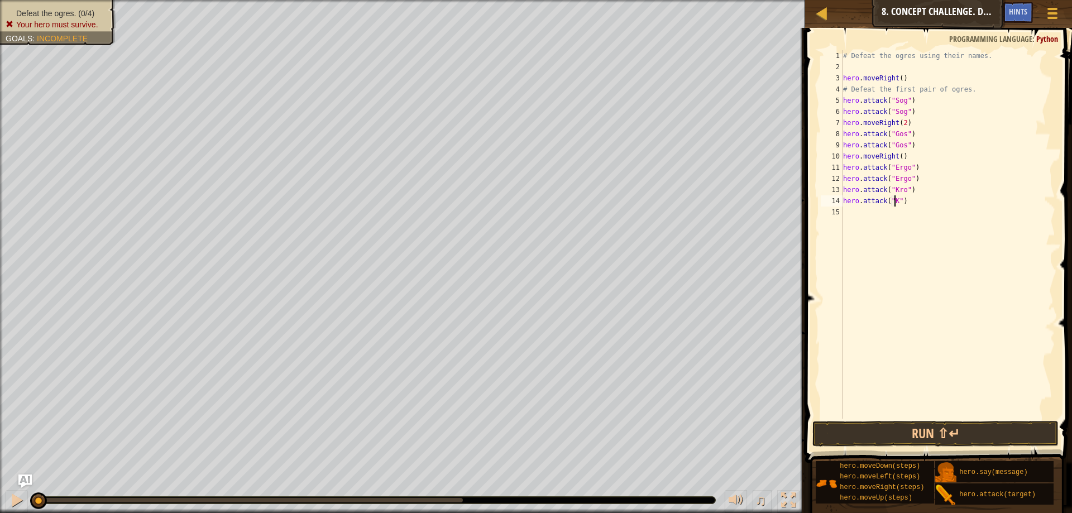
scroll to position [5, 4]
click at [875, 426] on button "Run ⇧↵" at bounding box center [935, 434] width 246 height 26
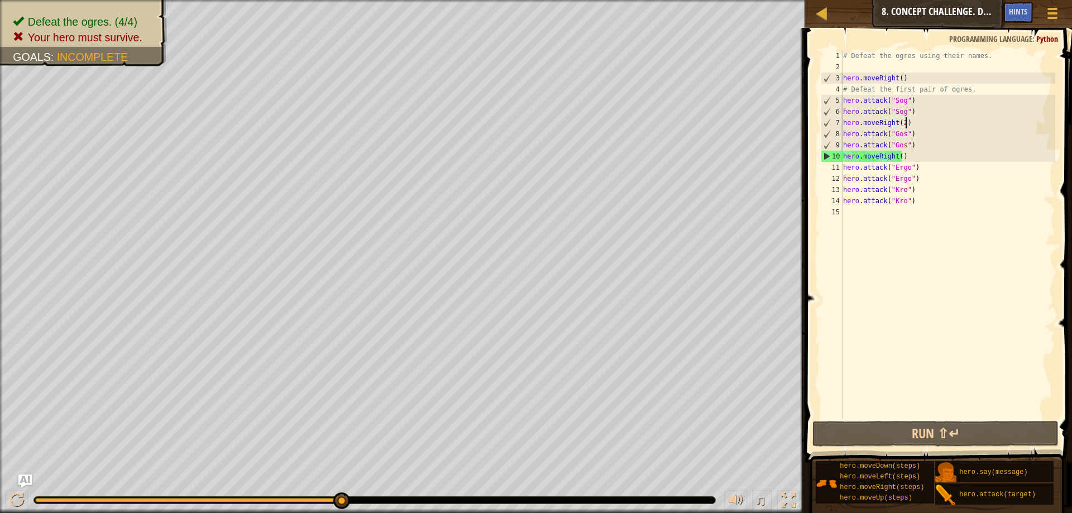
click at [908, 122] on div "# Defeat the ogres using their names. hero . moveRight ( ) # Defeat the first p…" at bounding box center [948, 245] width 214 height 391
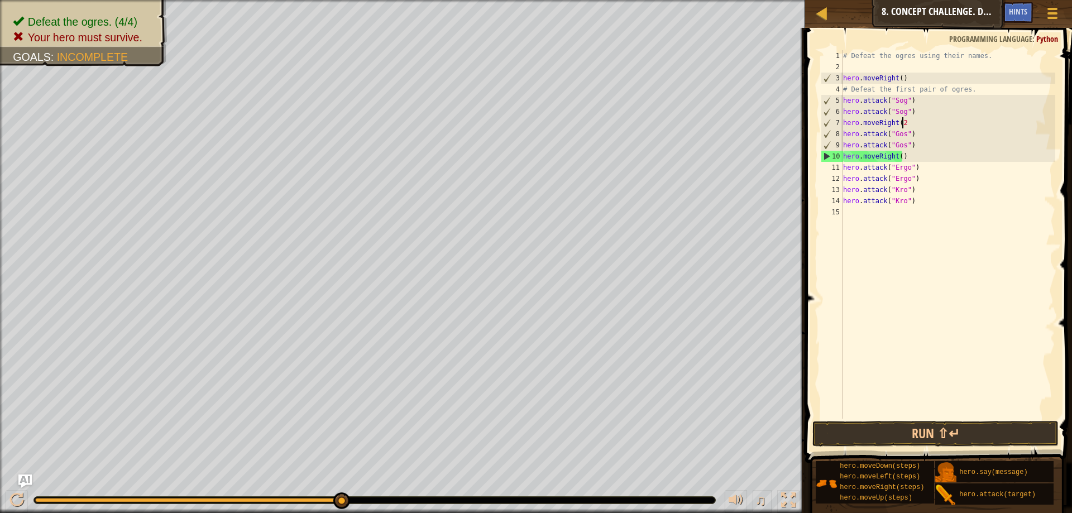
scroll to position [5, 4]
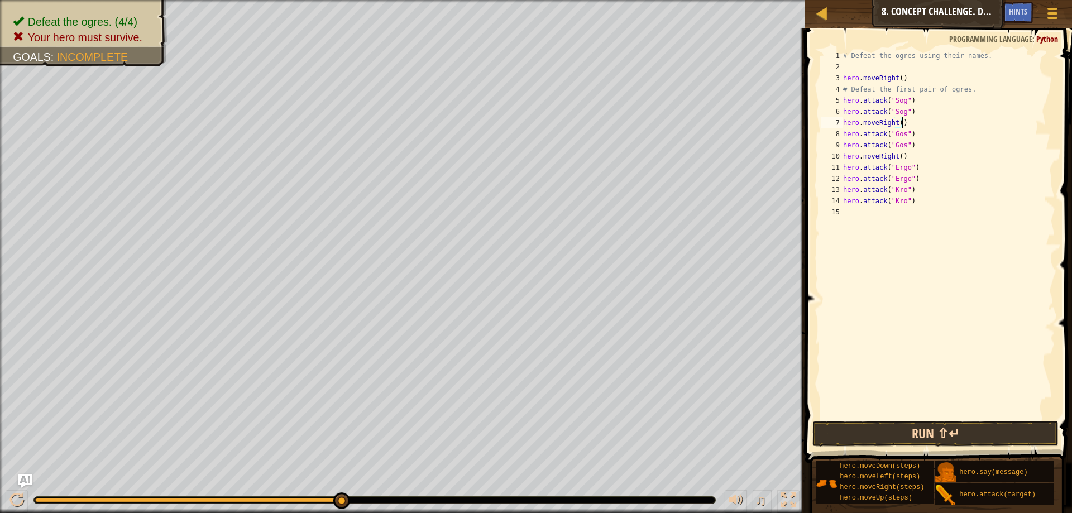
type textarea "hero.moveRight()"
click at [857, 433] on button "Run ⇧↵" at bounding box center [935, 434] width 246 height 26
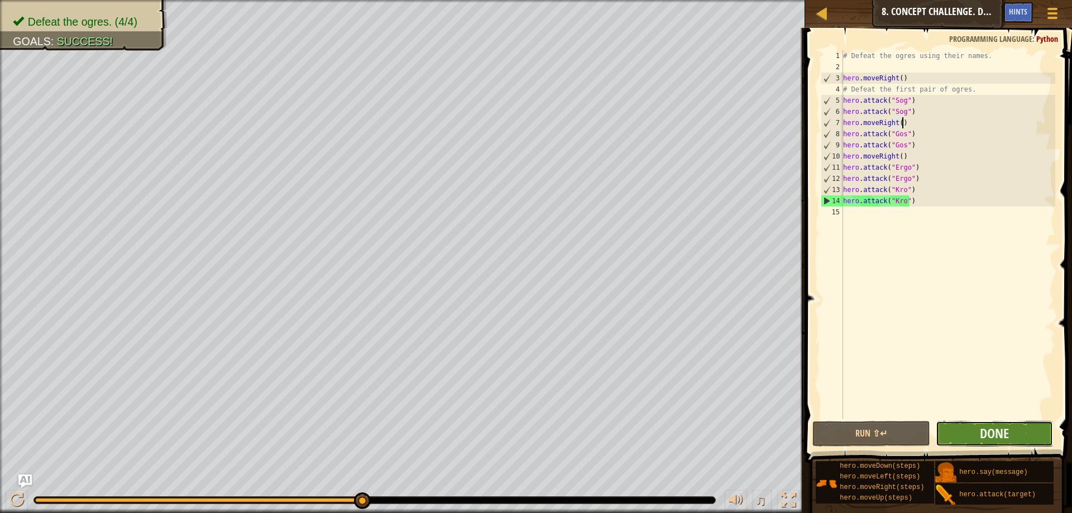
click at [978, 431] on button "Done" at bounding box center [993, 434] width 117 height 26
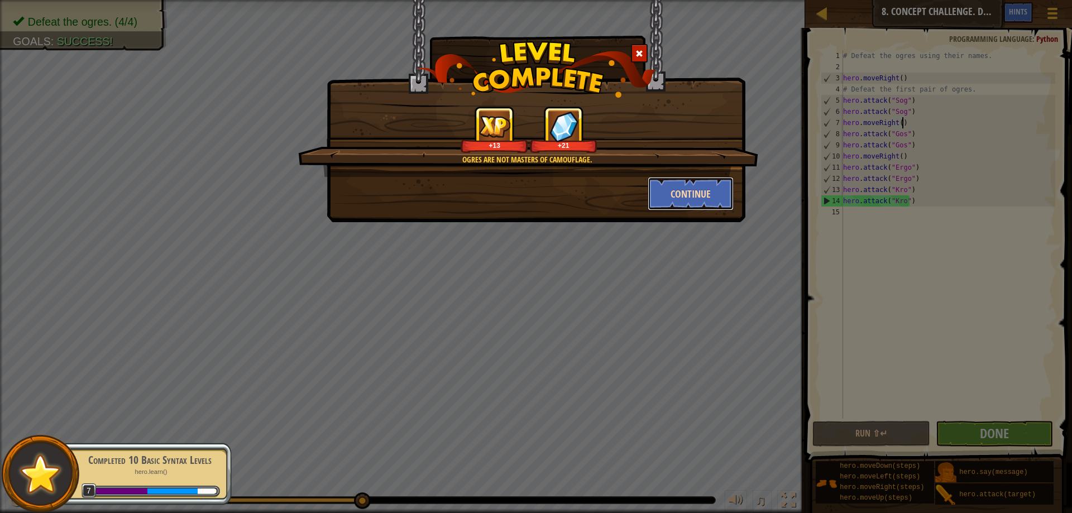
click at [702, 184] on button "Continue" at bounding box center [690, 193] width 87 height 33
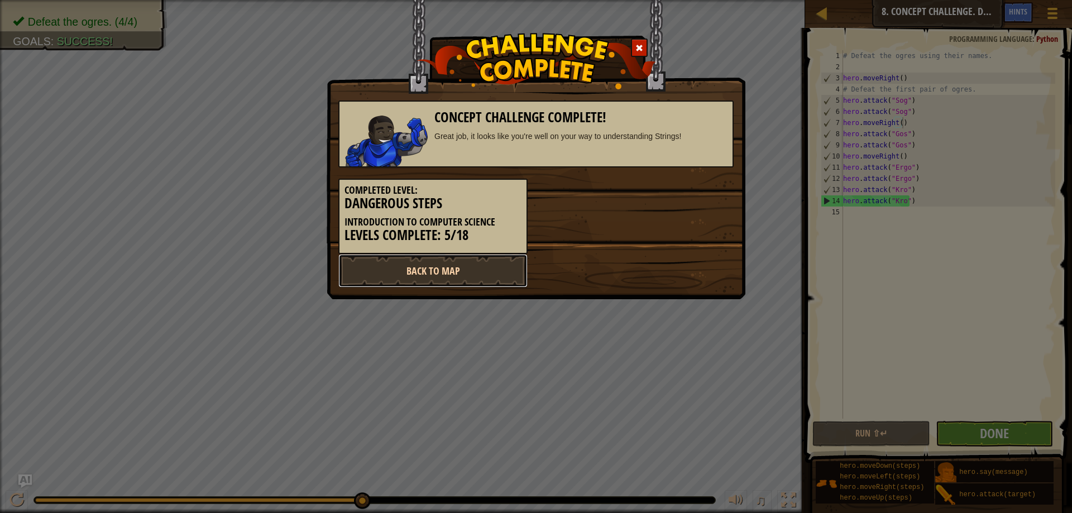
click at [453, 260] on link "Back to Map" at bounding box center [432, 270] width 189 height 33
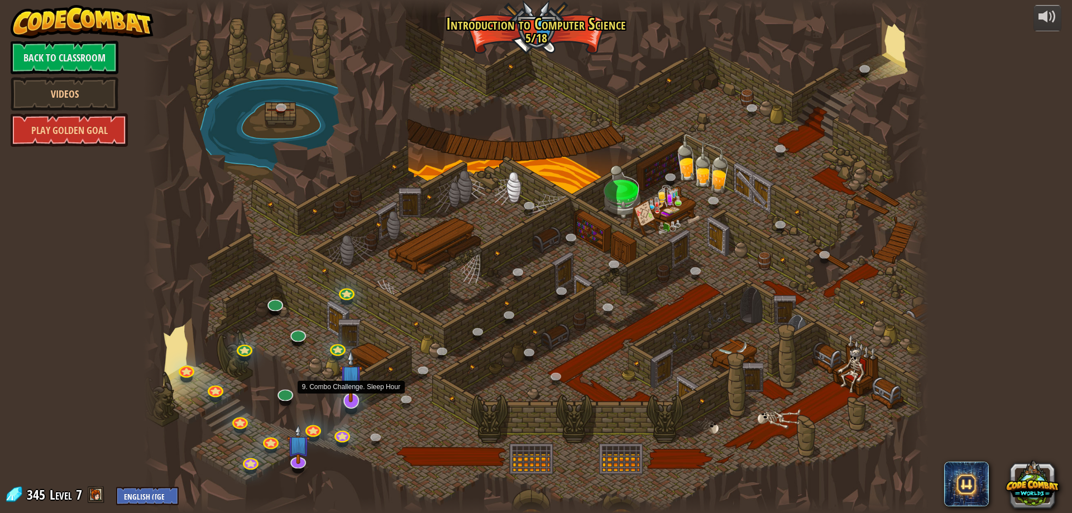
click at [354, 397] on img at bounding box center [350, 376] width 23 height 52
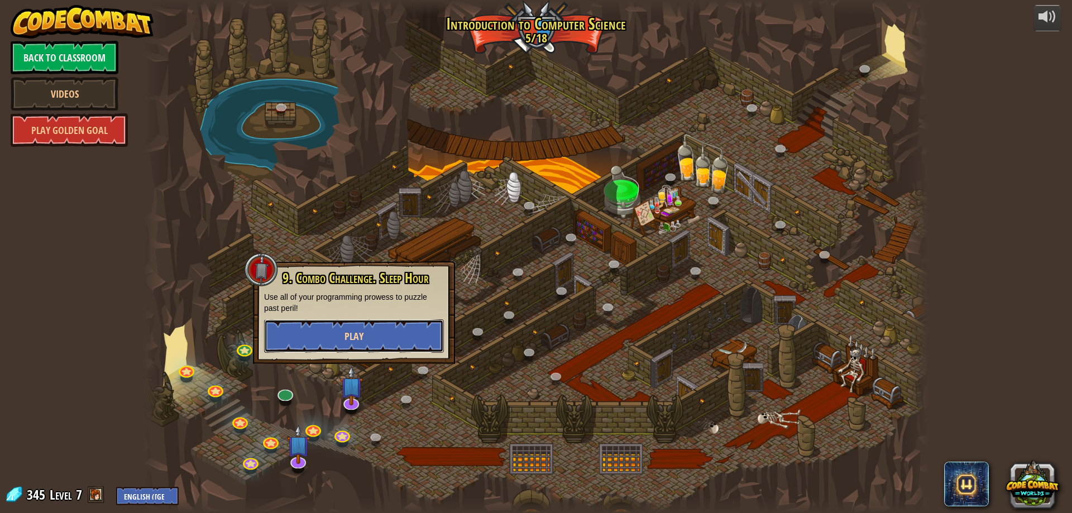
click at [356, 327] on button "Play" at bounding box center [354, 335] width 180 height 33
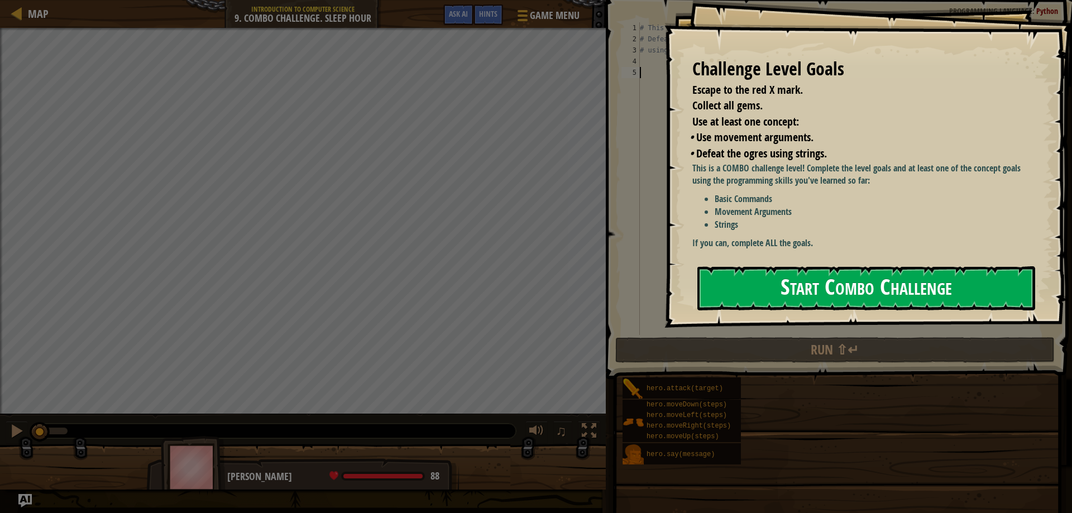
click at [785, 299] on button "Start Combo Challenge" at bounding box center [866, 288] width 338 height 44
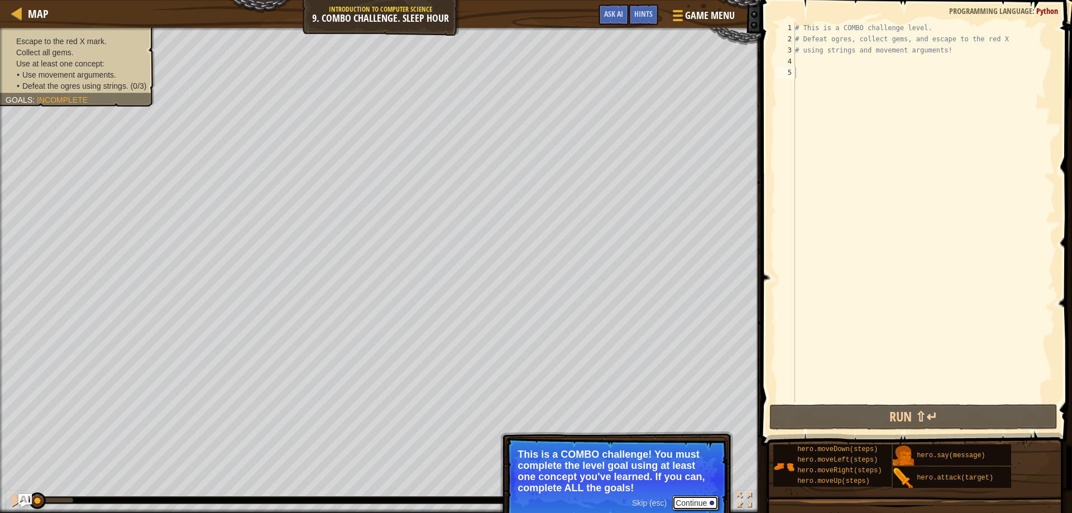
click at [690, 500] on button "Continue" at bounding box center [695, 503] width 46 height 15
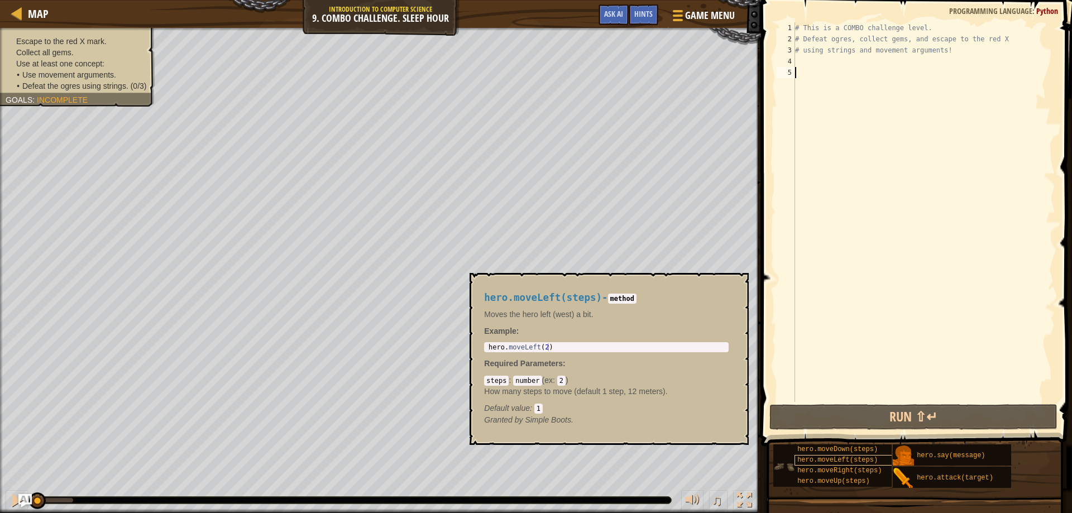
type textarea "m"
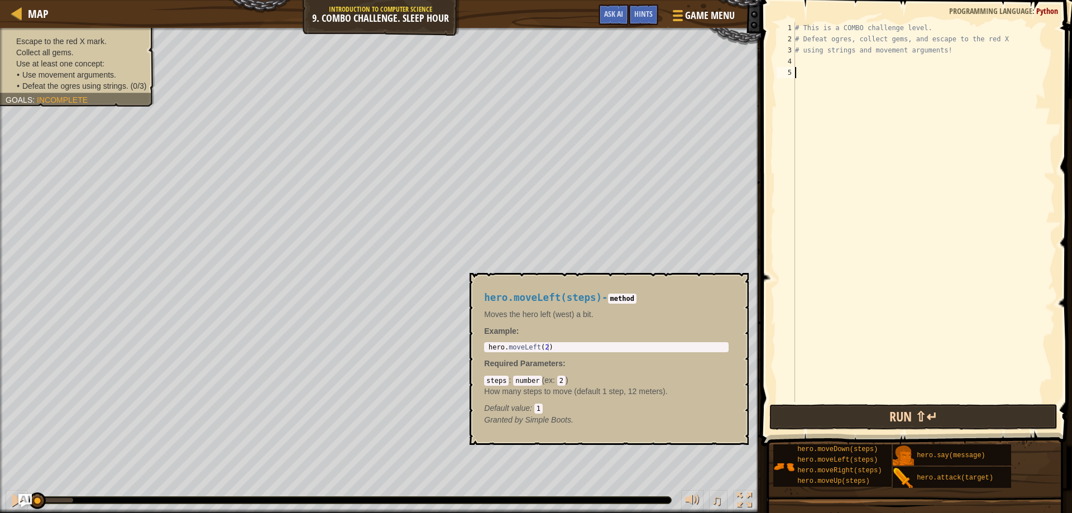
scroll to position [5, 0]
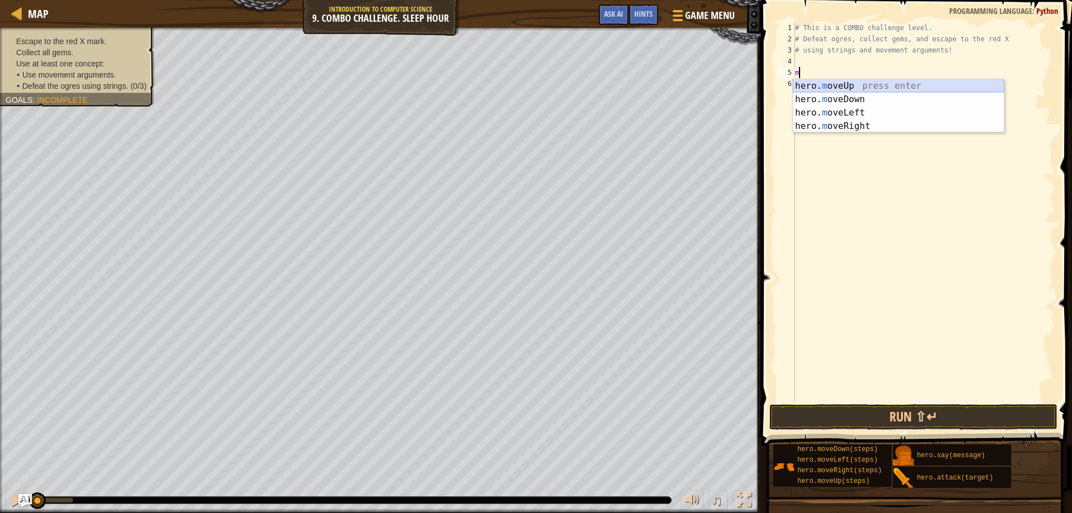
click at [863, 86] on div "hero. m oveUp press enter hero. m oveDown press enter hero. m oveLeft press ent…" at bounding box center [898, 119] width 211 height 80
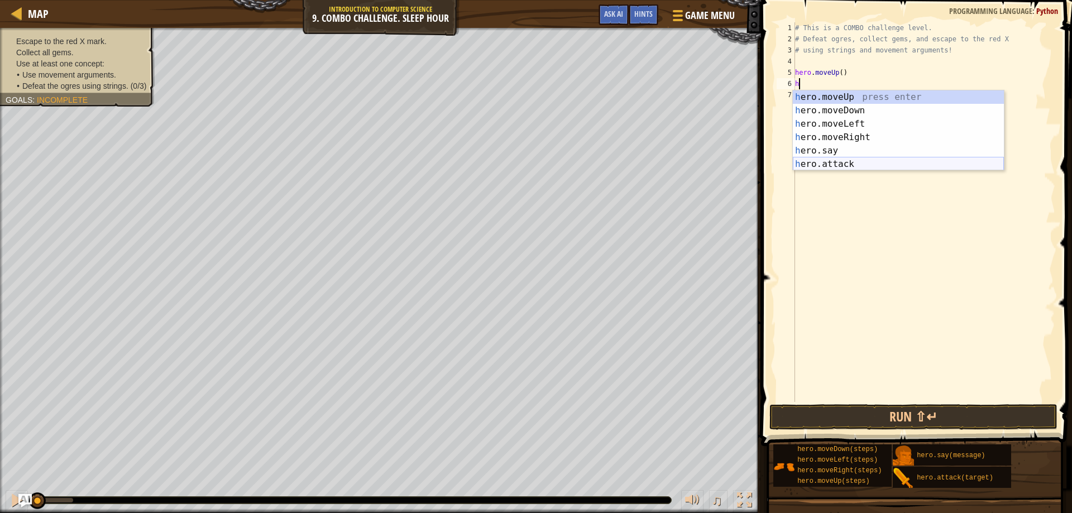
click at [832, 165] on div "h ero.moveUp press enter h ero.moveDown press enter h ero.moveLeft press enter …" at bounding box center [898, 143] width 211 height 107
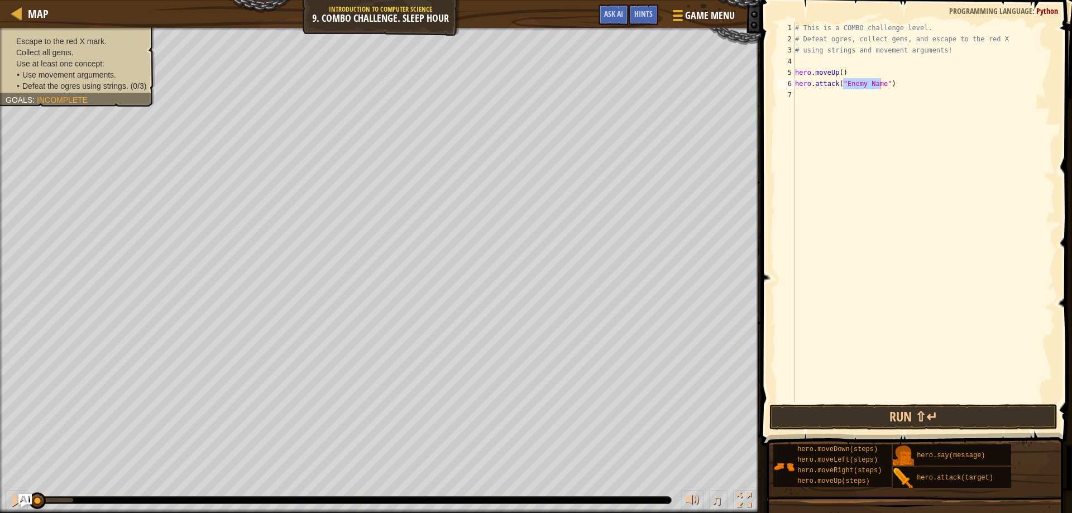
drag, startPoint x: 105, startPoint y: 102, endPoint x: 106, endPoint y: 41, distance: 60.8
click at [106, 41] on div "Escape to the red X mark. Collect all gems. Use at least one concept: • Use mov…" at bounding box center [70, 64] width 167 height 86
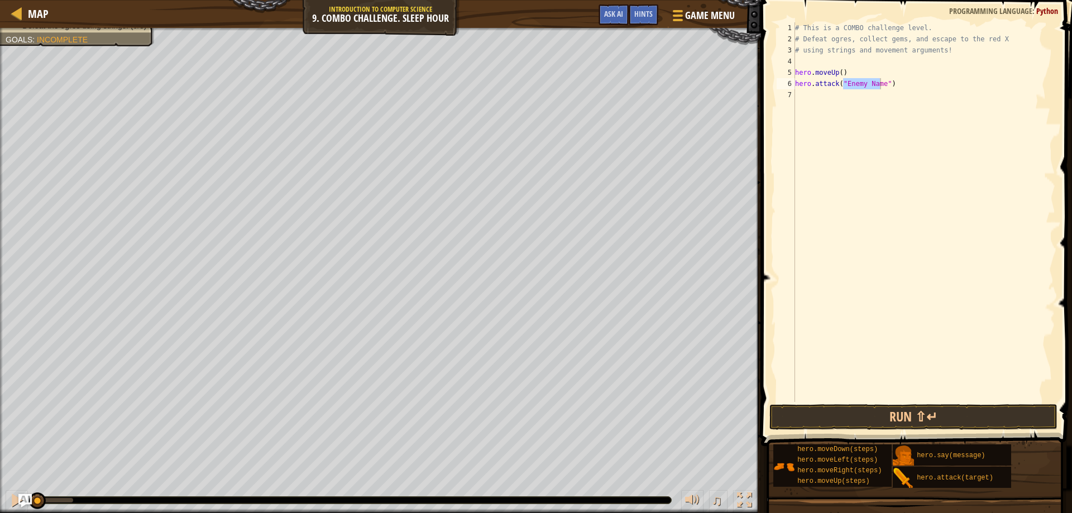
click at [876, 83] on div "# This is a COMBO challenge level. # Defeat [PERSON_NAME], collect gems, and es…" at bounding box center [924, 212] width 262 height 380
click at [850, 85] on div "# This is a COMBO challenge level. # Defeat [PERSON_NAME], collect gems, and es…" at bounding box center [924, 223] width 262 height 402
type textarea "hero.attack("Rexxar")"
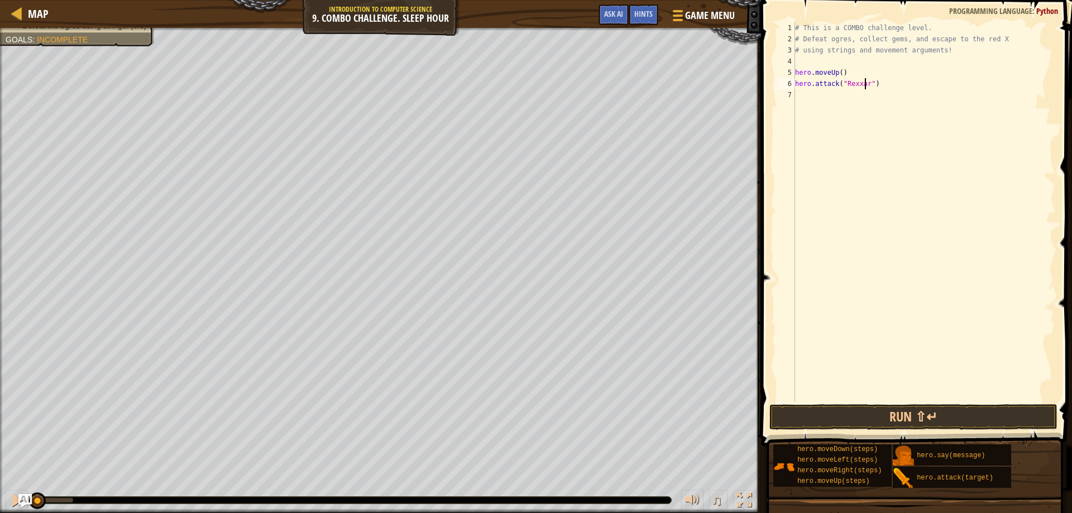
scroll to position [5, 6]
click at [804, 98] on div "# This is a COMBO challenge level. # Defeat [PERSON_NAME], collect gems, and es…" at bounding box center [924, 223] width 262 height 402
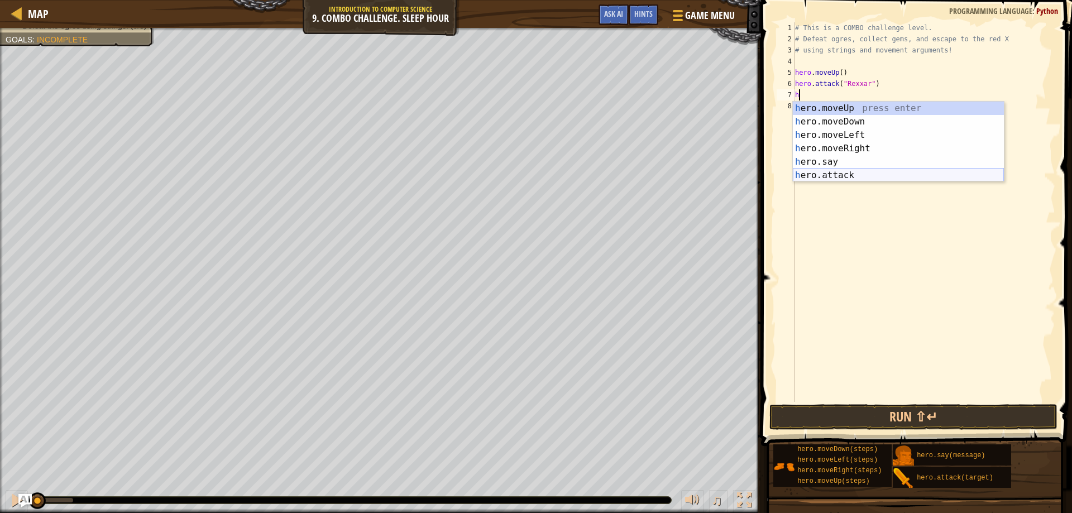
click at [806, 180] on div "h ero.moveUp press enter h ero.moveDown press enter h ero.moveLeft press enter …" at bounding box center [898, 155] width 211 height 107
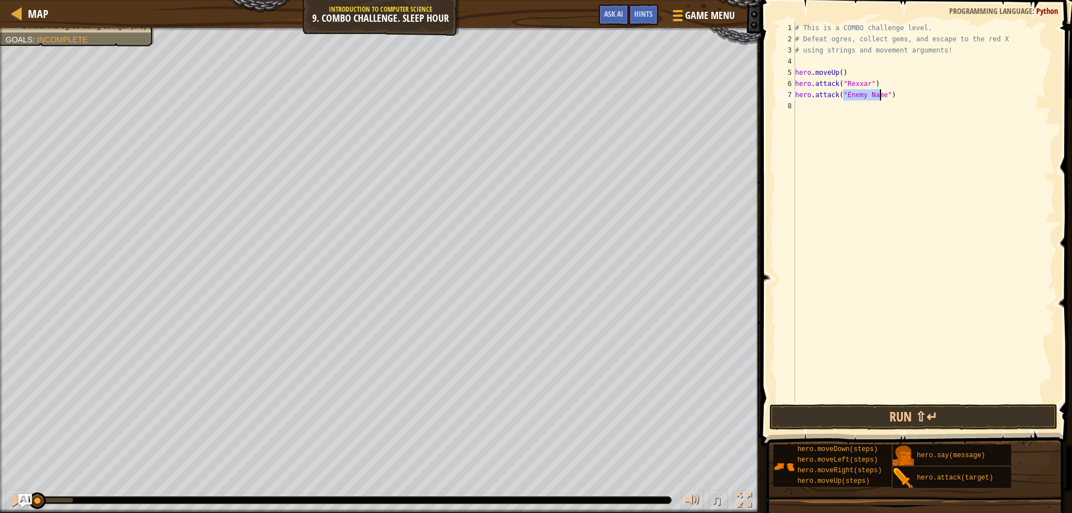
scroll to position [5, 4]
type textarea "hero.attack("Rexxar")"
click at [810, 112] on div "# This is a COMBO challenge level. # Defeat [PERSON_NAME], collect gems, and es…" at bounding box center [924, 223] width 262 height 402
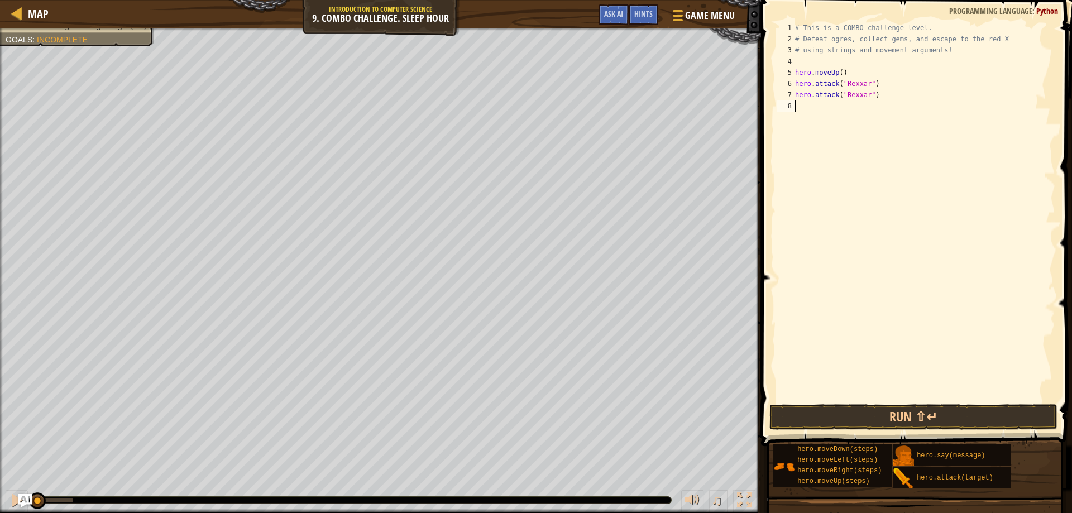
type textarea "m"
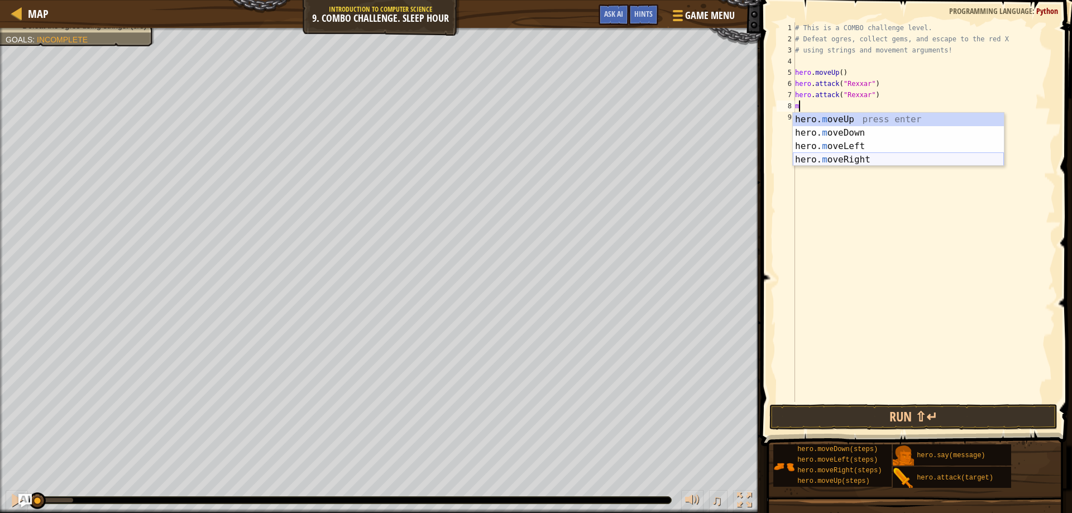
click at [825, 162] on div "hero. m oveUp press enter hero. m oveDown press enter hero. m oveLeft press ent…" at bounding box center [898, 153] width 211 height 80
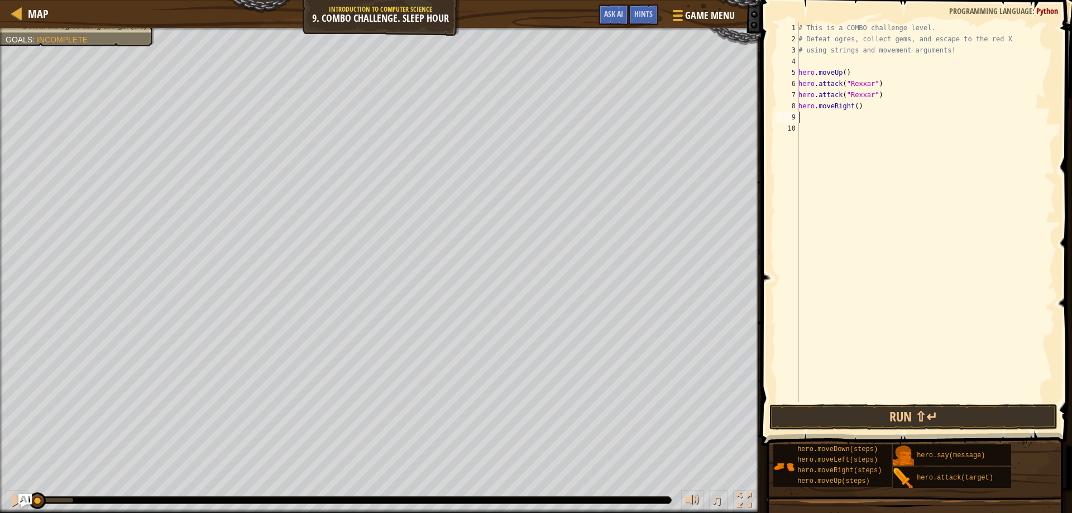
click at [806, 116] on div "# This is a COMBO challenge level. # Defeat [PERSON_NAME], collect gems, and es…" at bounding box center [925, 223] width 259 height 402
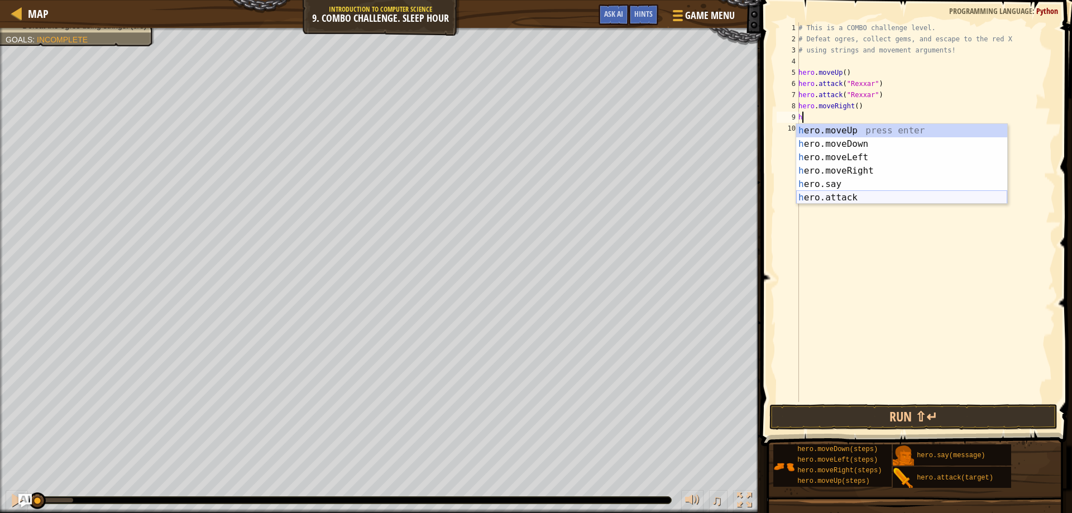
click at [827, 199] on div "h ero.moveUp press enter h ero.moveDown press enter h ero.moveLeft press enter …" at bounding box center [901, 177] width 211 height 107
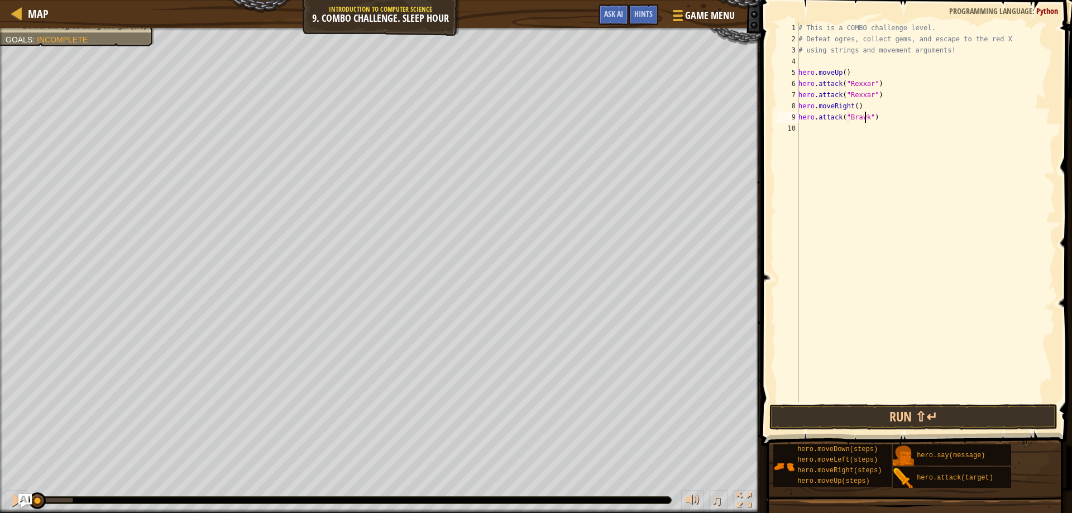
scroll to position [5, 5]
type textarea "hero.attack("Brack")"
click at [810, 133] on div "# This is a COMBO challenge level. # Defeat [PERSON_NAME], collect gems, and es…" at bounding box center [925, 223] width 259 height 402
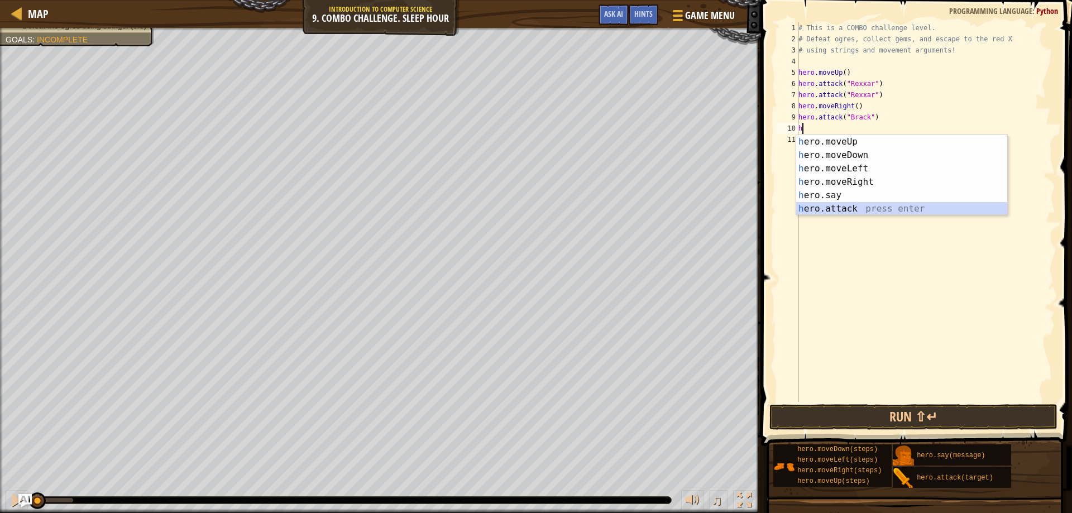
click at [822, 210] on div "h ero.moveUp press enter h ero.moveDown press enter h ero.moveLeft press enter …" at bounding box center [901, 188] width 211 height 107
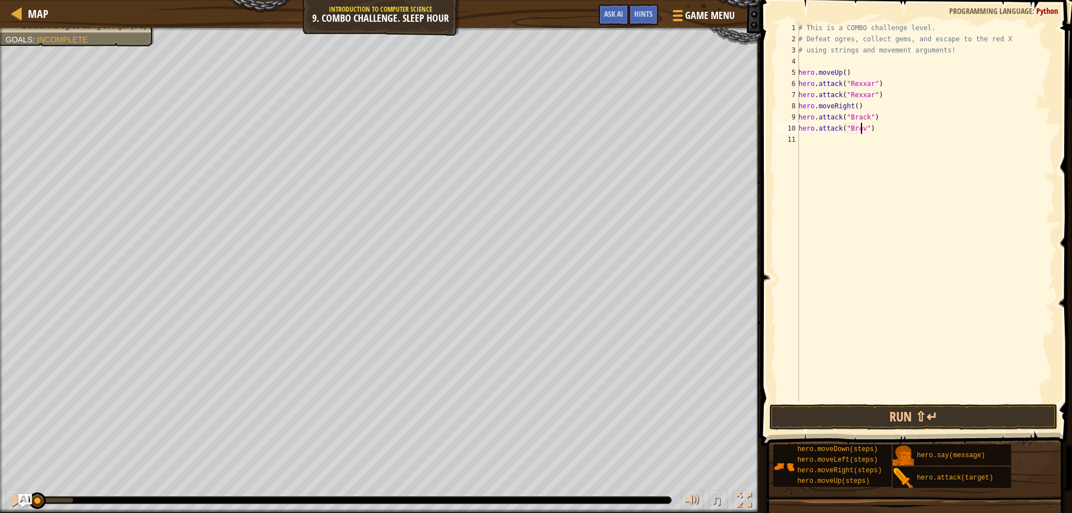
scroll to position [5, 6]
type textarea "hero.attack("Brack")"
click at [809, 137] on div "# This is a COMBO challenge level. # Defeat [PERSON_NAME], collect gems, and es…" at bounding box center [925, 223] width 259 height 402
type textarea "M"
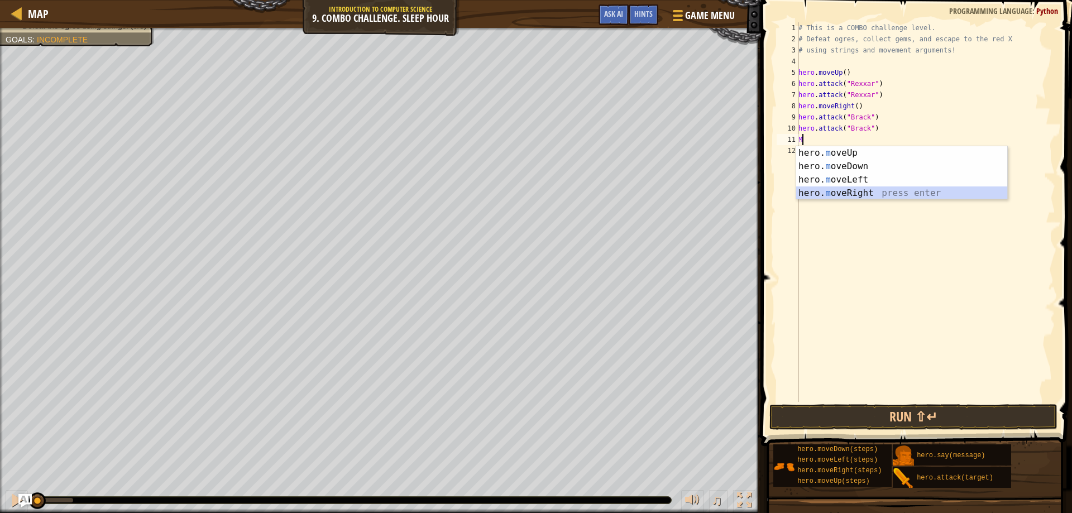
click at [834, 193] on div "hero. m oveUp press enter hero. m oveDown press enter hero. m oveLeft press ent…" at bounding box center [901, 186] width 211 height 80
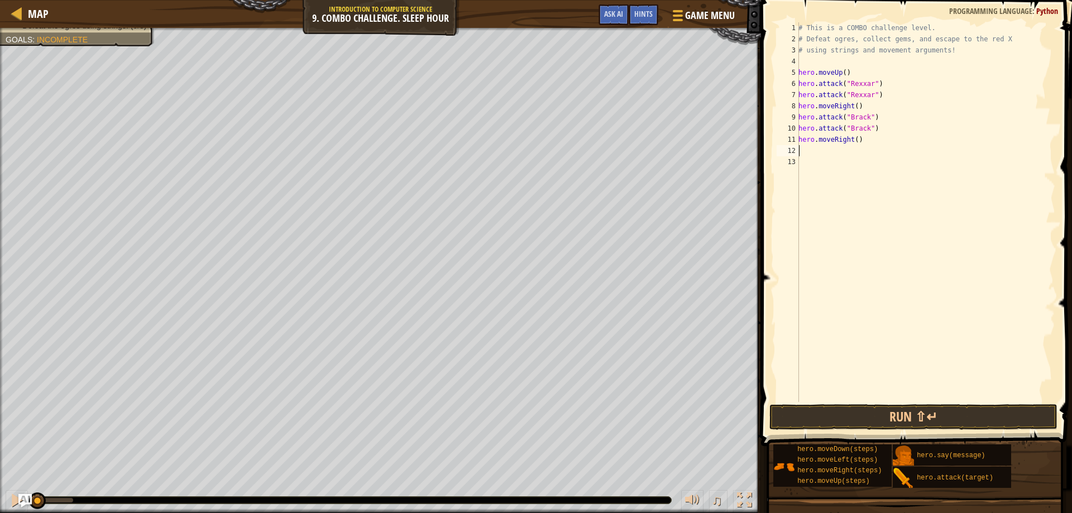
type textarea "M"
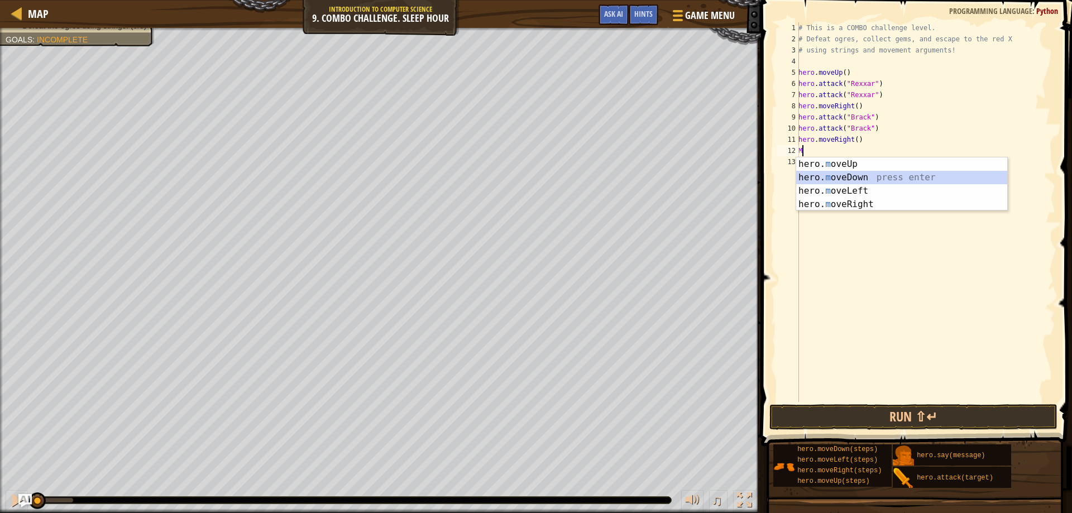
click at [834, 174] on div "hero. m oveUp press enter hero. m oveDown press enter hero. m oveLeft press ent…" at bounding box center [901, 197] width 211 height 80
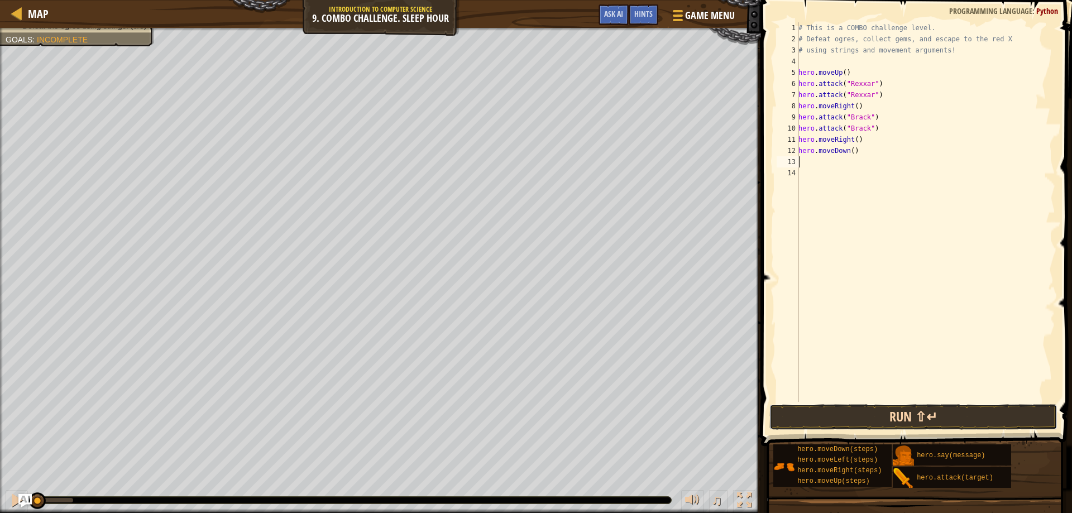
click at [856, 418] on button "Run ⇧↵" at bounding box center [913, 417] width 289 height 26
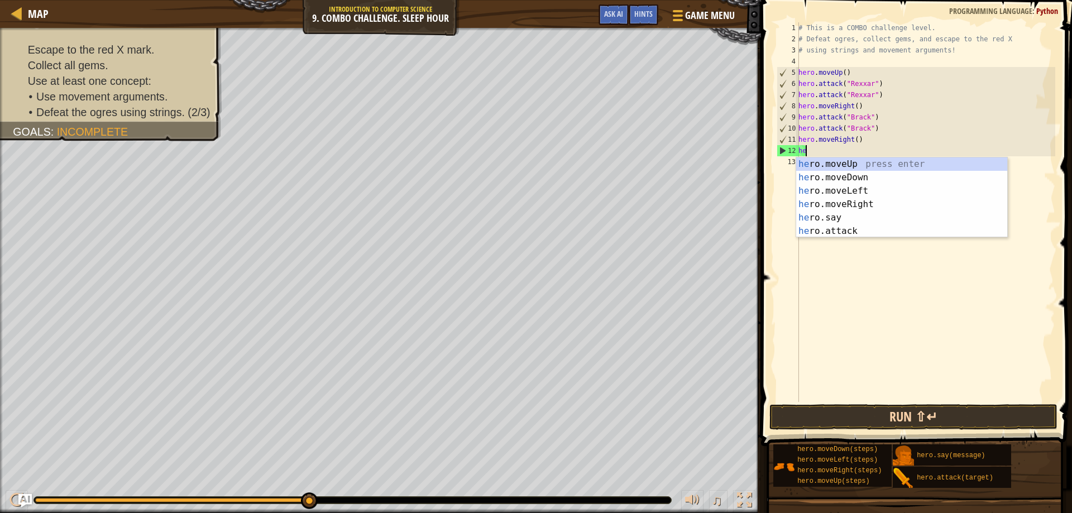
type textarea "h"
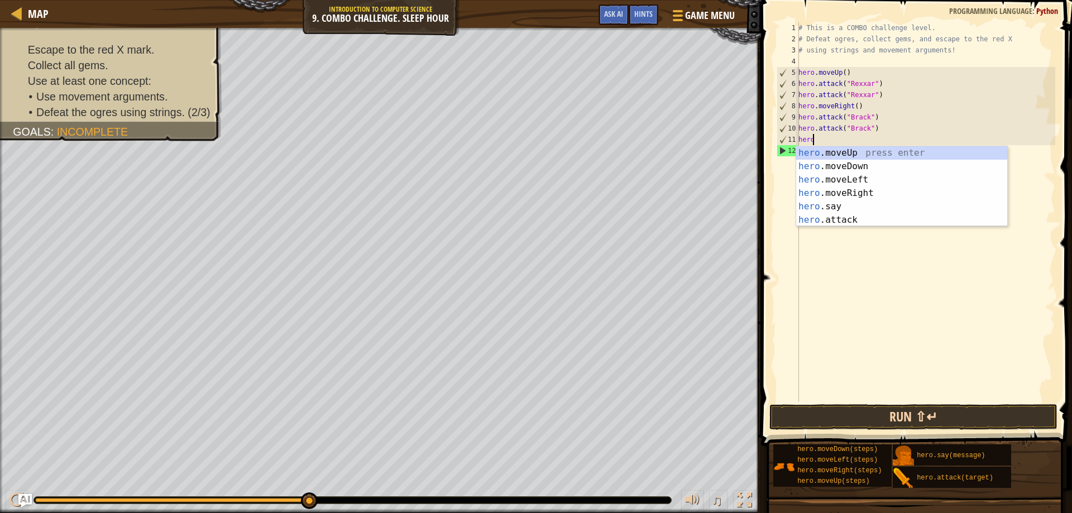
type textarea "h"
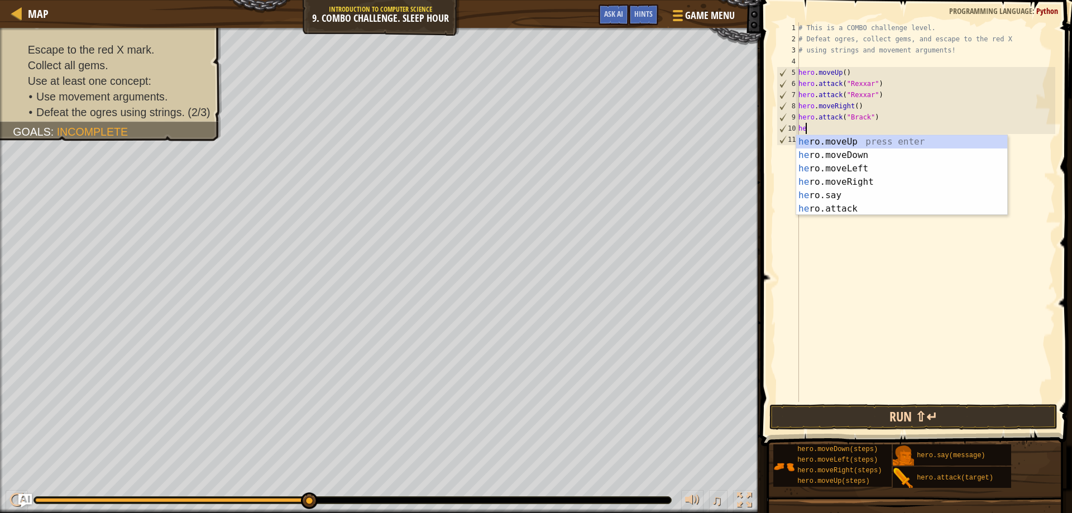
type textarea "h"
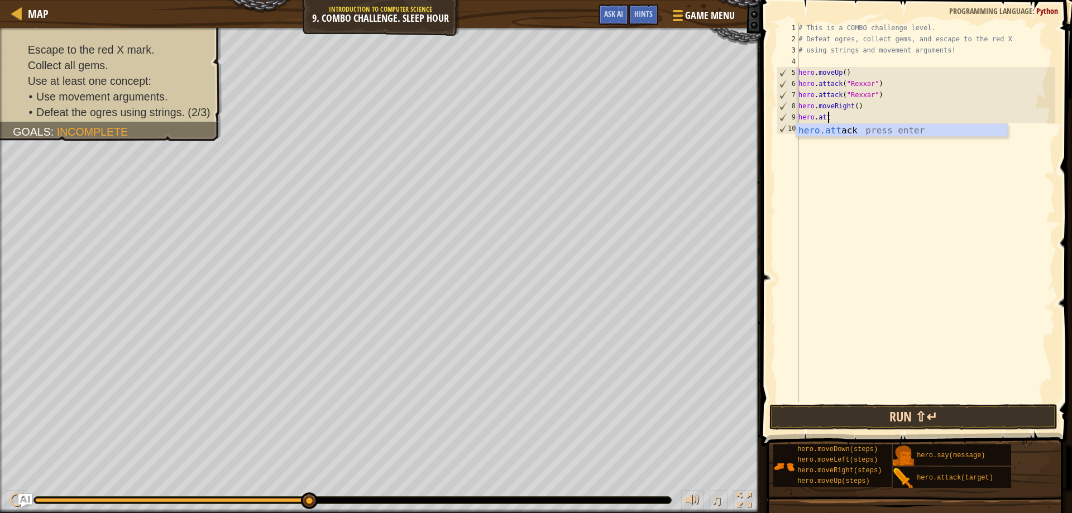
type textarea "h"
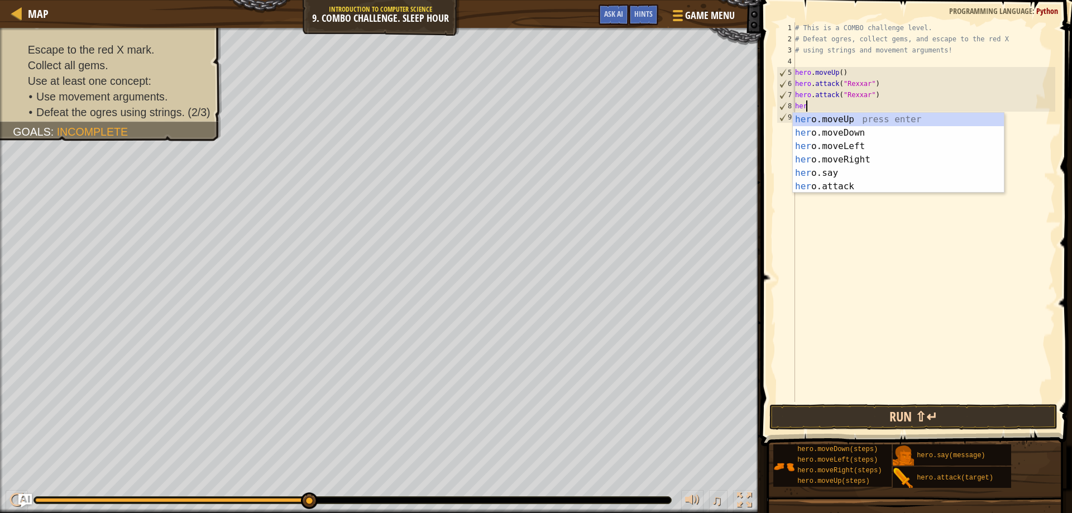
type textarea "h"
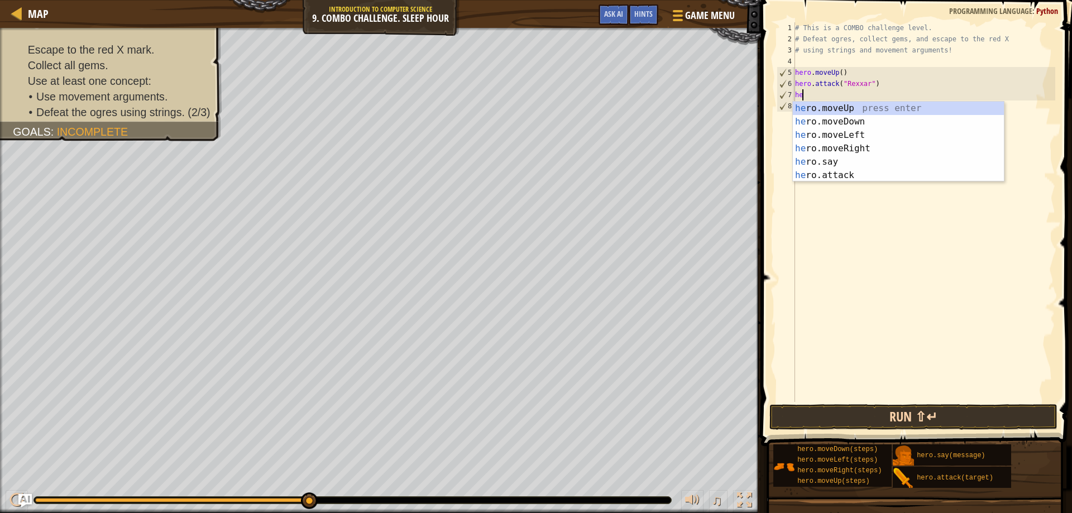
type textarea "h"
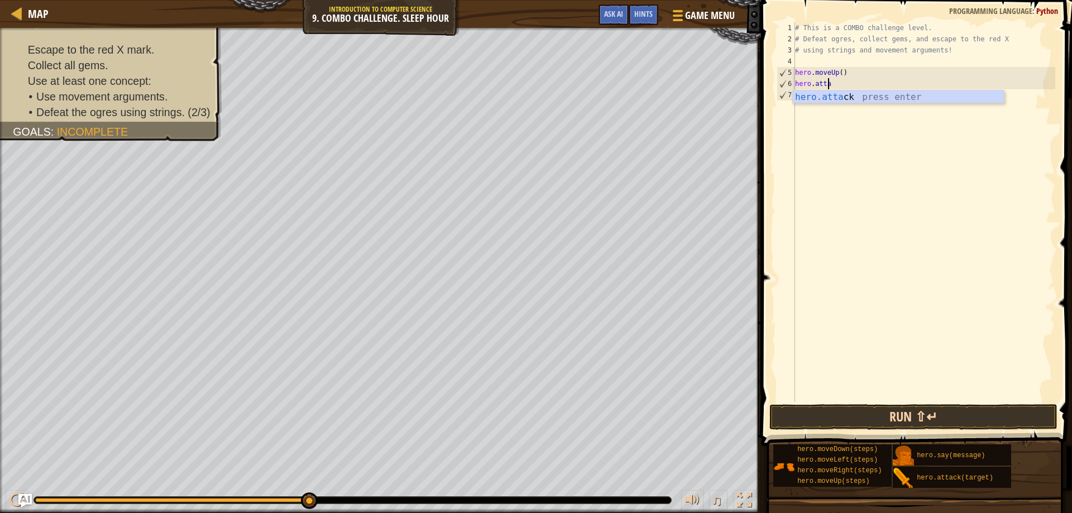
type textarea "h"
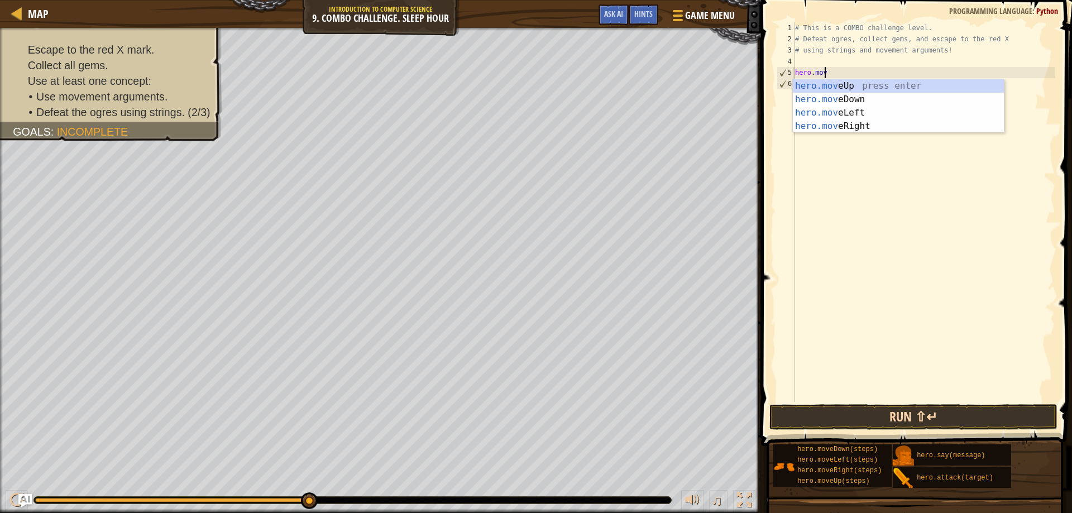
type textarea "h"
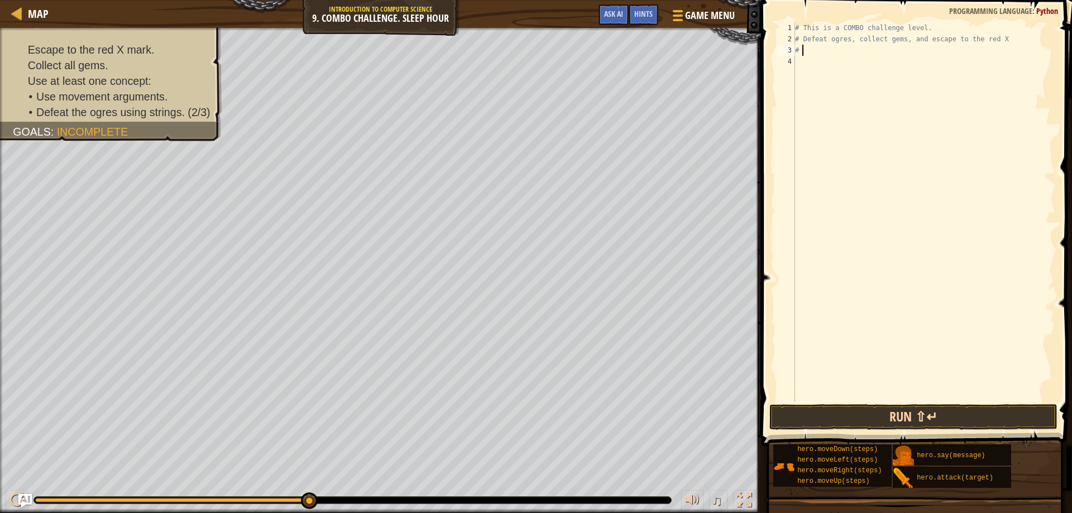
type textarea "#"
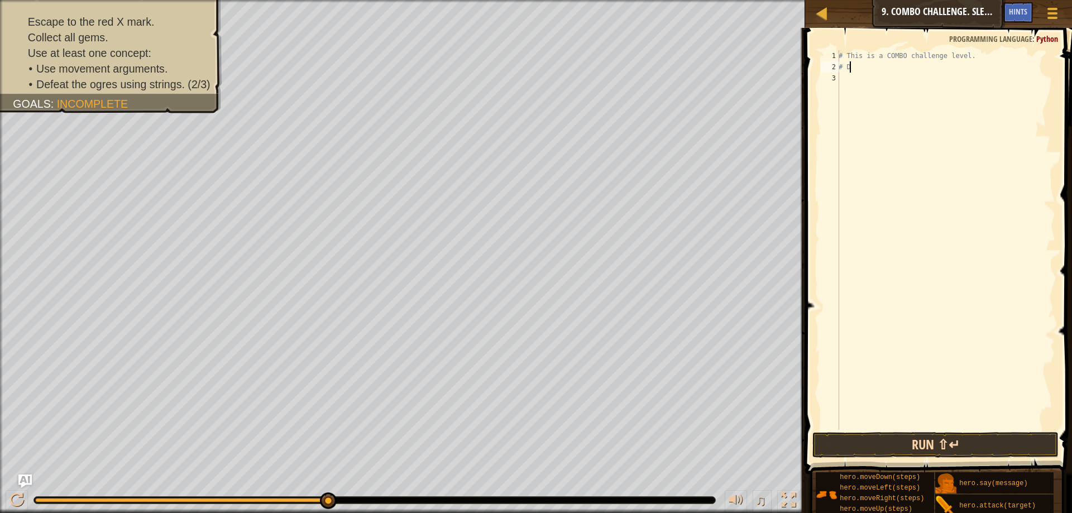
type textarea "#"
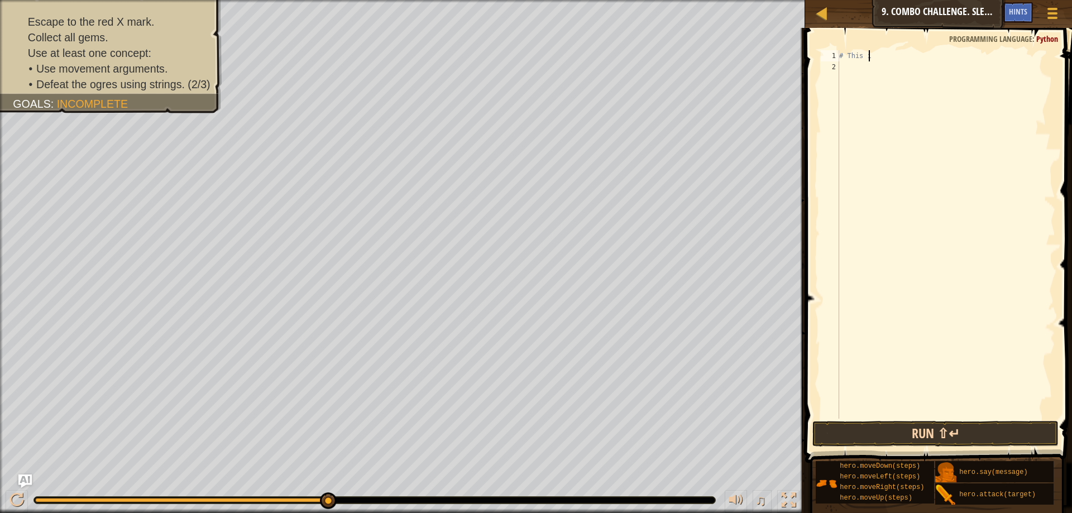
type textarea "#"
type textarea "m"
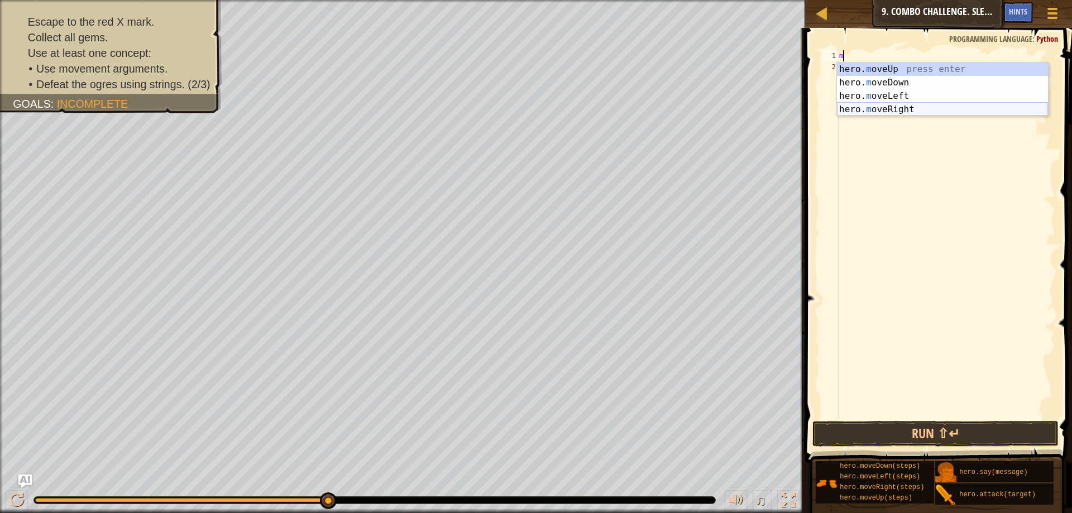
click at [872, 109] on div "hero. m oveUp press enter hero. m oveDown press enter hero. m oveLeft press ent…" at bounding box center [942, 103] width 211 height 80
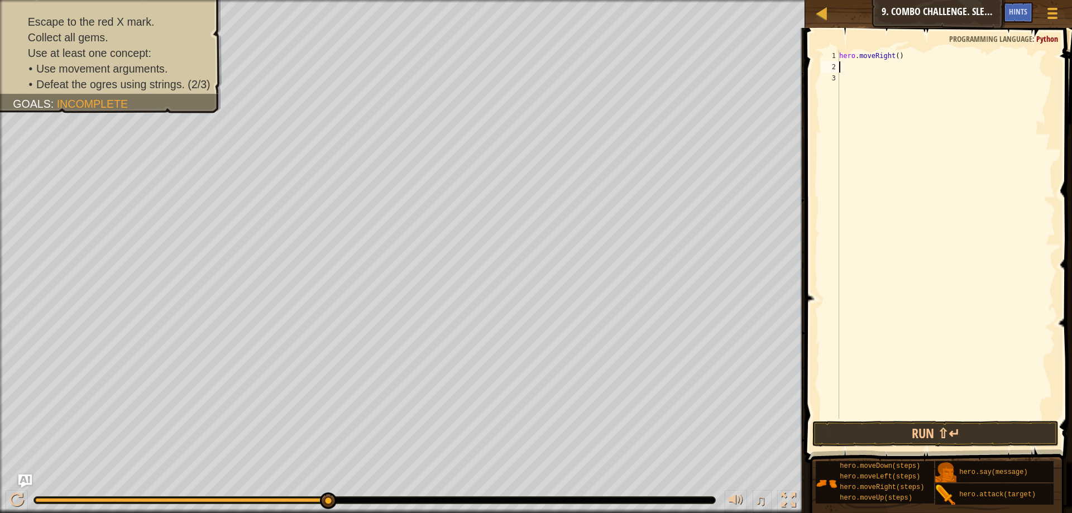
click at [894, 56] on div "hero . moveRight ( )" at bounding box center [946, 245] width 218 height 391
type textarea "hero.moveRight(2)"
click at [847, 65] on div "hero . moveRight ( 2 )" at bounding box center [946, 245] width 218 height 391
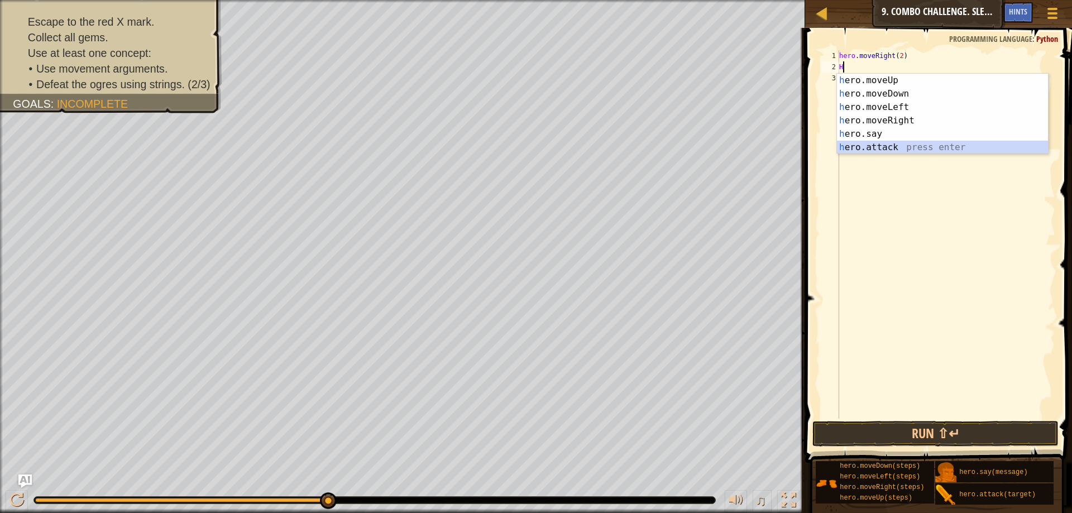
click at [880, 148] on div "h ero.moveUp press enter h ero.moveDown press enter h ero.moveLeft press enter …" at bounding box center [942, 127] width 211 height 107
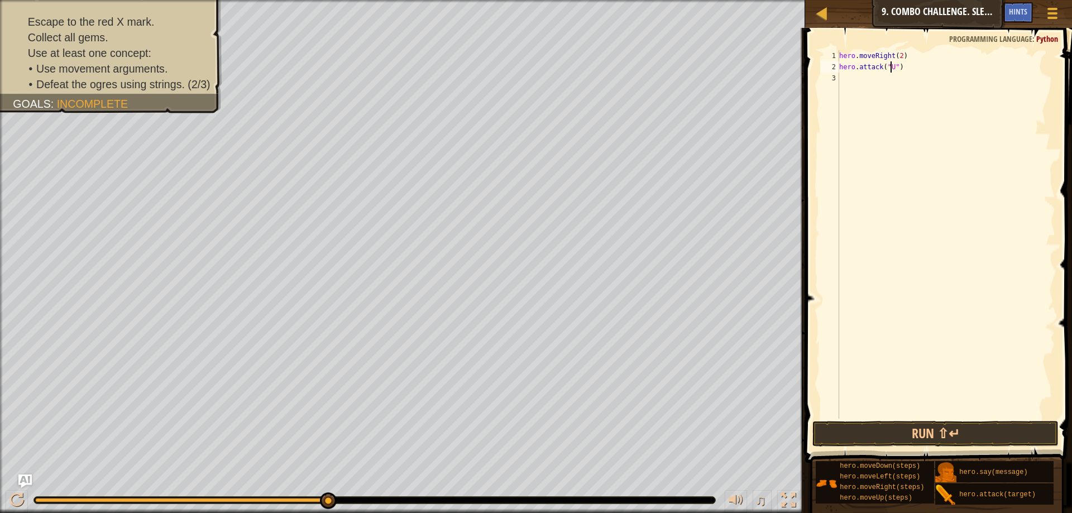
scroll to position [5, 4]
type textarea "hero.attack("Ursa")"
click at [837, 74] on div "3" at bounding box center [829, 78] width 18 height 11
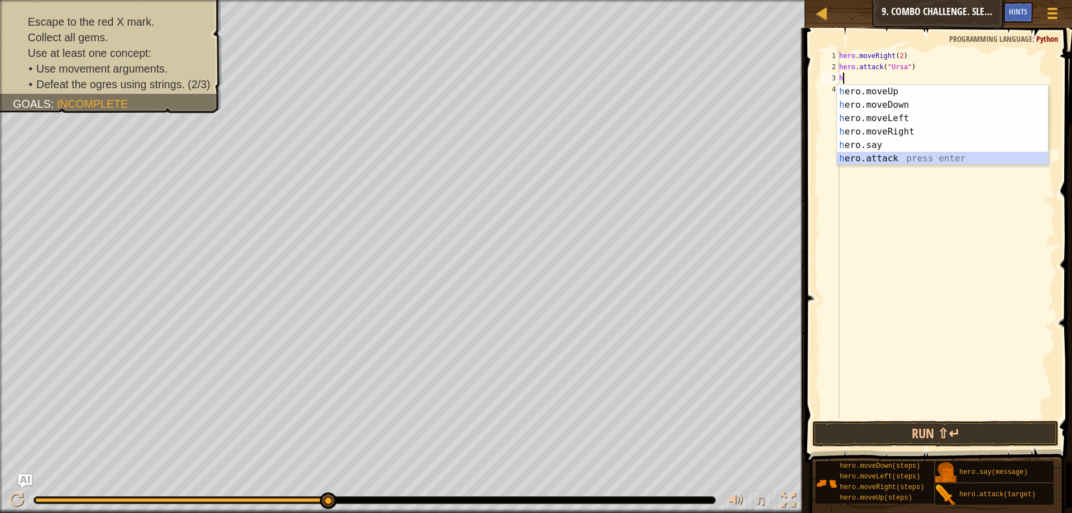
click at [855, 162] on div "h ero.moveUp press enter h ero.moveDown press enter h ero.moveLeft press enter …" at bounding box center [942, 138] width 211 height 107
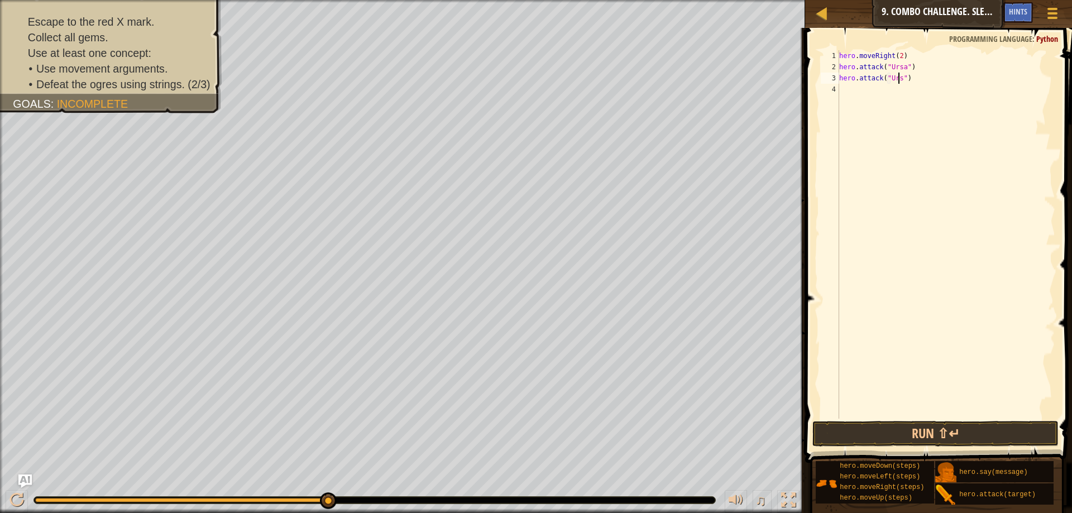
type textarea "hero.attack("Ursa")"
click at [850, 91] on div "hero . moveRight ( 2 ) hero . attack ( "Ursa" ) hero . attack ( "Ursa" )" at bounding box center [946, 245] width 218 height 391
type textarea "h"
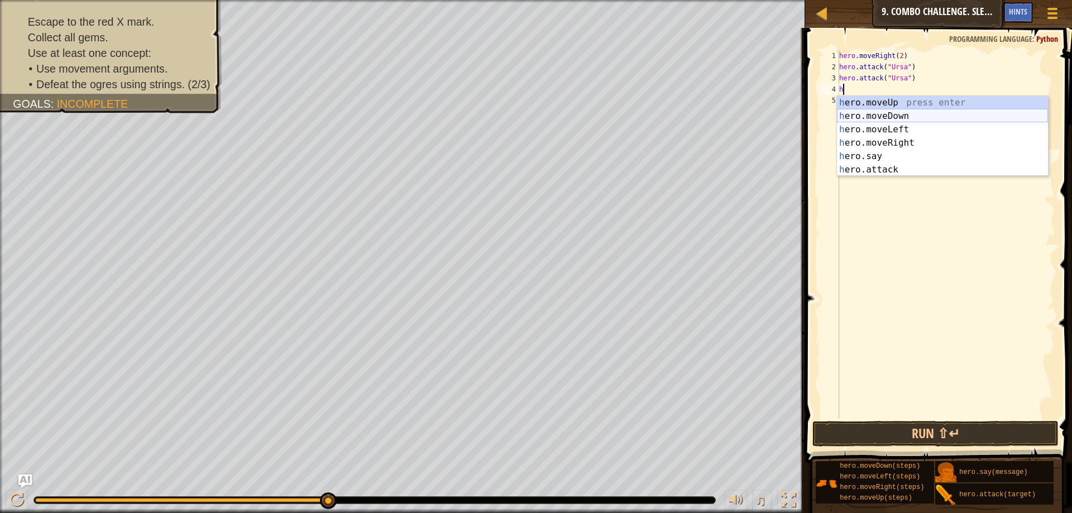
click at [890, 113] on div "h ero.moveUp press enter h ero.moveDown press enter h ero.moveLeft press enter …" at bounding box center [942, 149] width 211 height 107
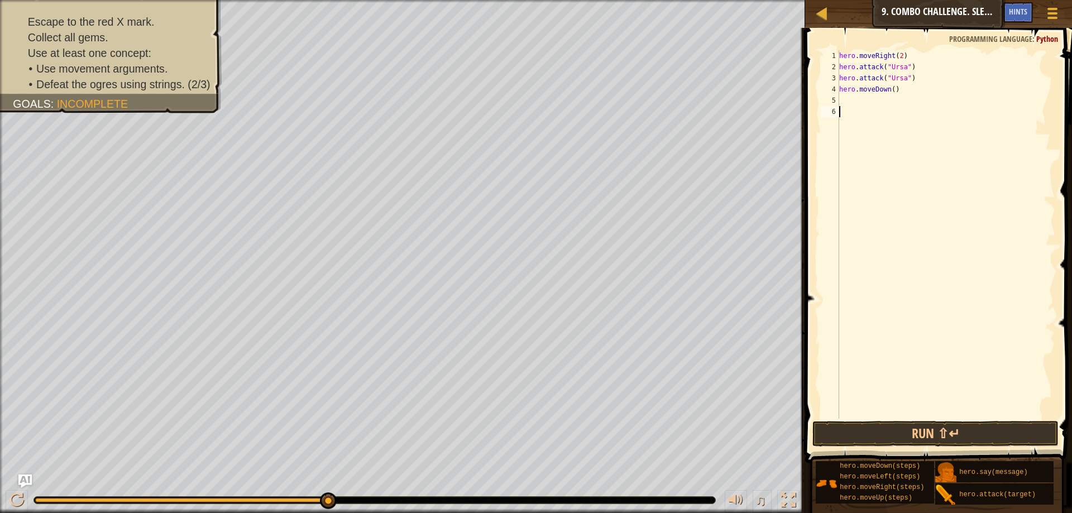
drag, startPoint x: 877, startPoint y: 129, endPoint x: 859, endPoint y: 106, distance: 29.5
click at [859, 106] on div "hero . moveRight ( 2 ) hero . attack ( "Ursa" ) hero . attack ( "Ursa" ) hero .…" at bounding box center [946, 245] width 218 height 391
click at [851, 97] on div "hero . moveRight ( 2 ) hero . attack ( "Ursa" ) hero . attack ( "Ursa" ) hero .…" at bounding box center [946, 245] width 218 height 391
type textarea "M"
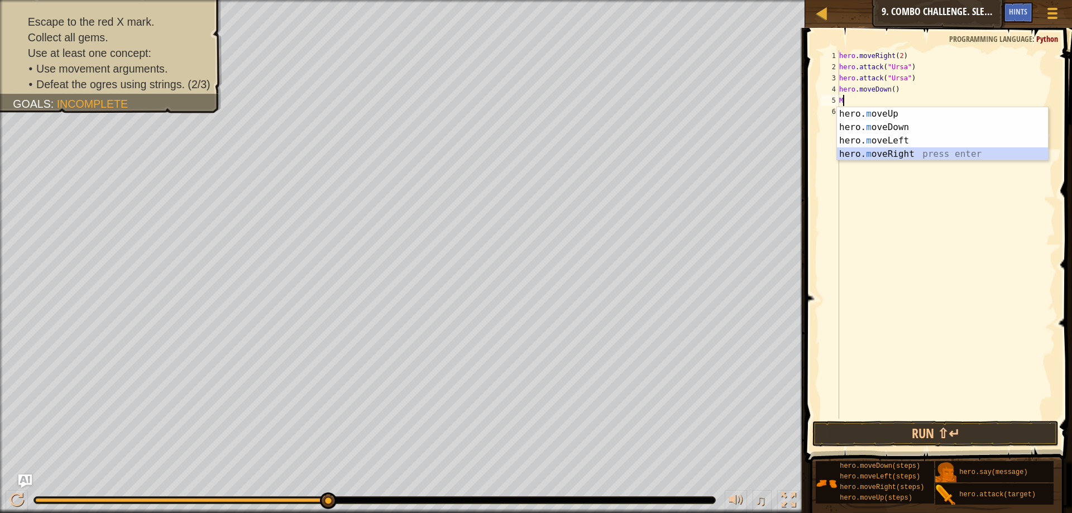
click at [892, 149] on div "hero. m oveUp press enter hero. m oveDown press enter hero. m oveLeft press ent…" at bounding box center [942, 147] width 211 height 80
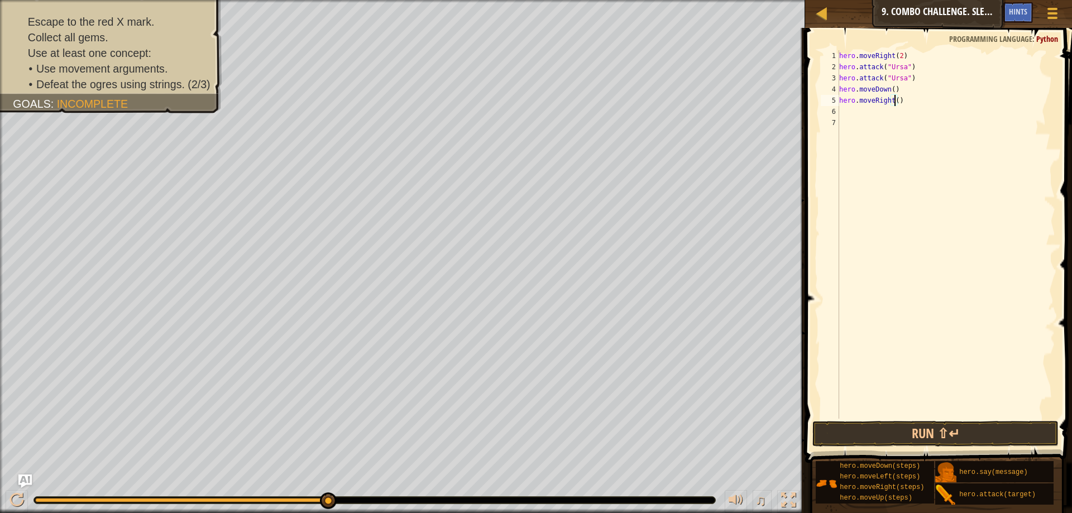
click at [892, 99] on div "hero . moveRight ( 2 ) hero . attack ( "Ursa" ) hero . attack ( "Ursa" ) hero .…" at bounding box center [946, 245] width 218 height 391
type textarea "hero.moveRight(2)"
click at [856, 114] on div "hero . moveRight ( 2 ) hero . attack ( "Ursa" ) hero . attack ( "Ursa" ) hero .…" at bounding box center [946, 245] width 218 height 391
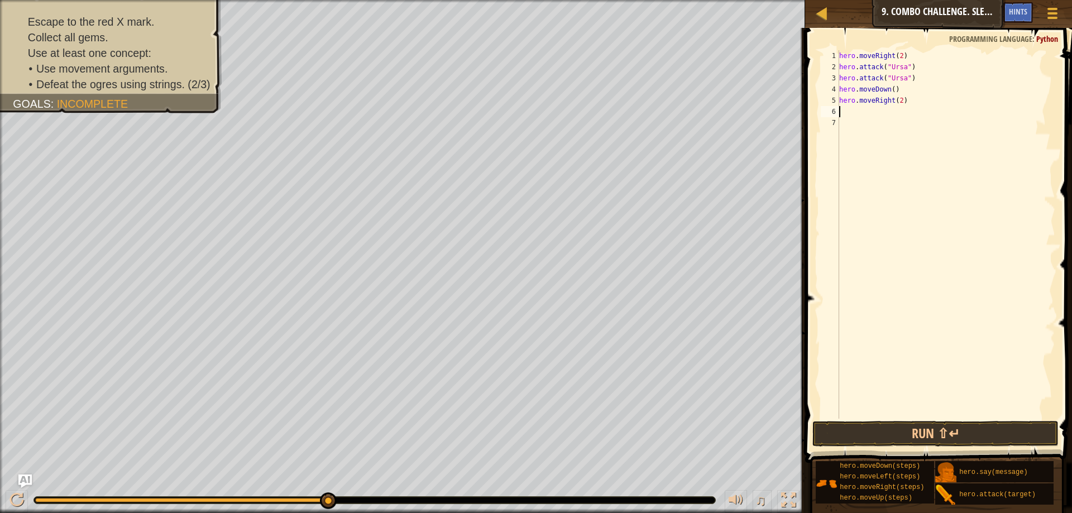
type textarea "h"
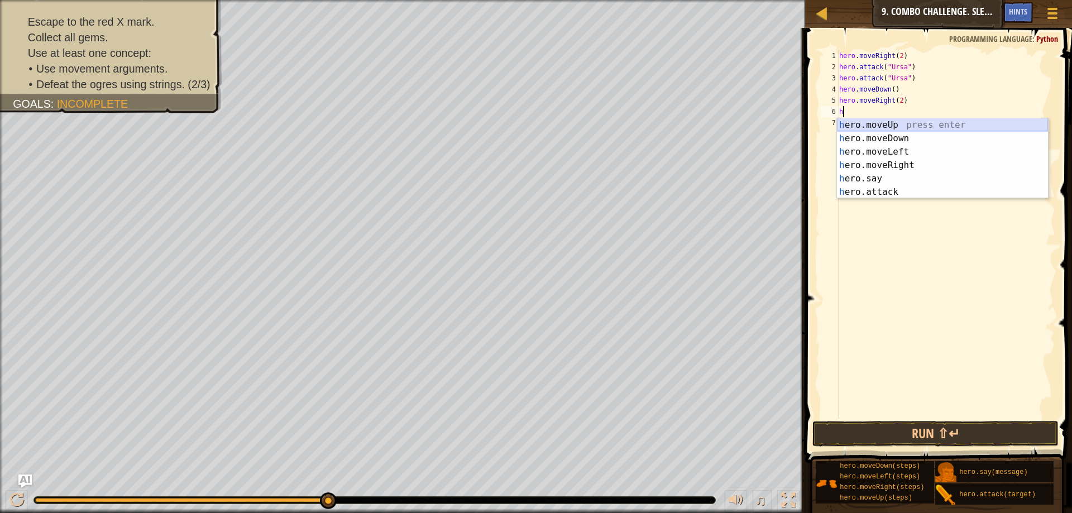
click at [877, 121] on div "h ero.moveUp press enter h ero.moveDown press enter h ero.moveLeft press enter …" at bounding box center [942, 171] width 211 height 107
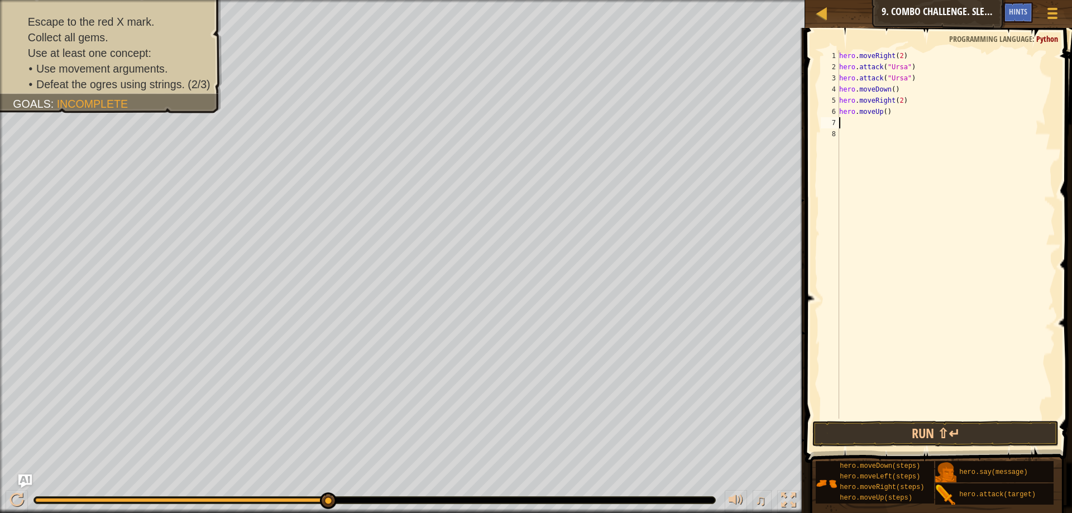
click at [882, 113] on div "hero . moveRight ( 2 ) hero . attack ( "Ursa" ) hero . attack ( "Ursa" ) hero .…" at bounding box center [946, 245] width 218 height 391
type textarea "hero.moveUp(2)"
click at [858, 128] on div "hero . moveRight ( 2 ) hero . attack ( "Ursa" ) hero . attack ( "Ursa" ) hero .…" at bounding box center [946, 245] width 218 height 391
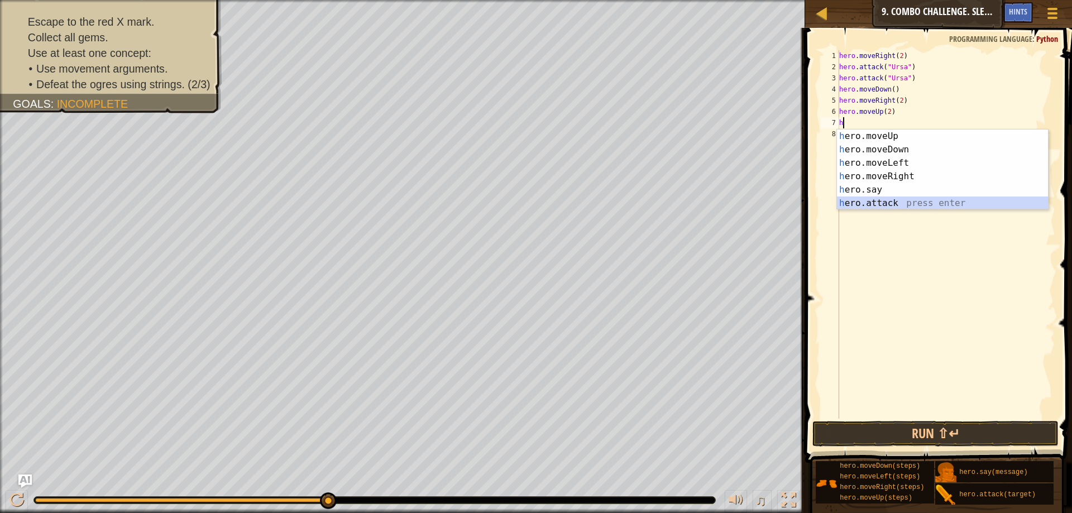
click at [872, 203] on div "h ero.moveUp press enter h ero.moveDown press enter h ero.moveLeft press enter …" at bounding box center [942, 182] width 211 height 107
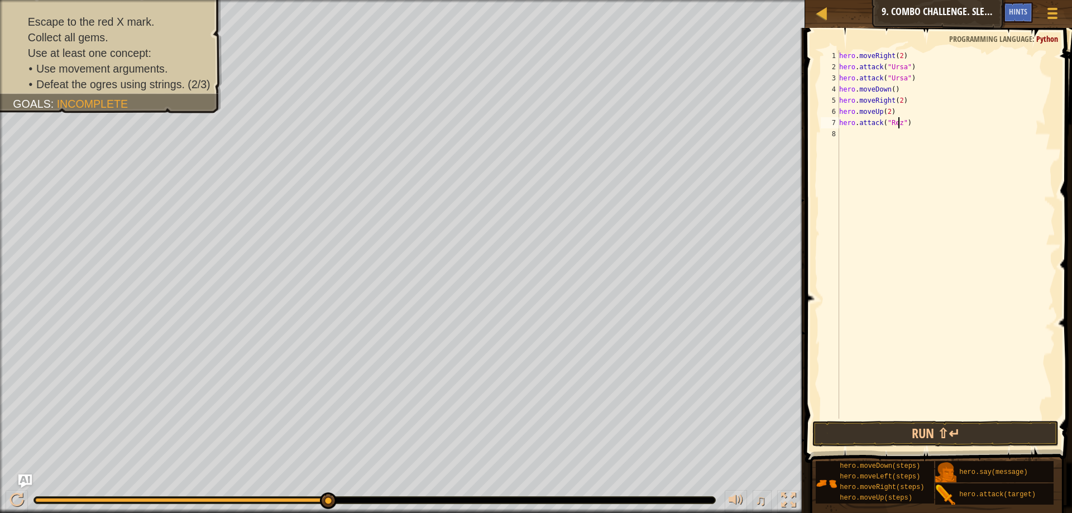
scroll to position [5, 5]
type textarea "hero.attack("Rexxar")"
click at [849, 137] on div "hero . moveRight ( 2 ) hero . attack ( "Ursa" ) hero . attack ( "Ursa" ) hero .…" at bounding box center [946, 245] width 218 height 391
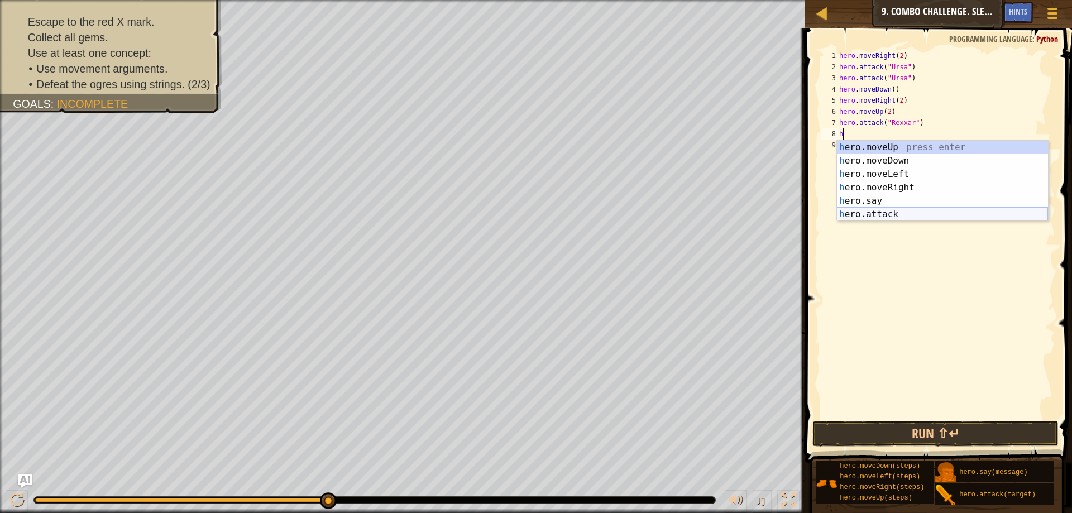
click at [869, 208] on div "h ero.moveUp press enter h ero.moveDown press enter h ero.moveLeft press enter …" at bounding box center [942, 194] width 211 height 107
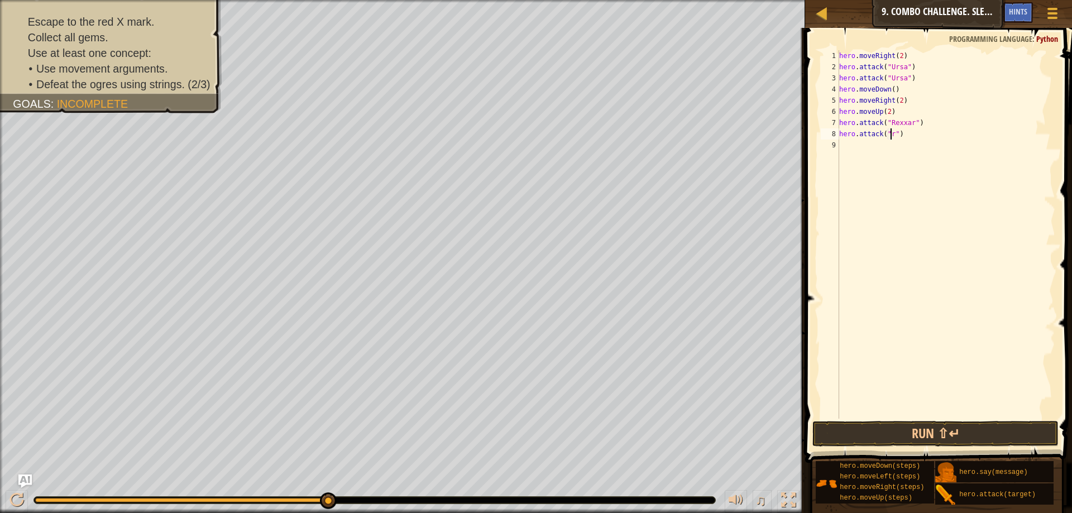
scroll to position [5, 4]
type textarea "hero.attack("Rexxar")"
click at [841, 148] on div "hero . moveRight ( 2 ) hero . attack ( "Ursa" ) hero . attack ( "Ursa" ) hero .…" at bounding box center [946, 245] width 218 height 391
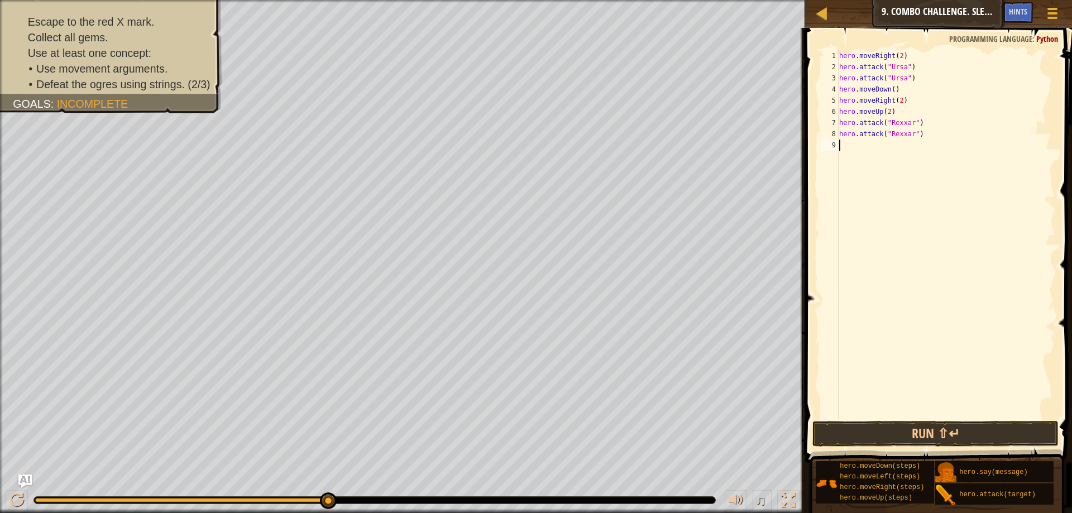
type textarea "m"
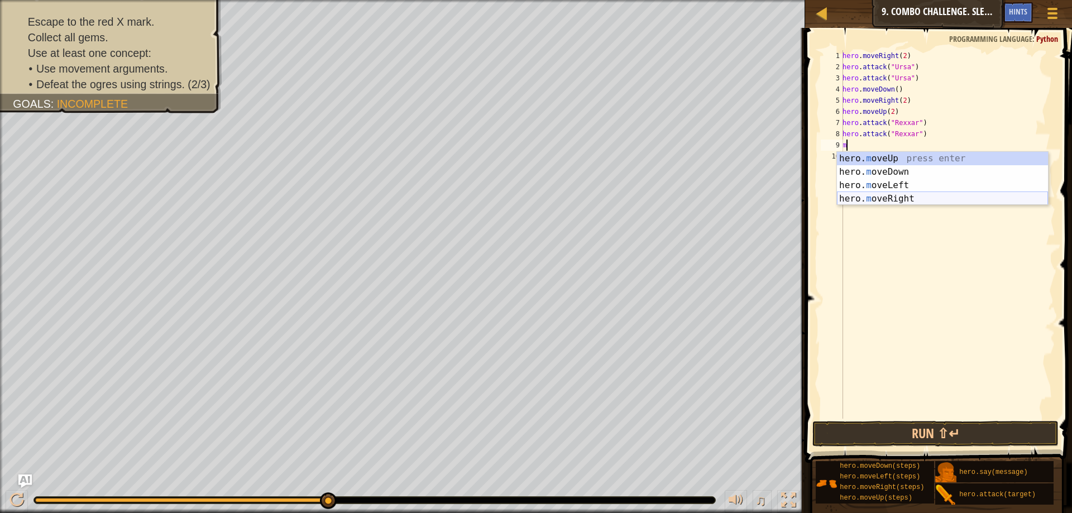
click at [884, 197] on div "hero. m oveUp press enter hero. m oveDown press enter hero. m oveLeft press ent…" at bounding box center [942, 192] width 211 height 80
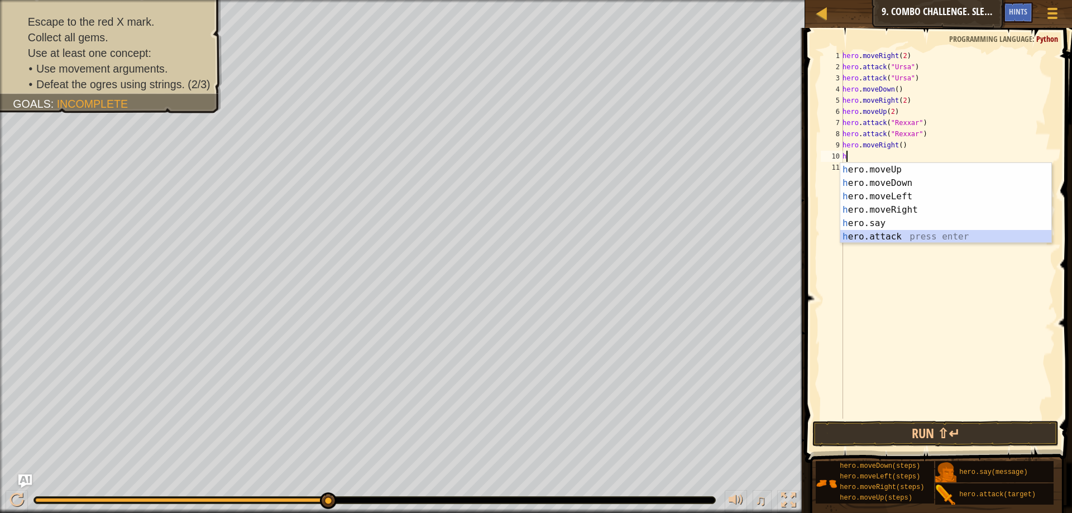
click at [889, 230] on div "h ero.moveUp press enter h ero.moveDown press enter h ero.moveLeft press enter …" at bounding box center [945, 216] width 211 height 107
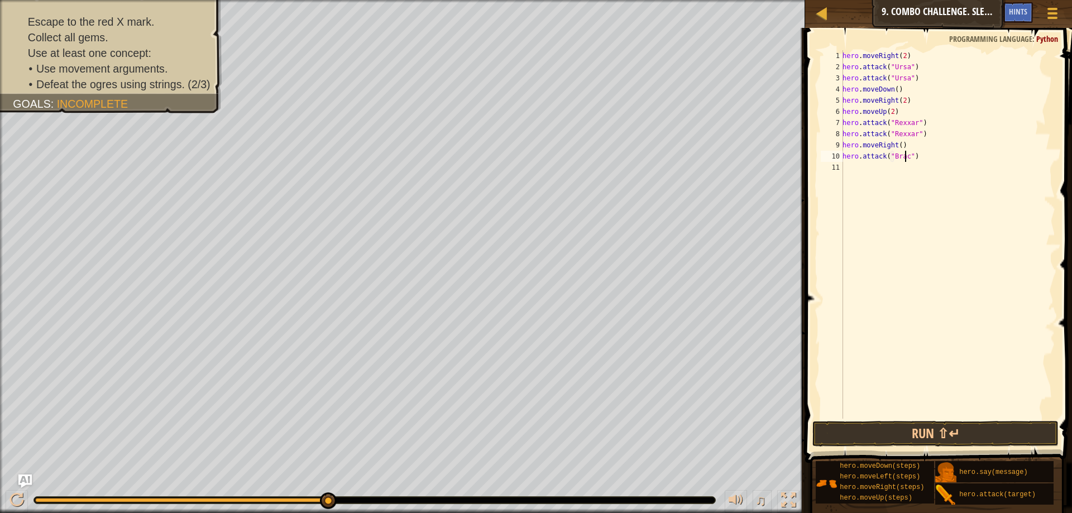
scroll to position [5, 5]
type textarea "hero.attack("Brack")"
click at [868, 165] on div "hero . moveRight ( 2 ) hero . attack ( "Ursa" ) hero . attack ( "Ursa" ) hero .…" at bounding box center [947, 245] width 215 height 391
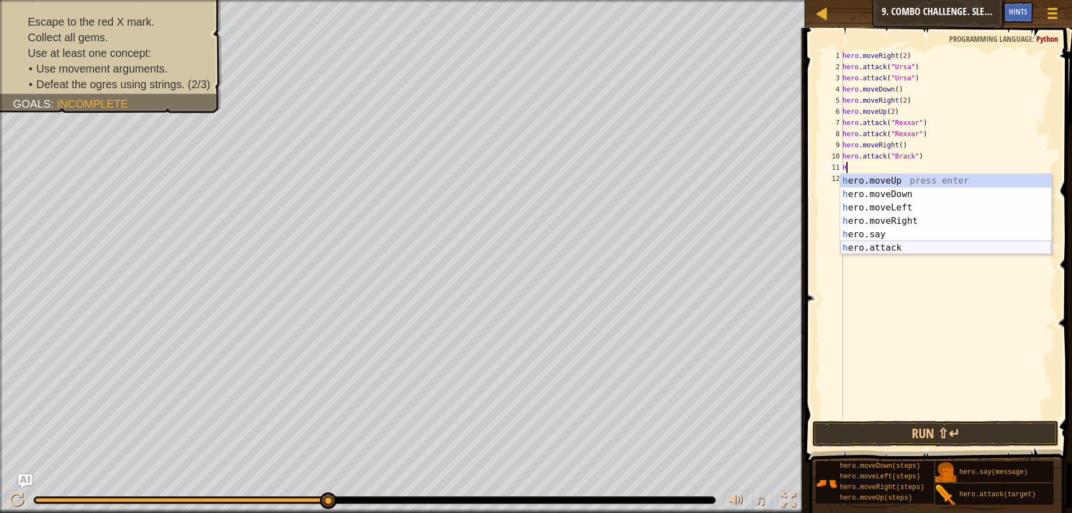
click at [886, 244] on div "h ero.moveUp press enter h ero.moveDown press enter h ero.moveLeft press enter …" at bounding box center [945, 227] width 211 height 107
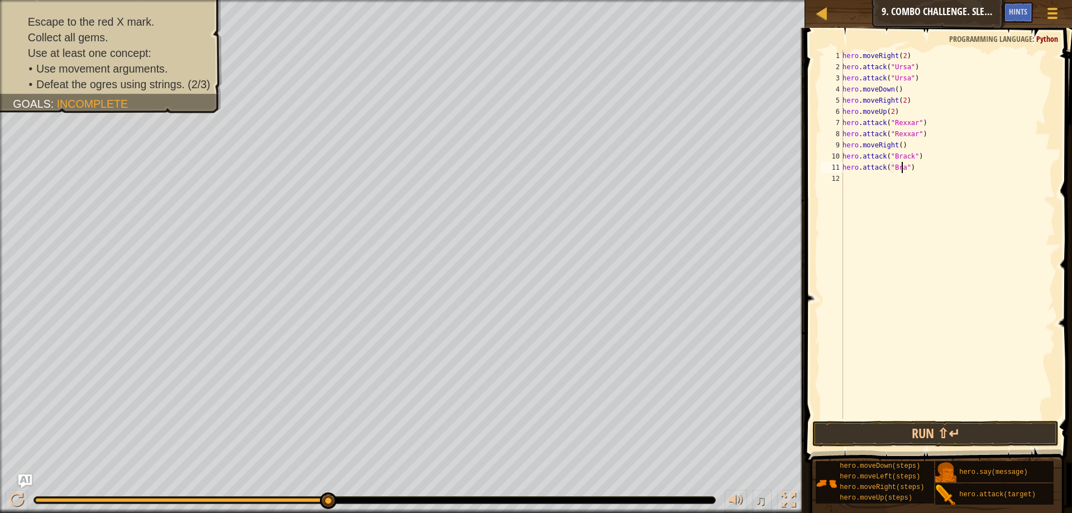
scroll to position [5, 5]
click at [896, 146] on div "hero . moveRight ( 2 ) hero . attack ( "Ursa" ) hero . attack ( "Ursa" ) hero .…" at bounding box center [947, 245] width 215 height 391
click at [863, 432] on button "Run ⇧↵" at bounding box center [935, 434] width 246 height 26
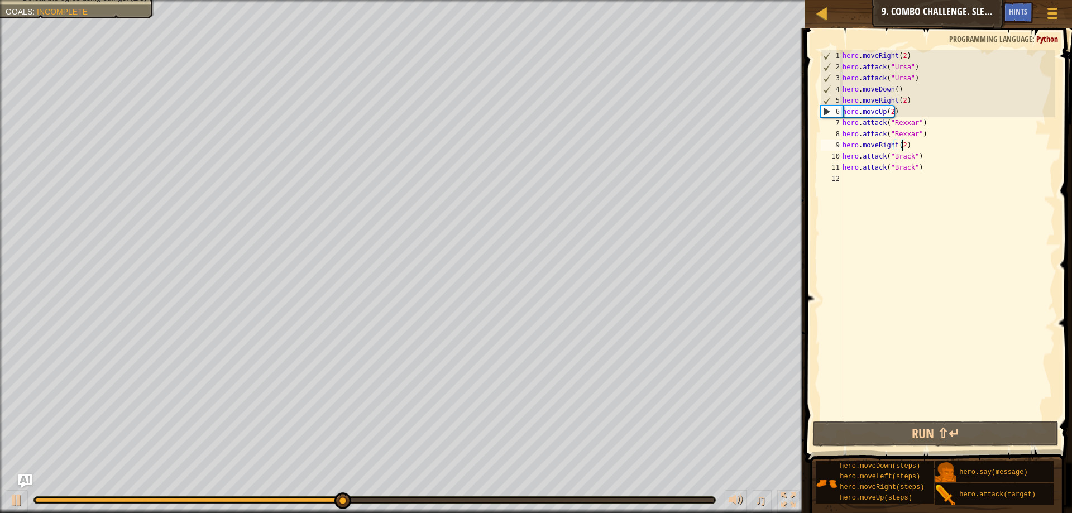
click at [891, 100] on div "hero . moveRight ( 2 ) hero . attack ( "Ursa" ) hero . attack ( "Ursa" ) hero .…" at bounding box center [947, 245] width 215 height 391
click at [892, 102] on div "hero . moveRight ( 2 ) hero . attack ( "Ursa" ) hero . attack ( "Ursa" ) hero .…" at bounding box center [947, 245] width 215 height 391
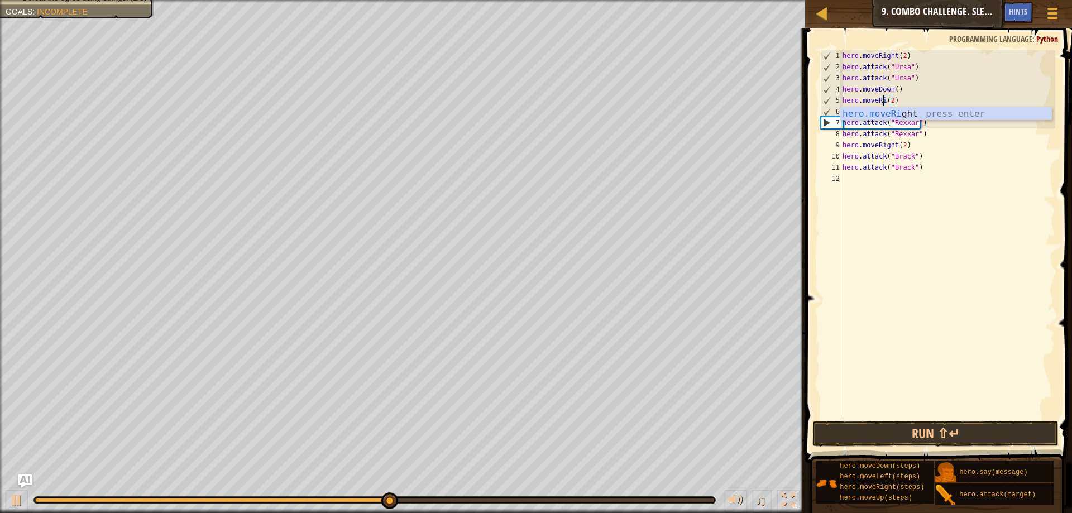
scroll to position [5, 3]
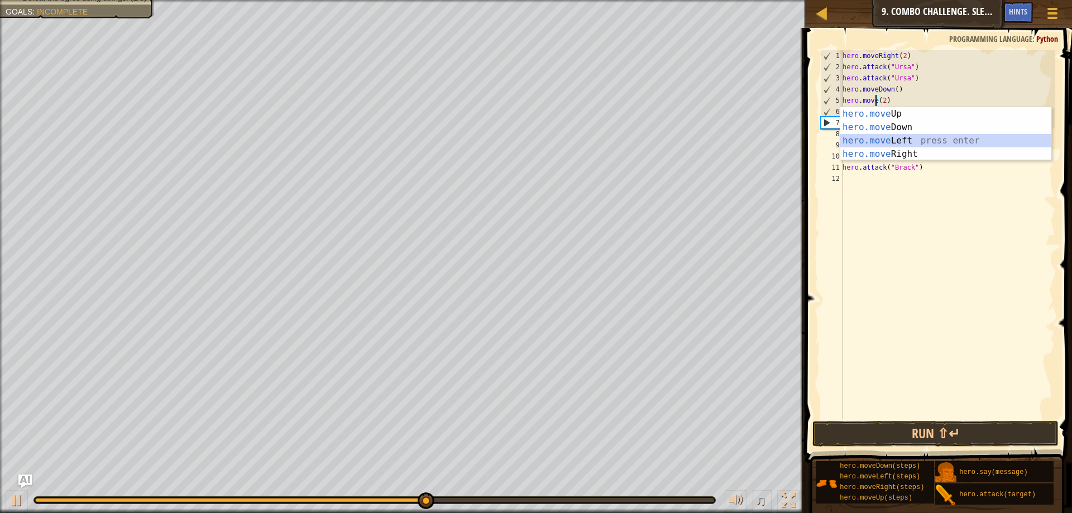
click at [881, 139] on div "hero.move Up press enter hero.move Down press enter hero.move Left press enter …" at bounding box center [945, 147] width 211 height 80
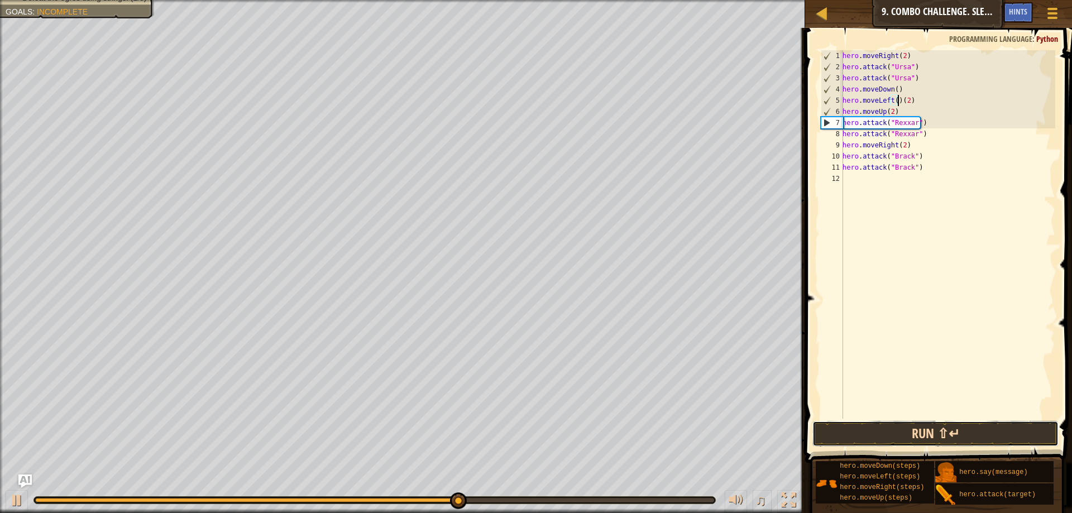
click at [953, 437] on button "Run ⇧↵" at bounding box center [935, 434] width 246 height 26
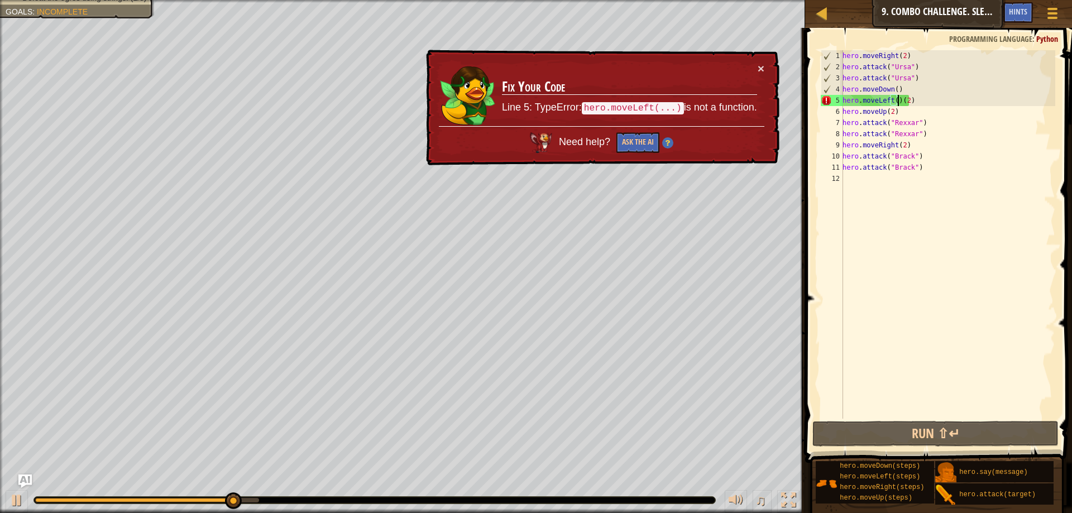
click at [896, 100] on div "hero . moveRight ( 2 ) hero . attack ( "Ursa" ) hero . attack ( "Ursa" ) hero .…" at bounding box center [947, 245] width 215 height 391
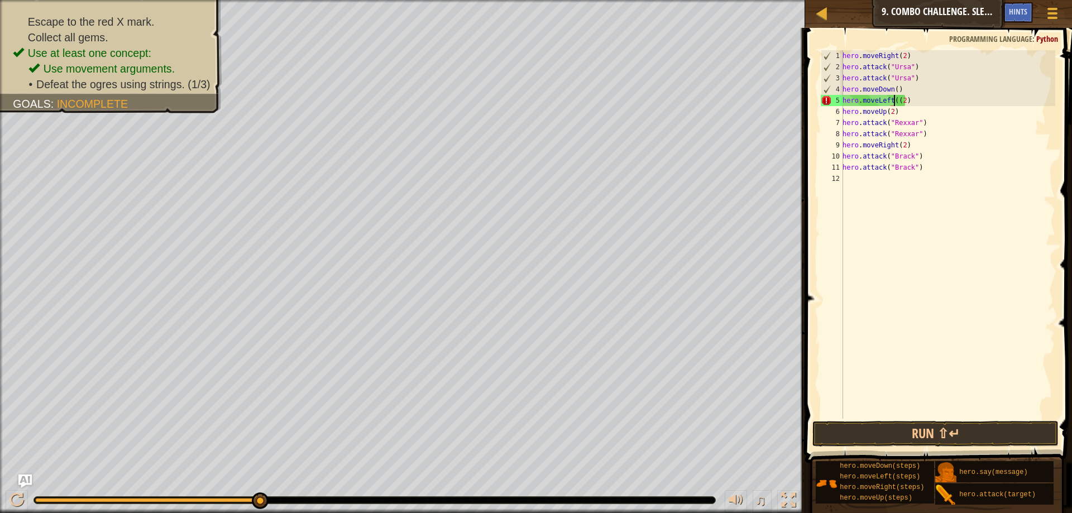
type textarea "hero.moveLeft(2)"
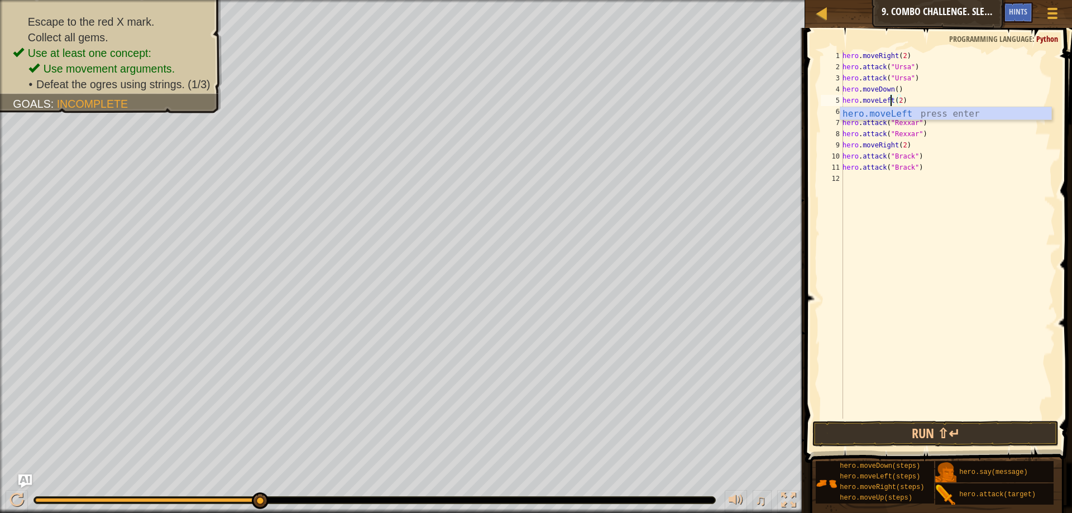
click at [951, 271] on div "hero . moveRight ( 2 ) hero . attack ( "Ursa" ) hero . attack ( "Ursa" ) hero .…" at bounding box center [947, 245] width 215 height 391
click at [924, 429] on button "Run ⇧↵" at bounding box center [935, 434] width 246 height 26
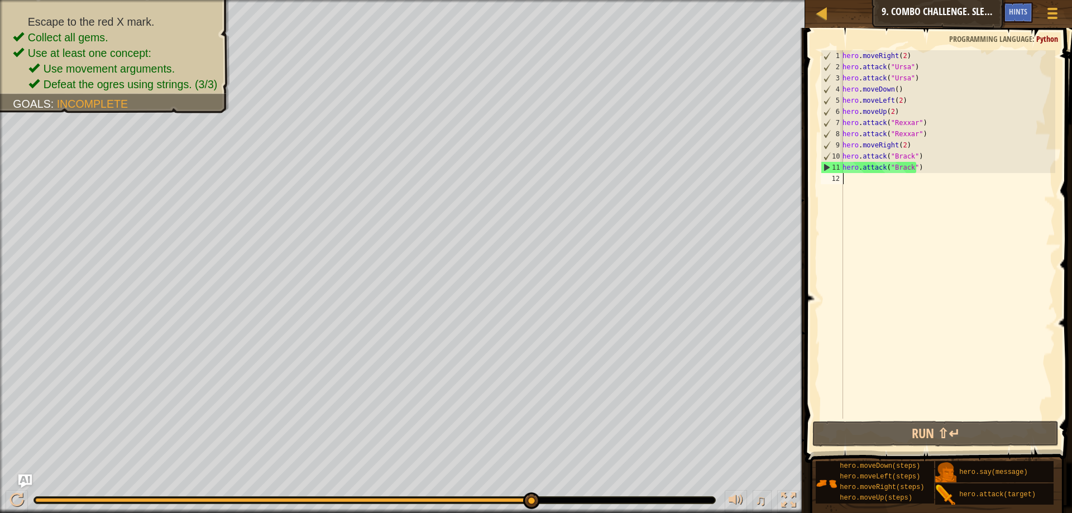
click at [910, 147] on div "hero . moveRight ( 2 ) hero . attack ( "Ursa" ) hero . attack ( "Ursa" ) hero .…" at bounding box center [947, 245] width 215 height 391
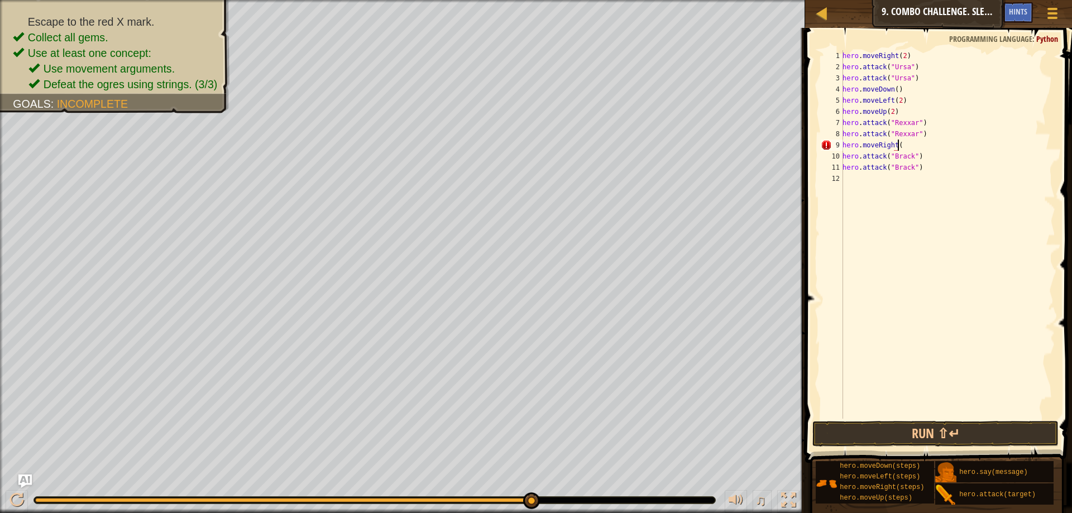
type textarea "hero.moveRight()"
click at [844, 175] on div "hero . moveRight ( 2 ) hero . attack ( "Ursa" ) hero . attack ( "Ursa" ) hero .…" at bounding box center [947, 245] width 215 height 391
type textarea "m"
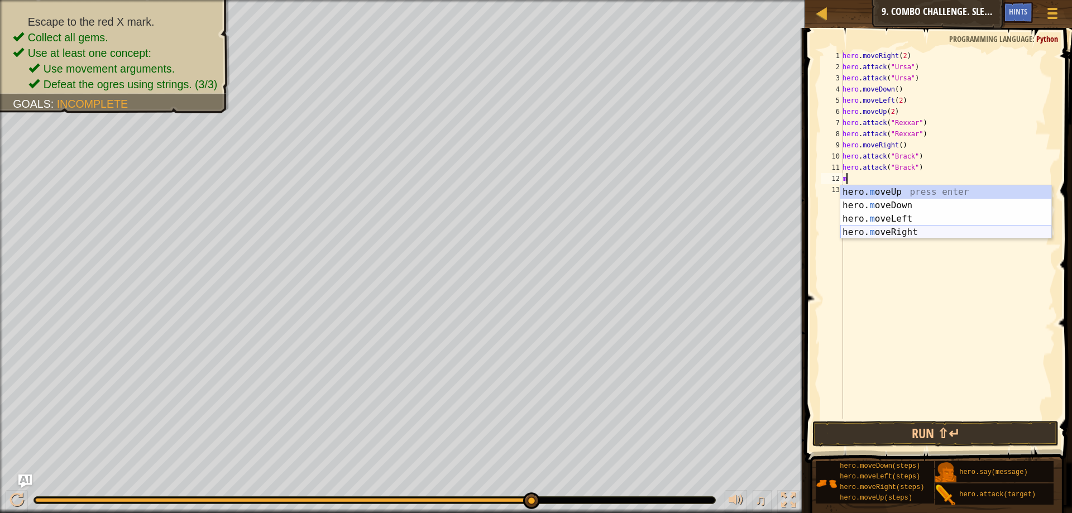
click at [895, 232] on div "hero. m oveUp press enter hero. m oveDown press enter hero. m oveLeft press ent…" at bounding box center [945, 225] width 211 height 80
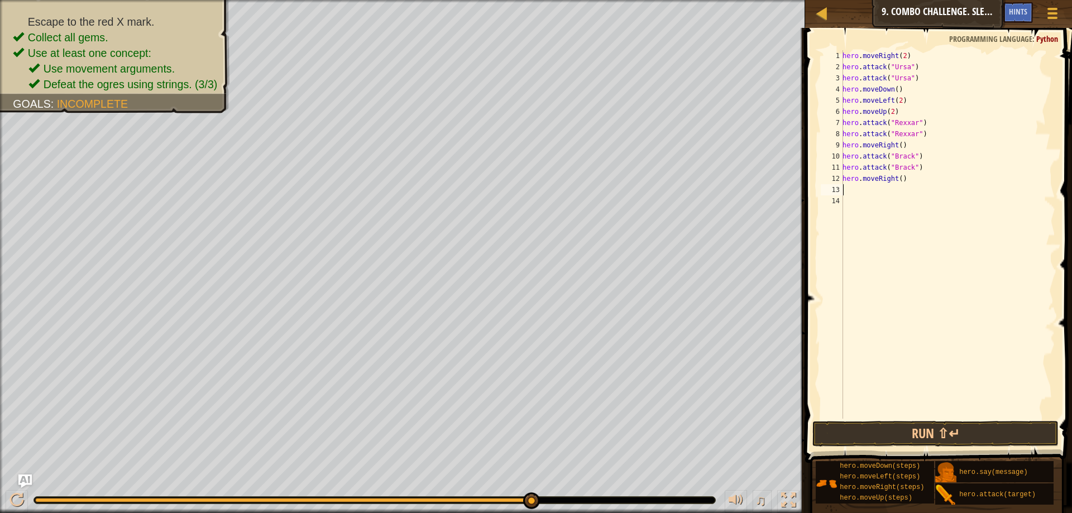
click at [897, 177] on div "hero . moveRight ( 2 ) hero . attack ( "Ursa" ) hero . attack ( "Ursa" ) hero .…" at bounding box center [947, 245] width 215 height 391
type textarea "hero.moveRight(2)"
click at [921, 439] on button "Run ⇧↵" at bounding box center [935, 434] width 246 height 26
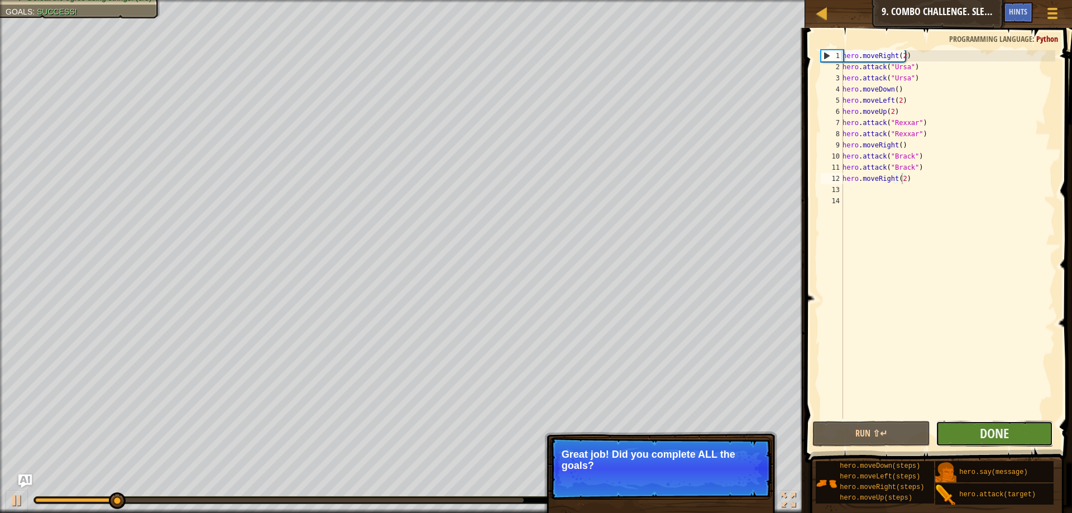
click at [951, 426] on button "Done" at bounding box center [993, 434] width 117 height 26
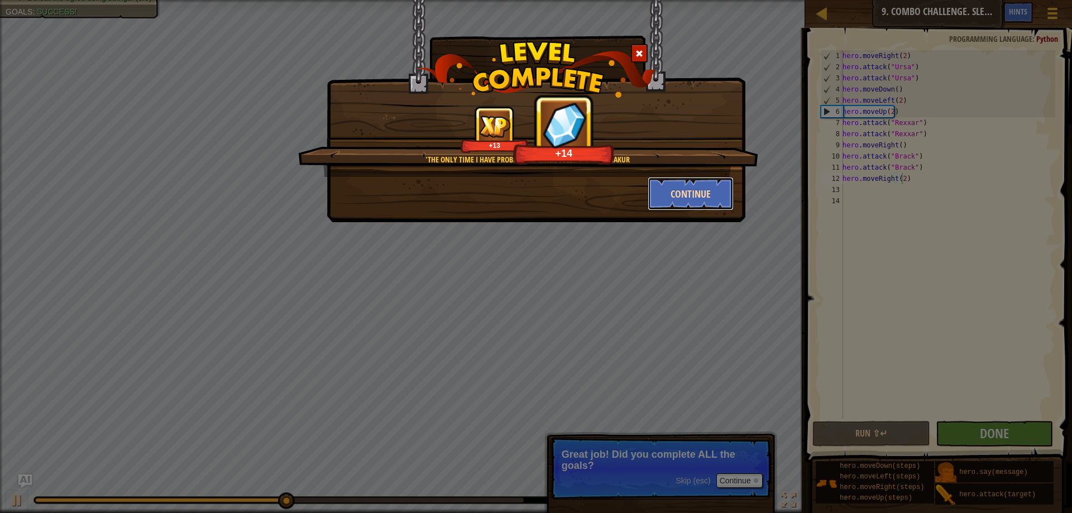
click at [696, 193] on button "Continue" at bounding box center [690, 193] width 87 height 33
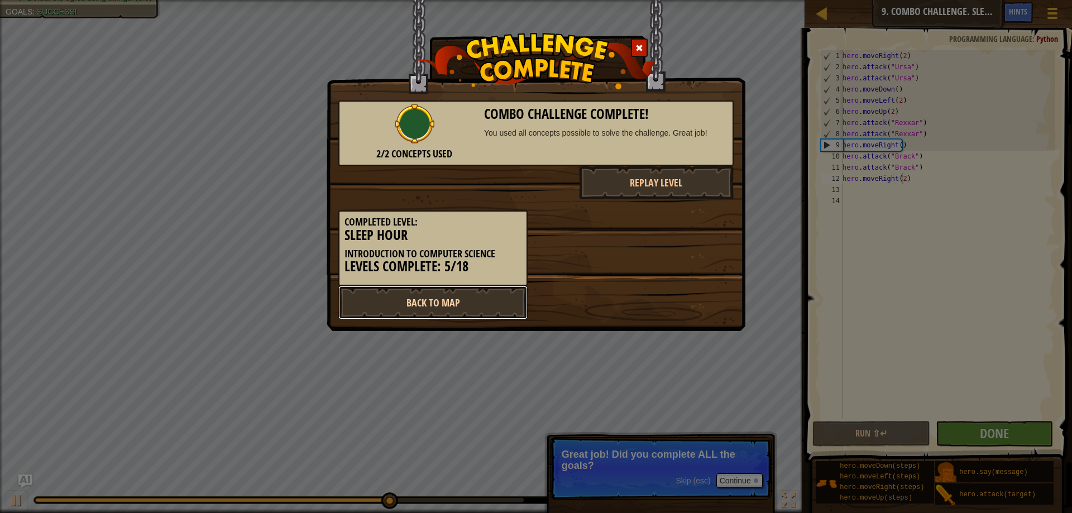
click at [460, 303] on link "Back to Map" at bounding box center [432, 302] width 189 height 33
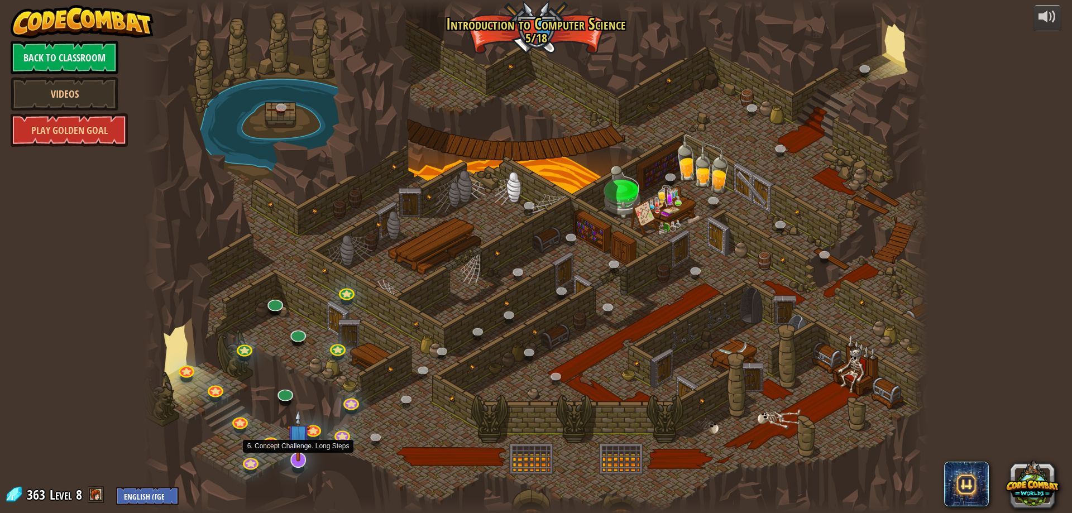
click at [302, 458] on img at bounding box center [298, 435] width 23 height 52
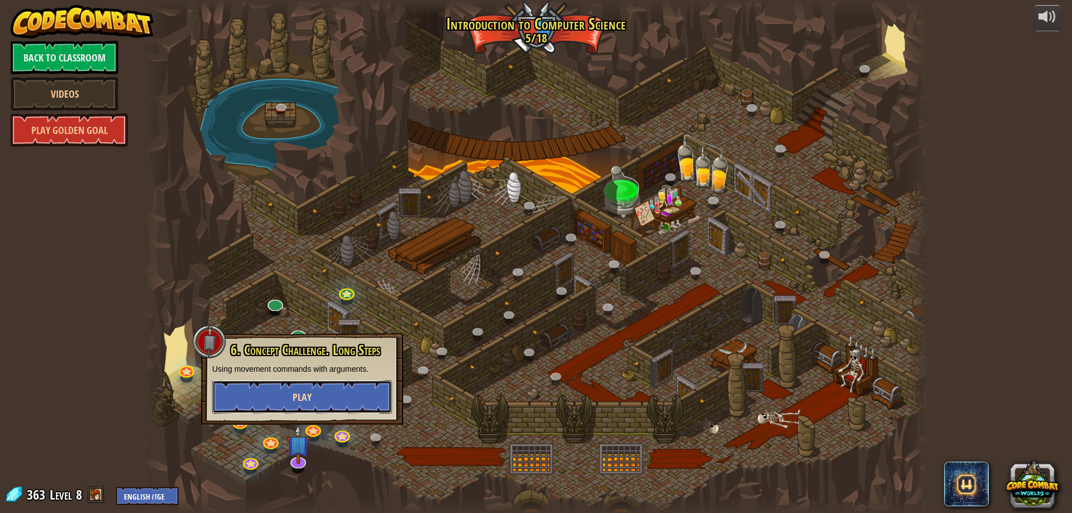
click at [297, 404] on button "Play" at bounding box center [302, 396] width 180 height 33
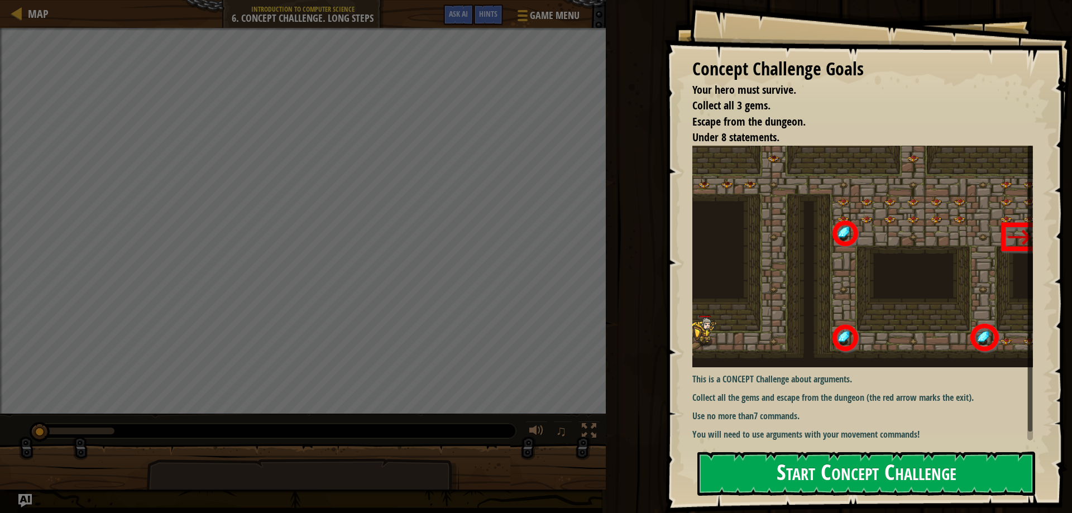
click at [774, 483] on button "Start Concept Challenge" at bounding box center [866, 474] width 338 height 44
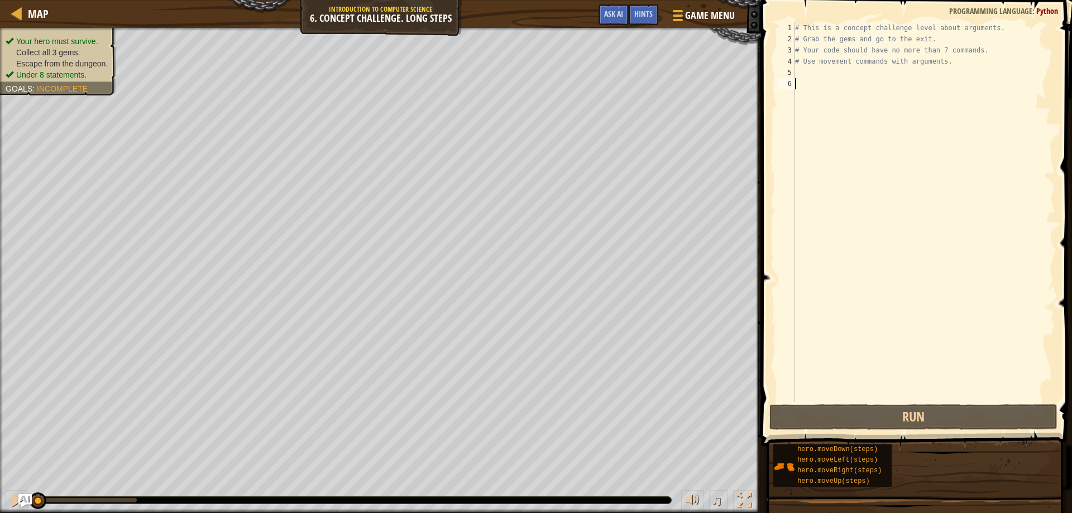
type textarea "m"
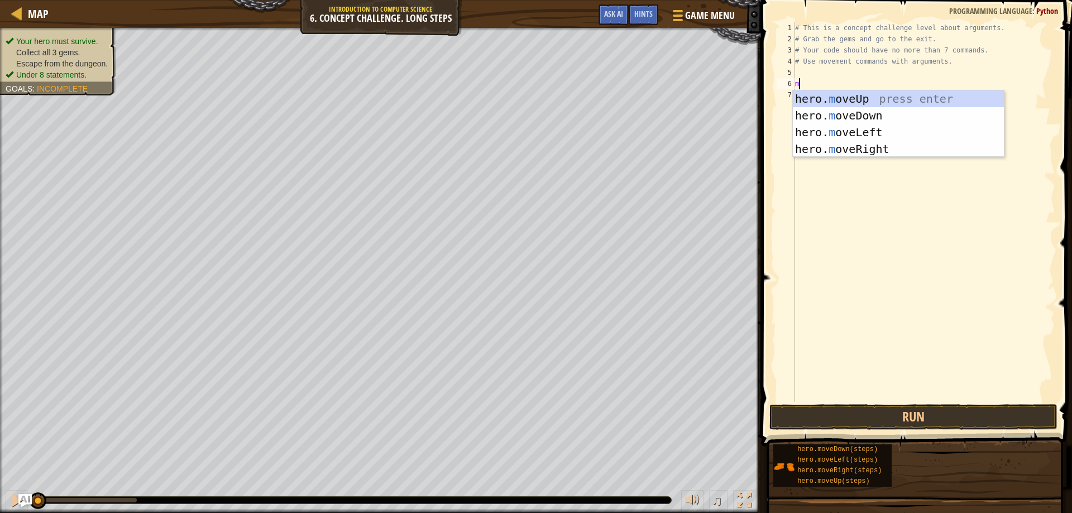
scroll to position [5, 0]
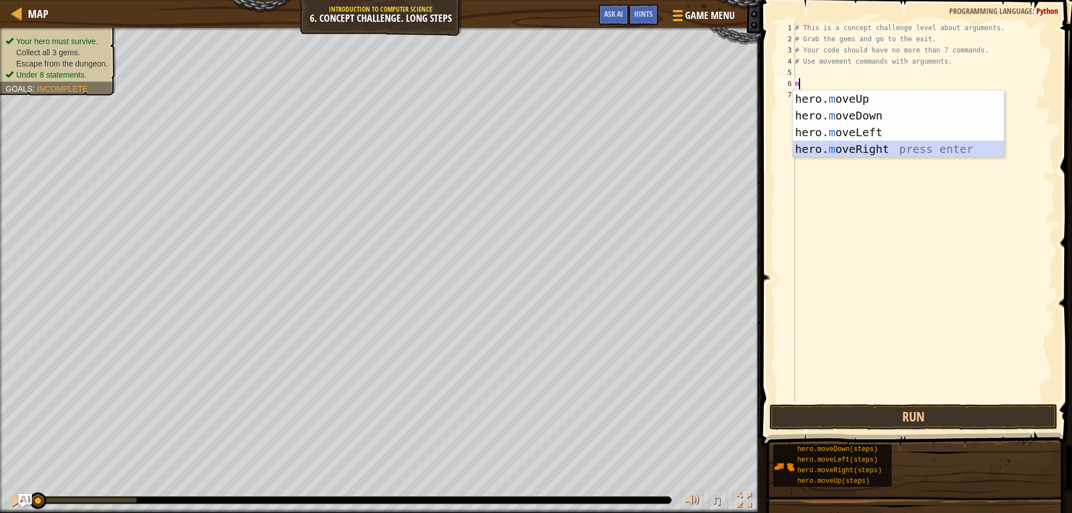
click at [852, 147] on div "hero. m oveUp press enter hero. m oveDown press enter hero. m oveLeft press ent…" at bounding box center [898, 140] width 211 height 100
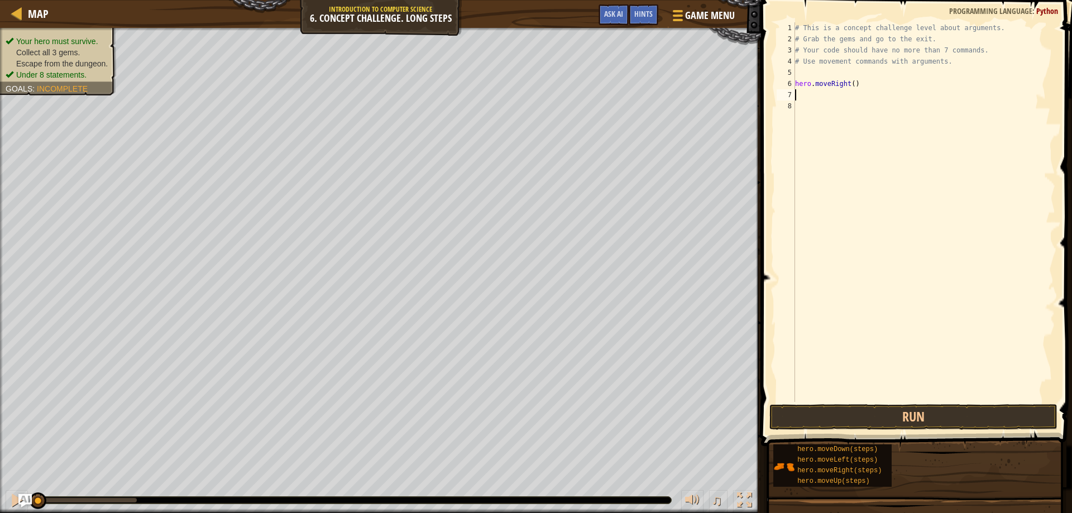
type textarea "h"
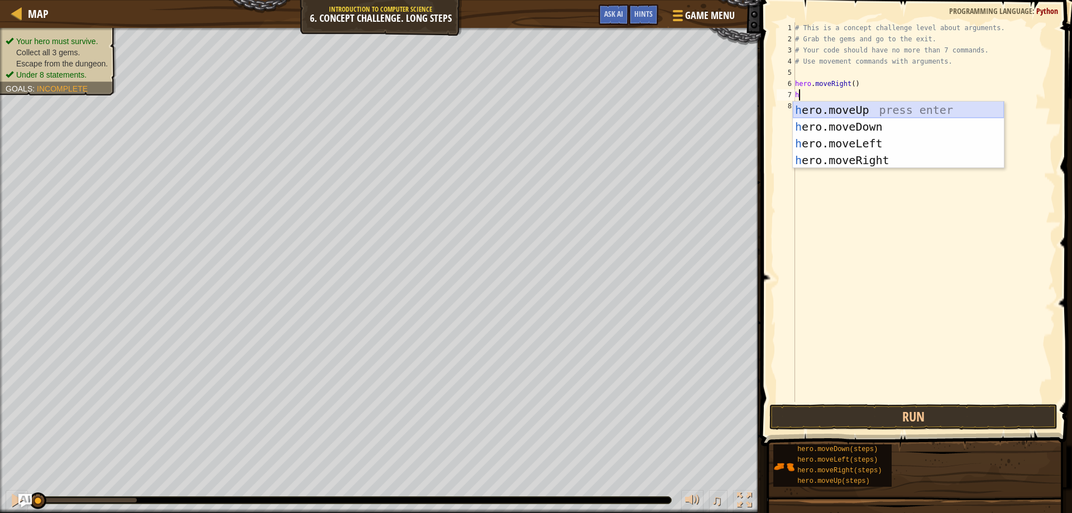
click at [825, 107] on div "h ero.moveUp press enter h ero.moveDown press enter h ero.moveLeft press enter …" at bounding box center [898, 152] width 211 height 100
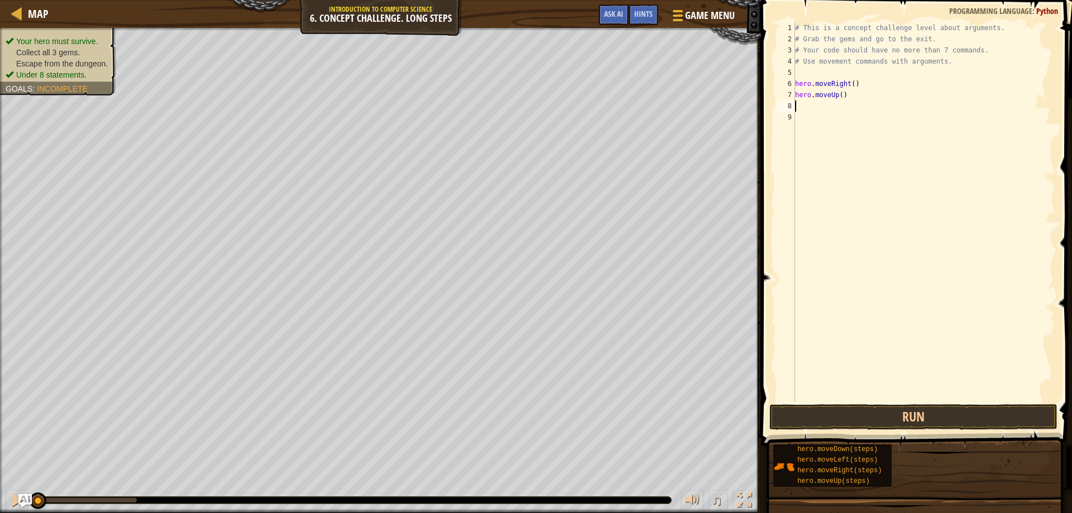
click at [838, 96] on div "# This is a concept challenge level about arguments. # Grab the gems and go to …" at bounding box center [924, 223] width 262 height 402
type textarea "hero.moveUp(3)"
click at [808, 109] on div "# This is a concept challenge level about arguments. # Grab the gems and go to …" at bounding box center [924, 223] width 262 height 402
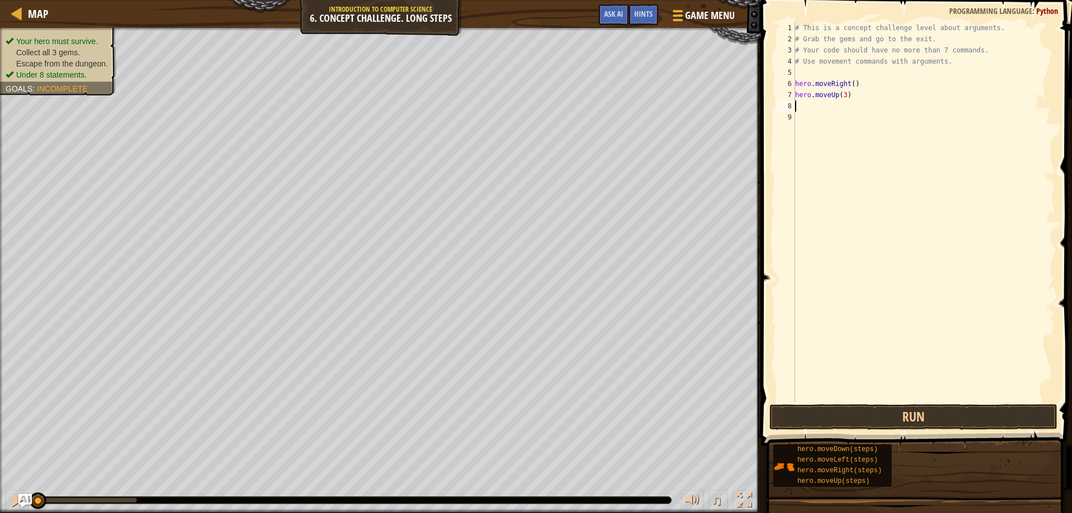
type textarea "m"
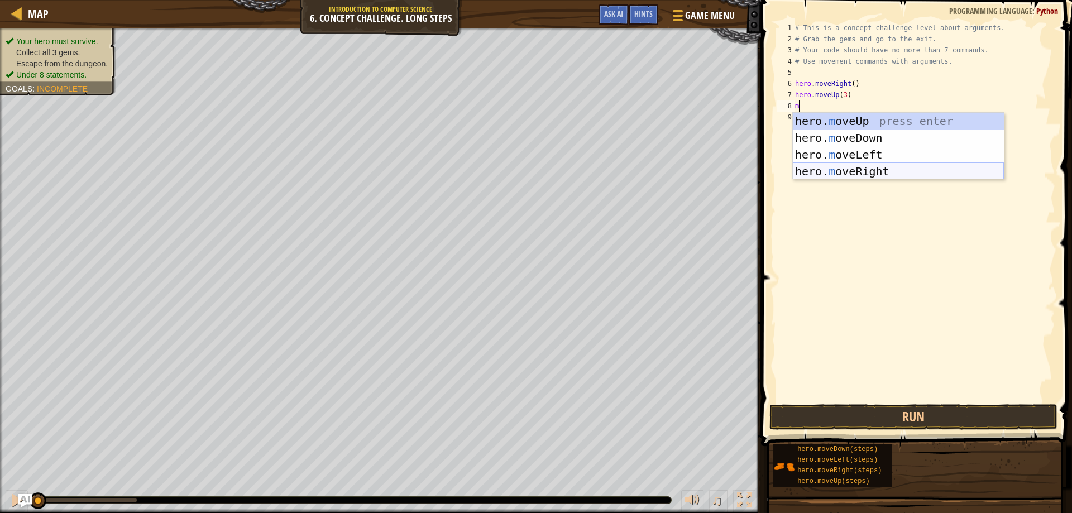
click at [842, 167] on div "hero. m oveUp press enter hero. m oveDown press enter hero. m oveLeft press ent…" at bounding box center [898, 163] width 211 height 100
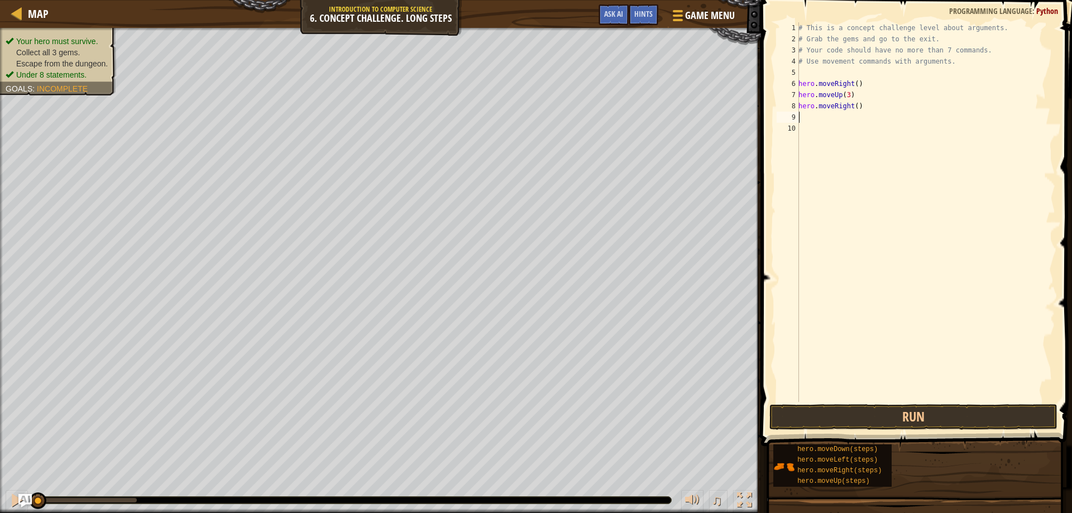
click at [852, 105] on div "# This is a concept challenge level about arguments. # Grab the gems and go to …" at bounding box center [925, 223] width 259 height 402
type textarea "hero.moveRight(2)"
click at [800, 119] on div "# This is a concept challenge level about arguments. # Grab the gems and go to …" at bounding box center [925, 223] width 259 height 402
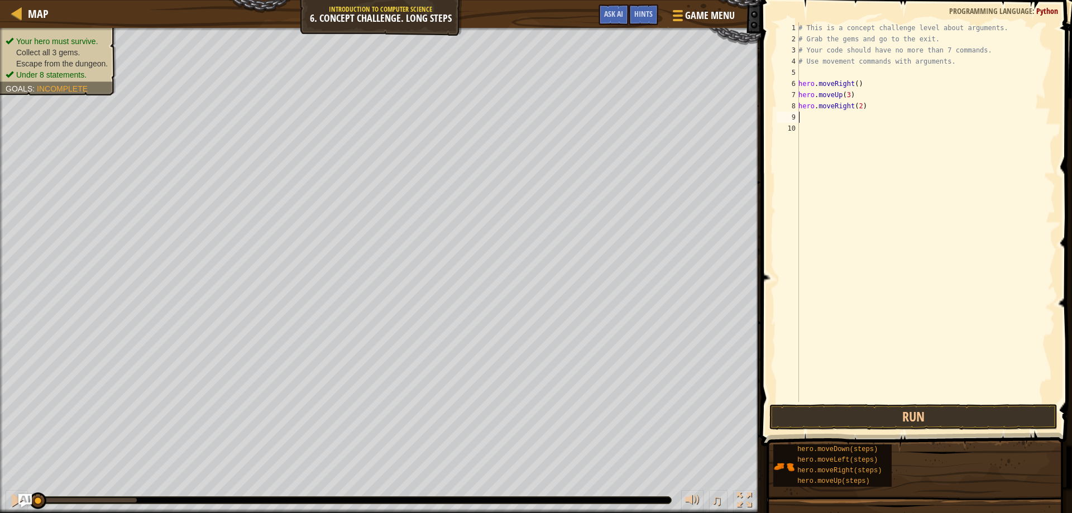
type textarea "d"
click at [814, 131] on div "hero.move D own press enter" at bounding box center [901, 149] width 211 height 50
type textarea "l"
click at [851, 139] on div "hero.move L eft press enter" at bounding box center [901, 160] width 211 height 50
type textarea "f"
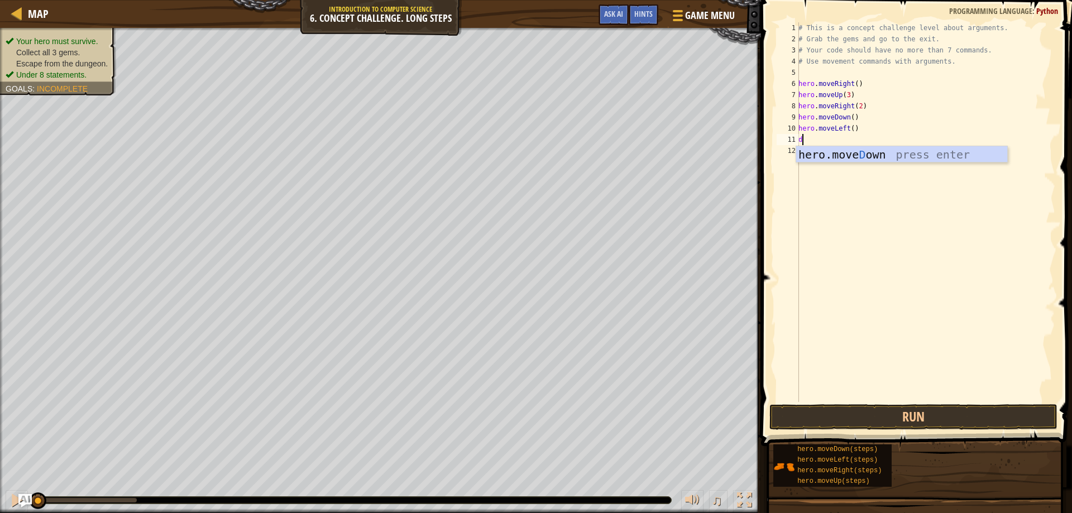
type textarea "d"
drag, startPoint x: 903, startPoint y: 155, endPoint x: 902, endPoint y: 165, distance: 10.1
click at [902, 156] on div "hero.move D own press enter" at bounding box center [901, 171] width 211 height 50
click at [850, 140] on div "# This is a concept challenge level about arguments. # Grab the gems and go to …" at bounding box center [925, 223] width 259 height 402
type textarea "hero.moveDown(2)"
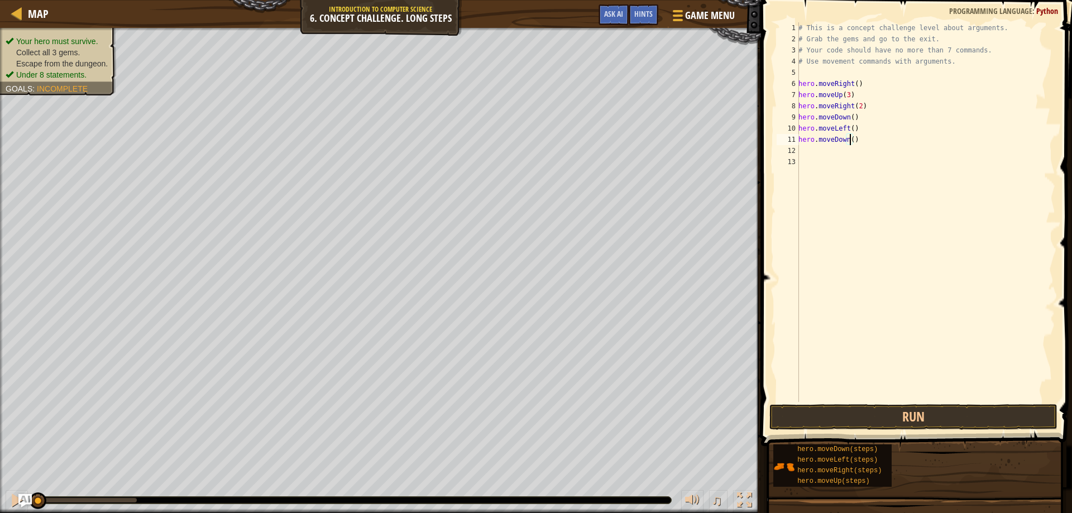
scroll to position [5, 4]
click at [826, 154] on div "# This is a concept challenge level about arguments. # Grab the gems and go to …" at bounding box center [925, 223] width 259 height 402
type textarea "r"
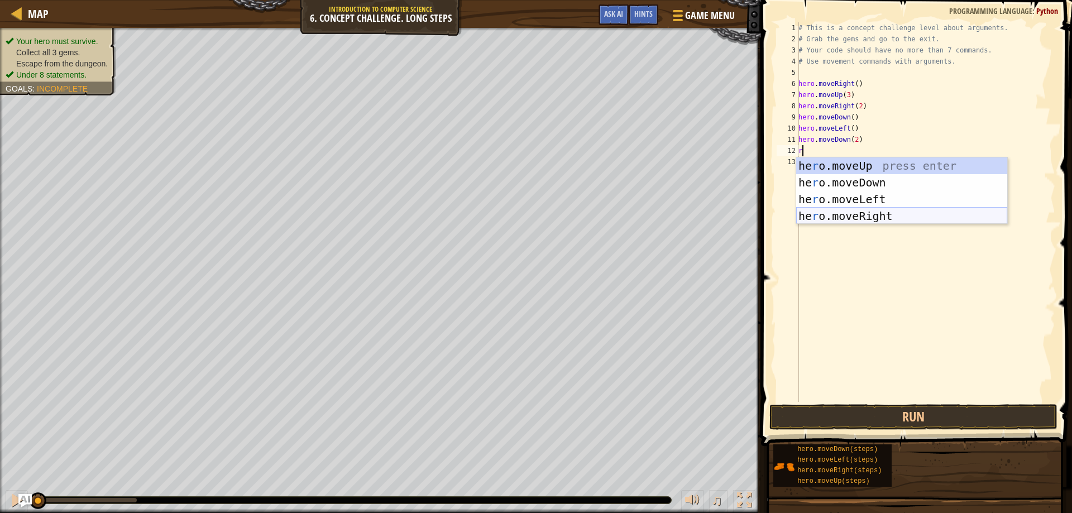
click at [833, 219] on div "he r o.moveUp press enter he r o.moveDown press enter he r o.moveLeft press ent…" at bounding box center [901, 207] width 211 height 100
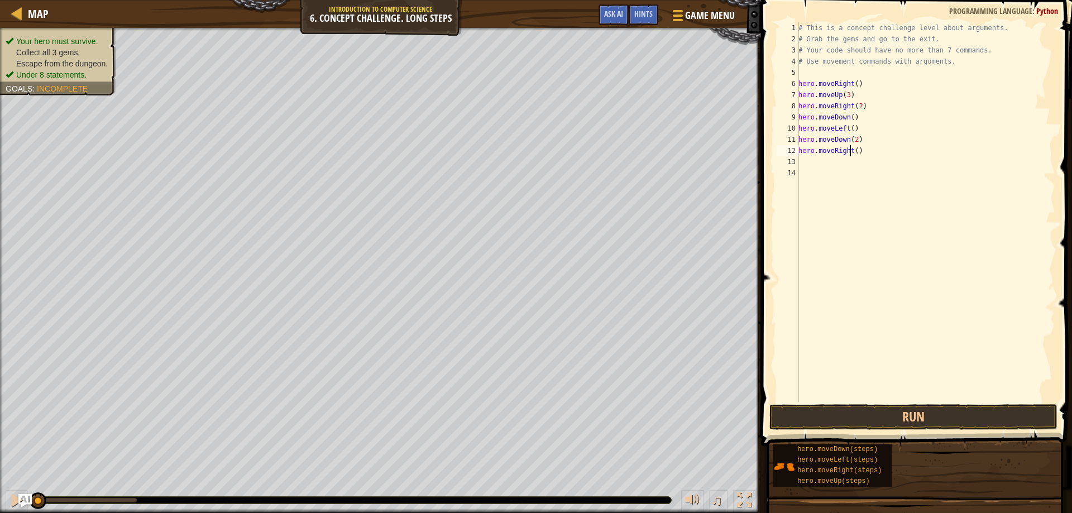
click at [852, 152] on div "# This is a concept challenge level about arguments. # Grab the gems and go to …" at bounding box center [925, 223] width 259 height 402
click at [852, 151] on div "# This is a concept challenge level about arguments. # Grab the gems and go to …" at bounding box center [925, 223] width 259 height 402
type textarea "hero.moveRight(2)"
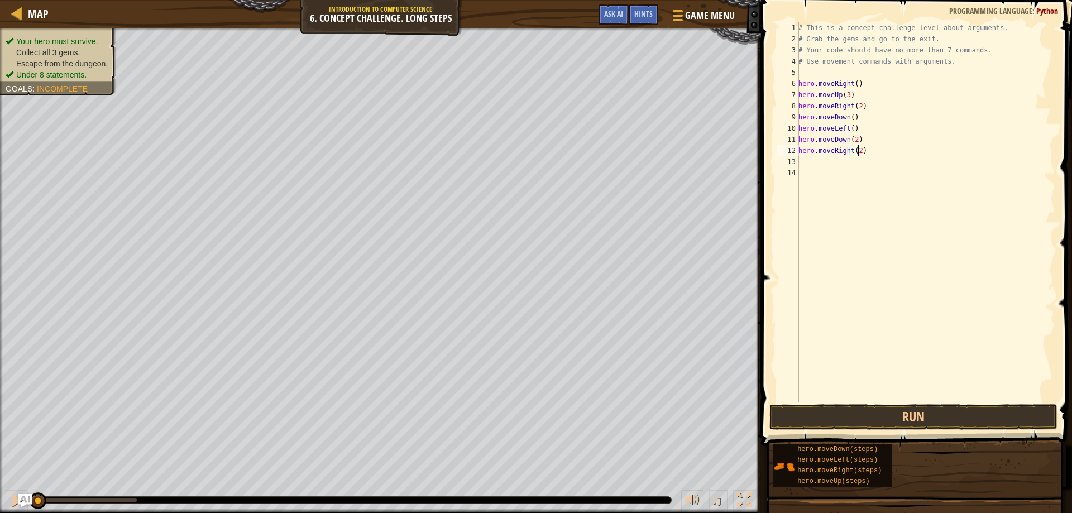
click at [800, 161] on div "# This is a concept challenge level about arguments. # Grab the gems and go to …" at bounding box center [925, 223] width 259 height 402
type textarea "h"
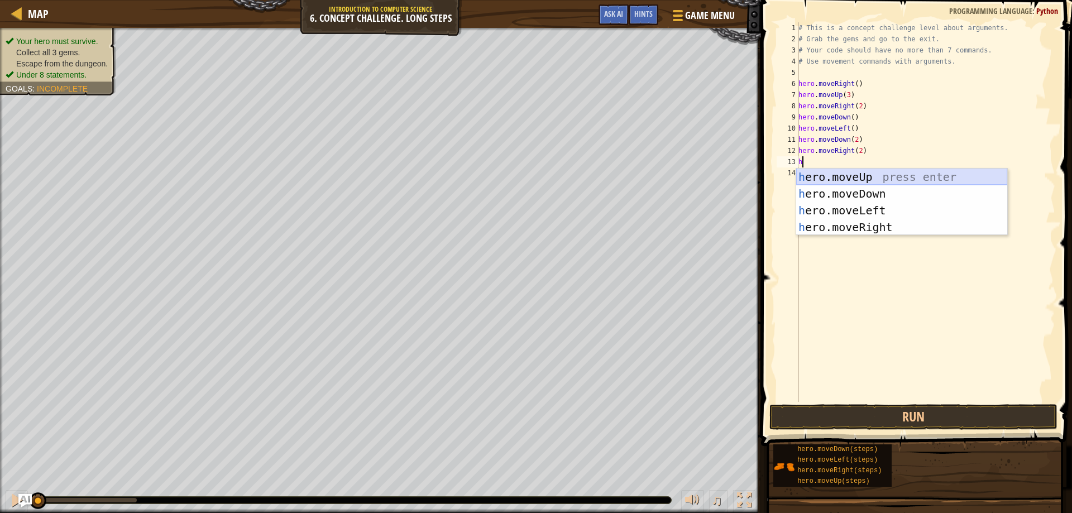
click at [846, 174] on div "h ero.moveUp press enter h ero.moveDown press enter h ero.moveLeft press enter …" at bounding box center [901, 219] width 211 height 100
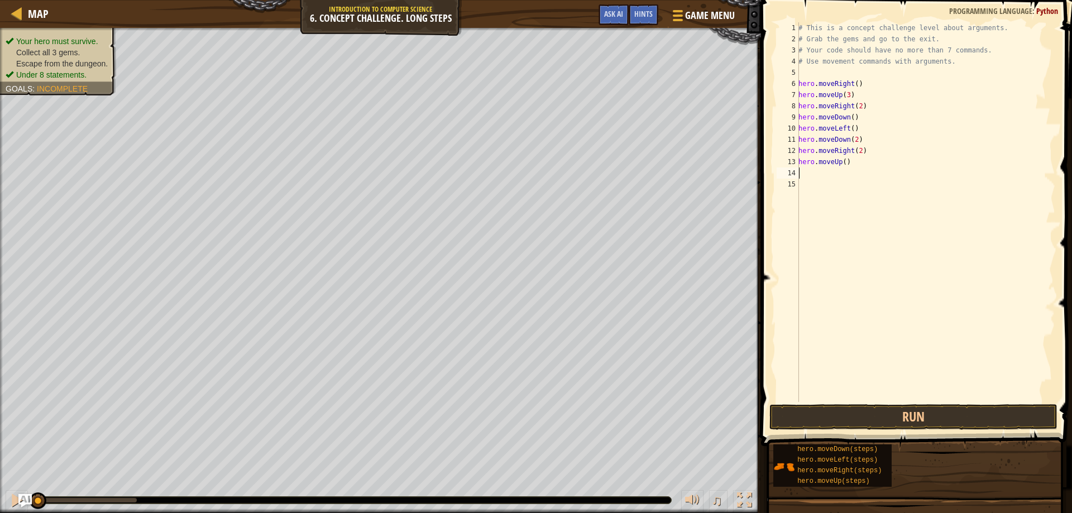
click at [841, 162] on div "# This is a concept challenge level about arguments. # Grab the gems and go to …" at bounding box center [925, 223] width 259 height 402
type textarea "hero.moveUp(2)"
click at [799, 178] on div "# This is a concept challenge level about arguments. # Grab the gems and go to …" at bounding box center [925, 223] width 259 height 402
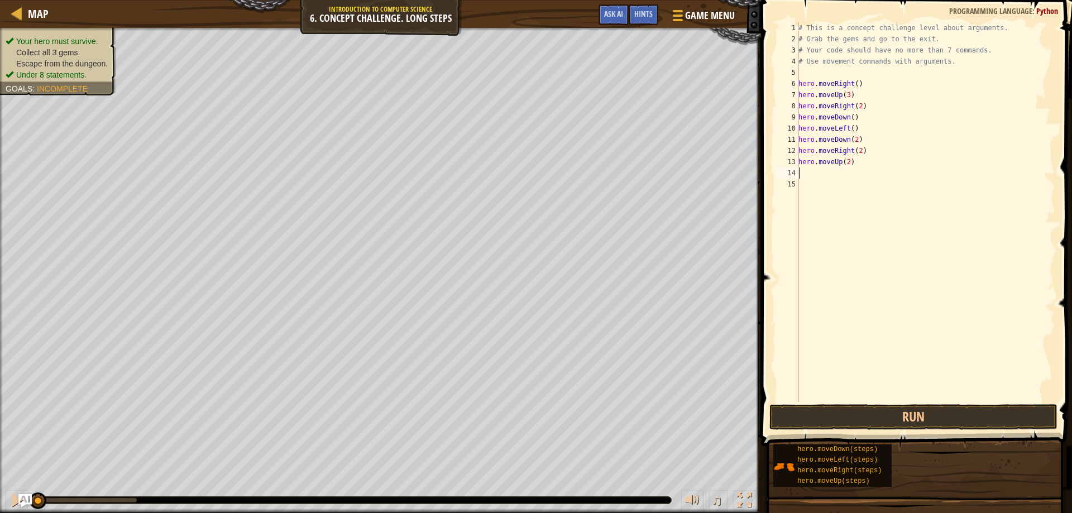
type textarea "r"
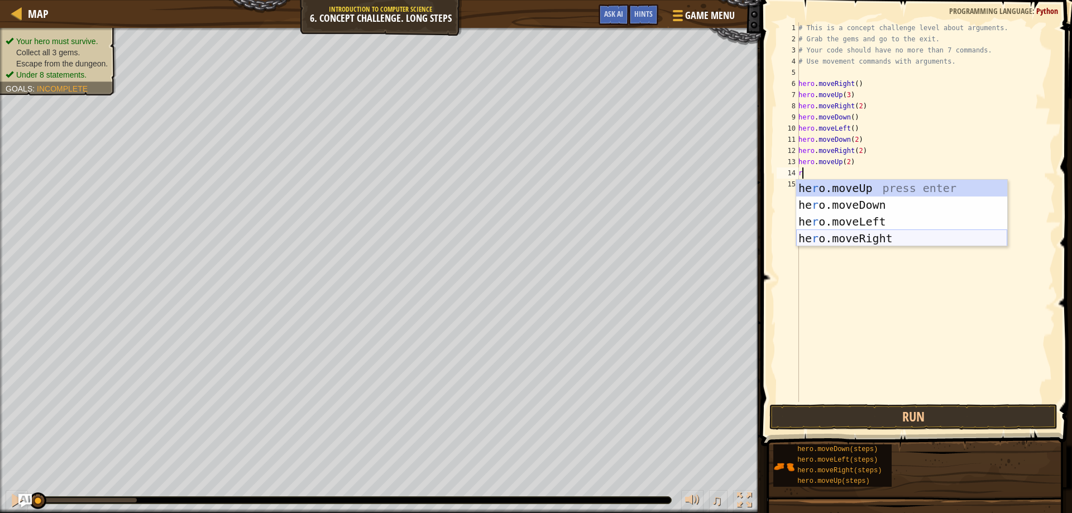
click at [863, 238] on div "he r o.moveUp press enter he r o.moveDown press enter he r o.moveLeft press ent…" at bounding box center [901, 230] width 211 height 100
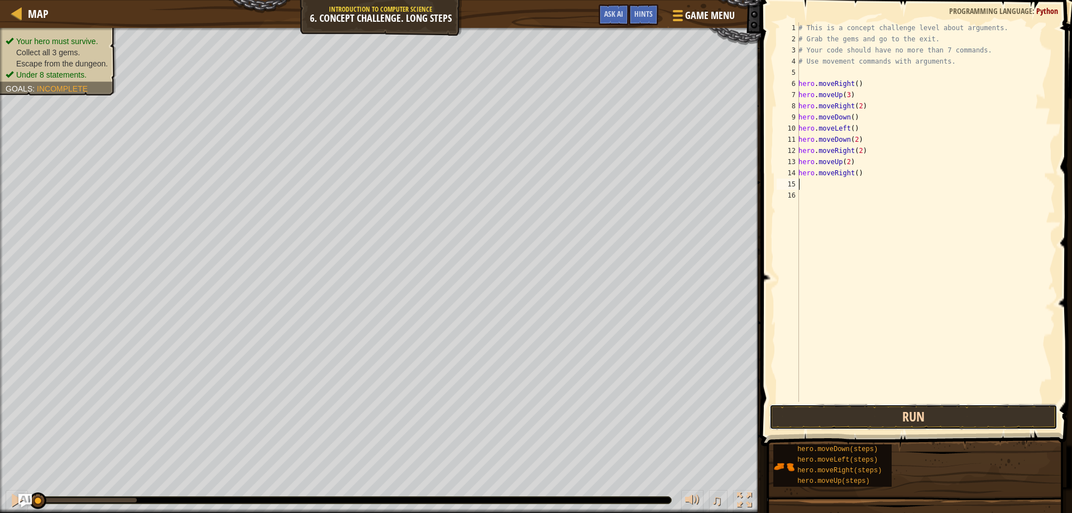
click at [865, 412] on button "Run" at bounding box center [913, 417] width 289 height 26
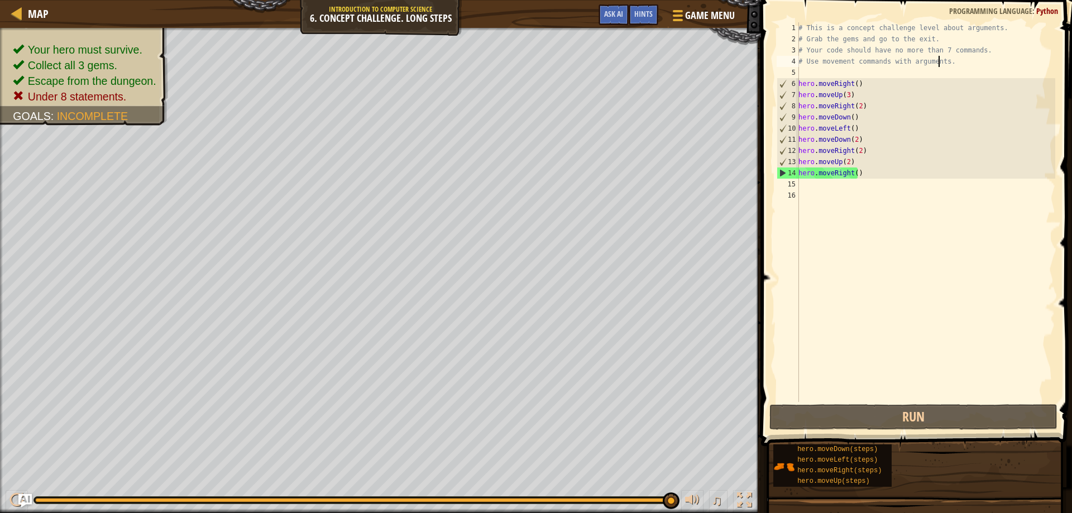
click at [938, 62] on div "# This is a concept challenge level about arguments. # Grab the gems and go to …" at bounding box center [925, 223] width 259 height 402
click at [944, 62] on div "# This is a concept challenge level about arguments. # Grab the gems and go to …" at bounding box center [925, 223] width 259 height 402
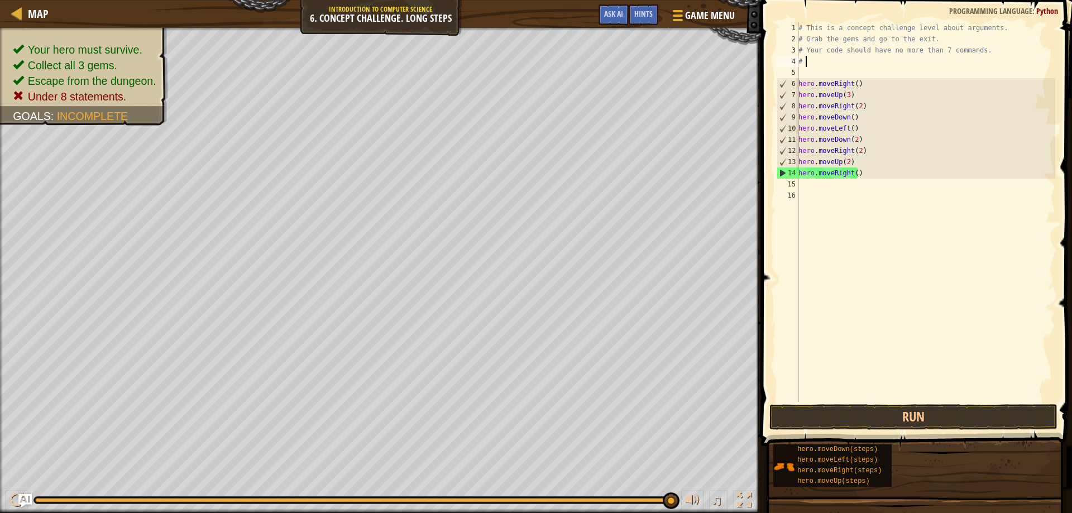
type textarea "#"
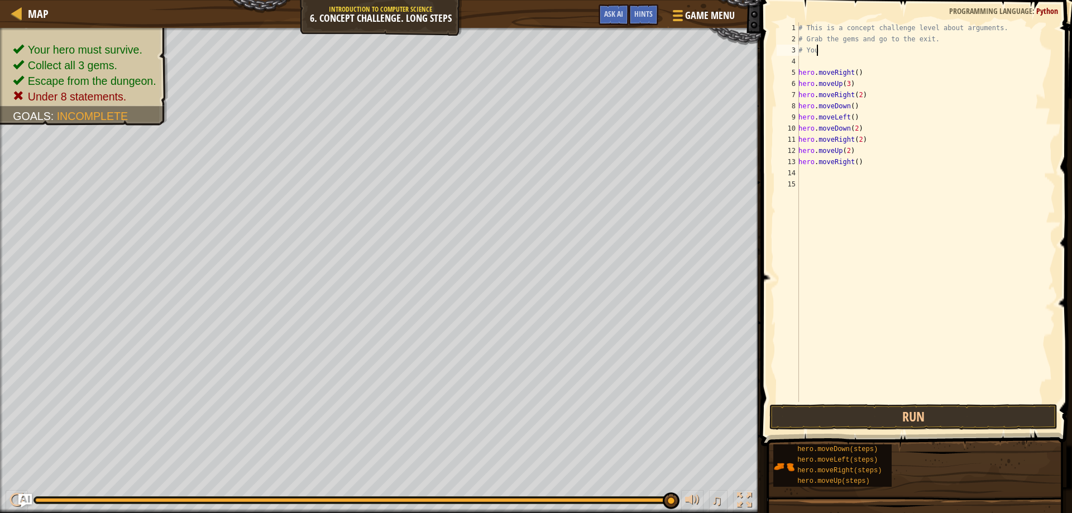
type textarea "#"
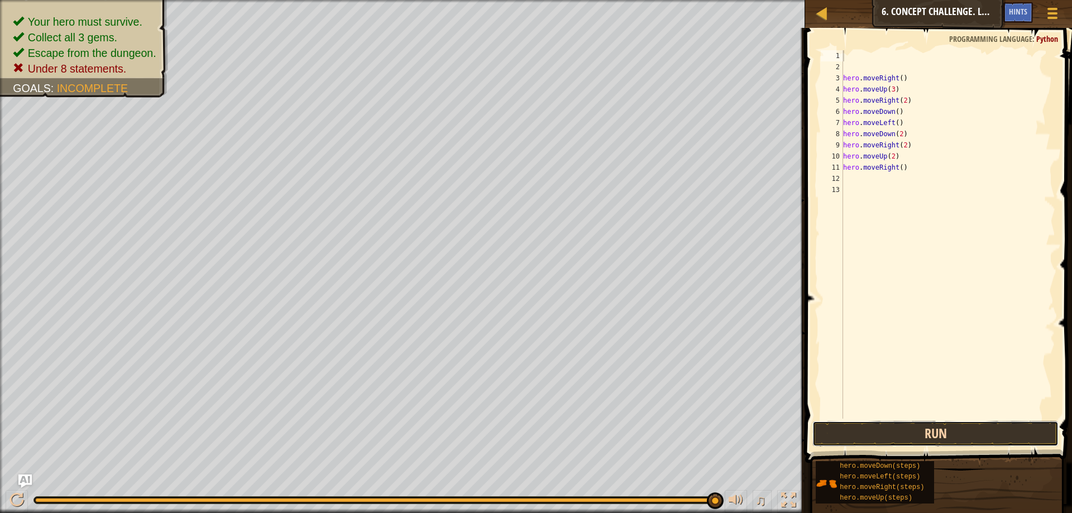
click at [889, 437] on button "Run" at bounding box center [935, 434] width 246 height 26
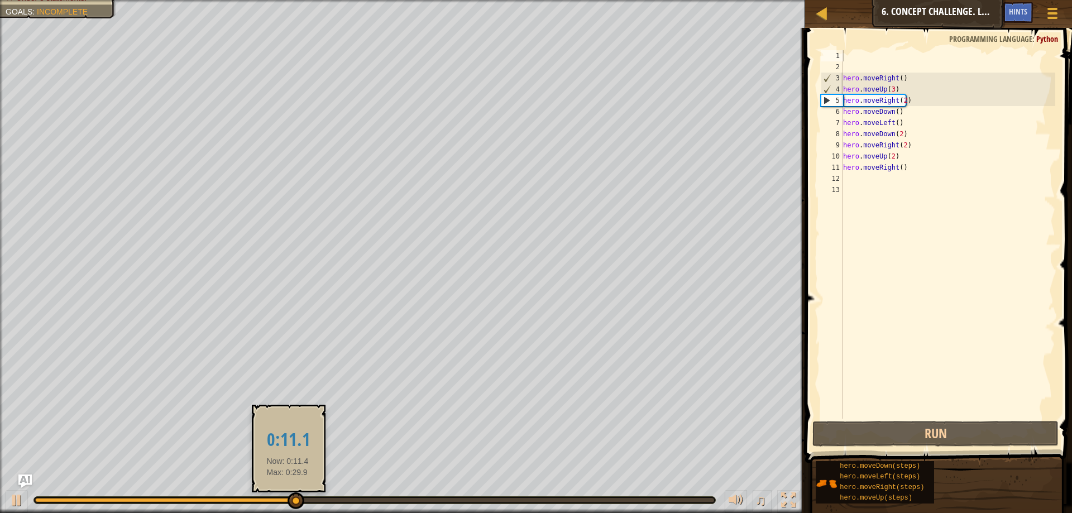
drag, startPoint x: 246, startPoint y: 497, endPoint x: 318, endPoint y: 503, distance: 72.8
click at [309, 502] on div at bounding box center [374, 500] width 681 height 7
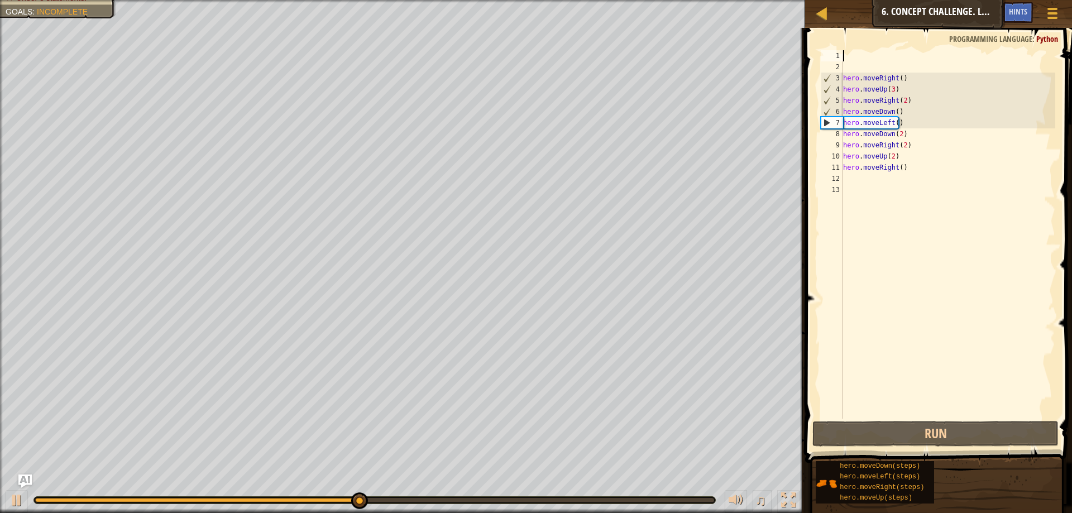
click at [493, 497] on div at bounding box center [374, 500] width 681 height 7
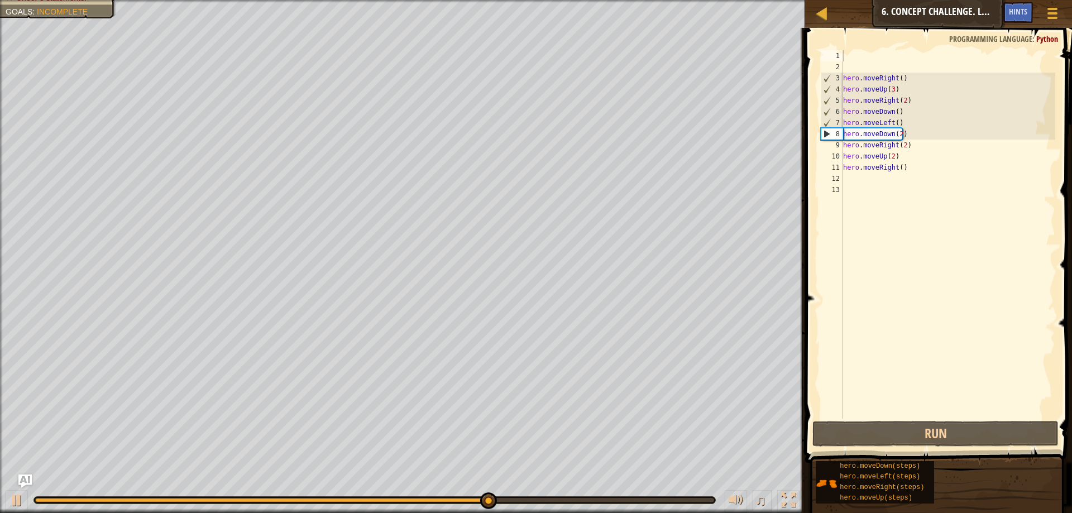
drag, startPoint x: 447, startPoint y: 497, endPoint x: 574, endPoint y: 492, distance: 127.4
click at [574, 492] on div "♫" at bounding box center [402, 497] width 805 height 33
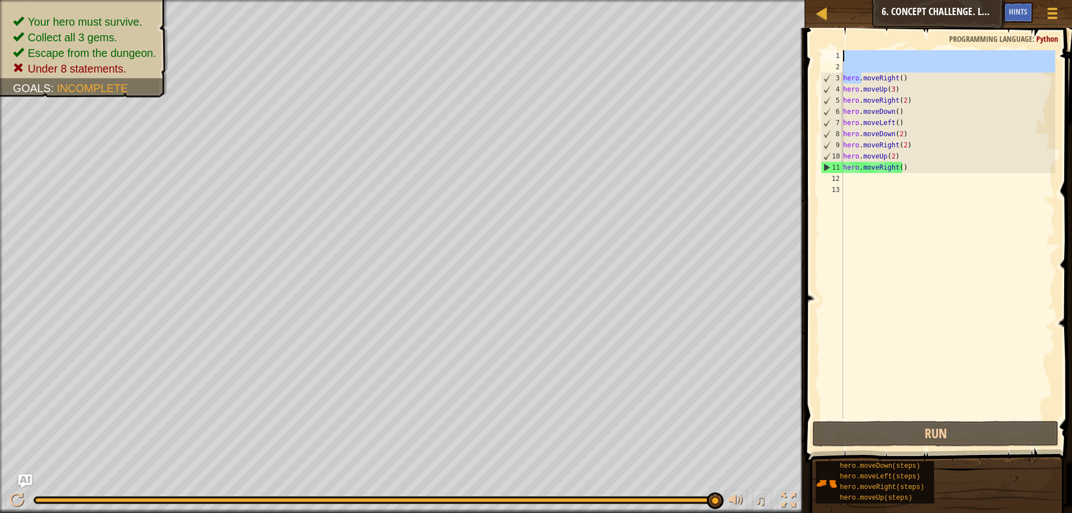
drag, startPoint x: 862, startPoint y: 80, endPoint x: 855, endPoint y: 50, distance: 31.0
click at [855, 50] on div "hero . moveRight ( ) hero . moveUp ( 3 ) hero . moveRight ( 2 ) hero . moveDown…" at bounding box center [948, 245] width 214 height 391
click at [856, 55] on div "hero . moveRight ( ) hero . moveUp ( 3 ) hero . moveRight ( 2 ) hero . moveDown…" at bounding box center [948, 234] width 214 height 368
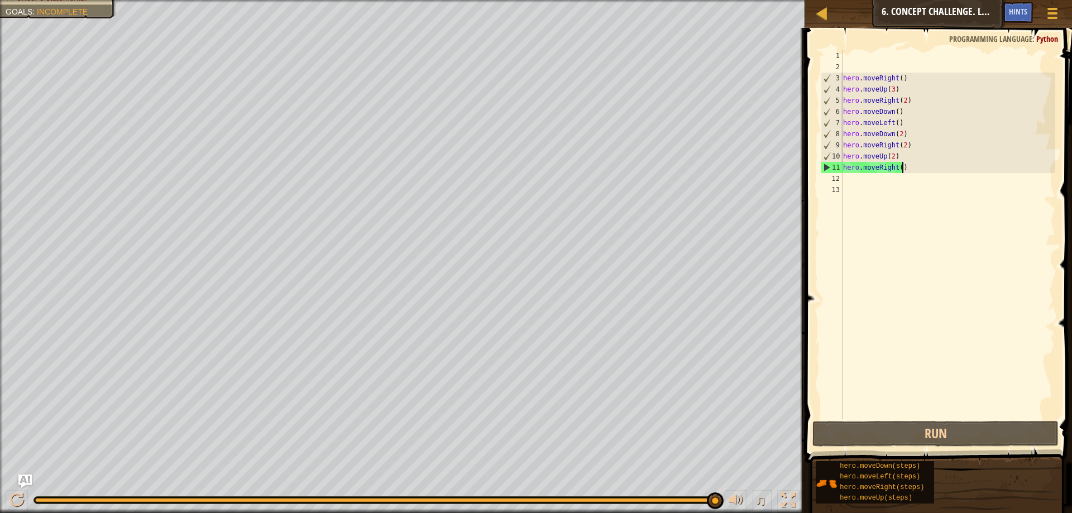
click at [905, 170] on div "hero . moveRight ( ) hero . moveUp ( 3 ) hero . moveRight ( 2 ) hero . moveDown…" at bounding box center [948, 245] width 214 height 391
type textarea "hero.moveRight()"
click at [825, 8] on div at bounding box center [821, 13] width 14 height 14
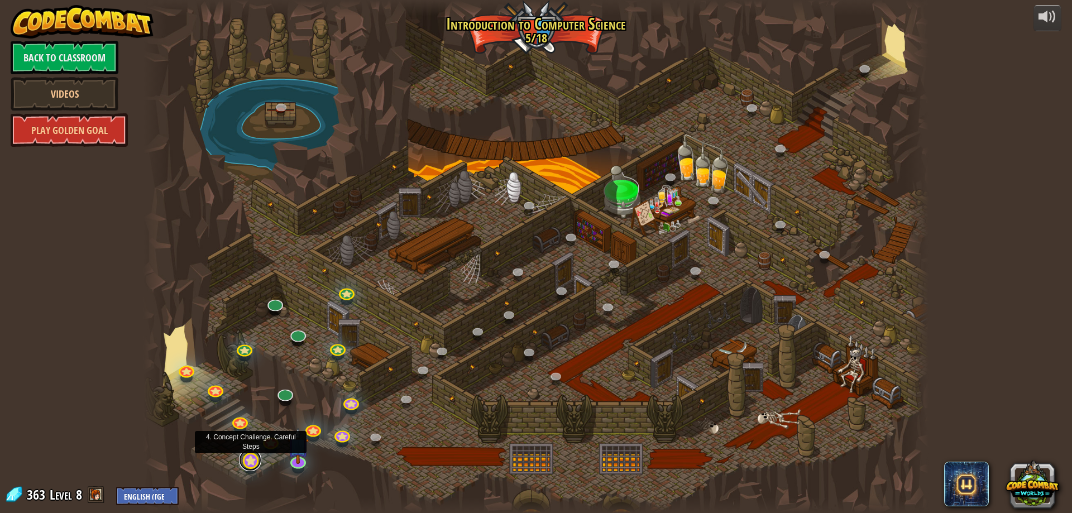
click at [249, 459] on link at bounding box center [250, 460] width 22 height 22
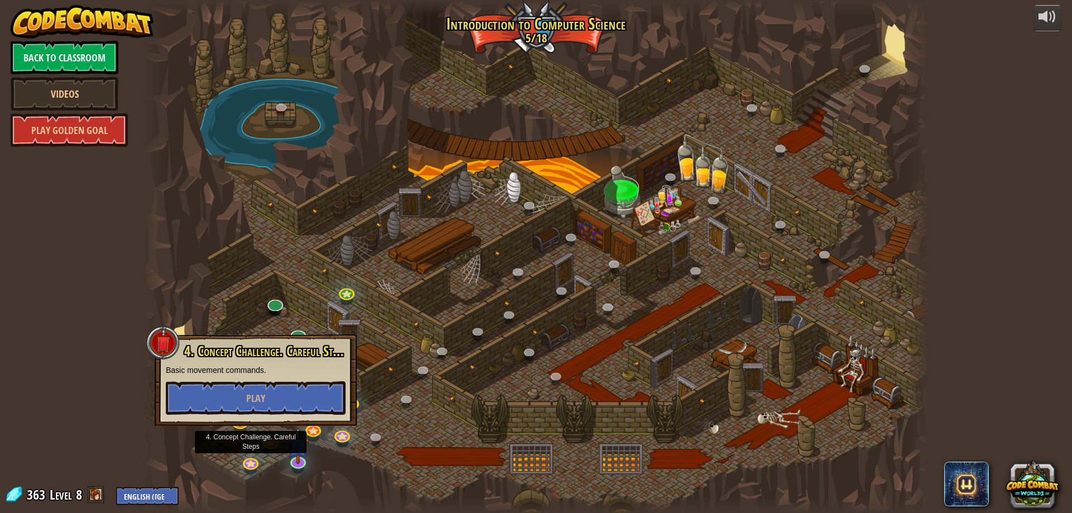
click at [382, 258] on div at bounding box center [535, 256] width 785 height 513
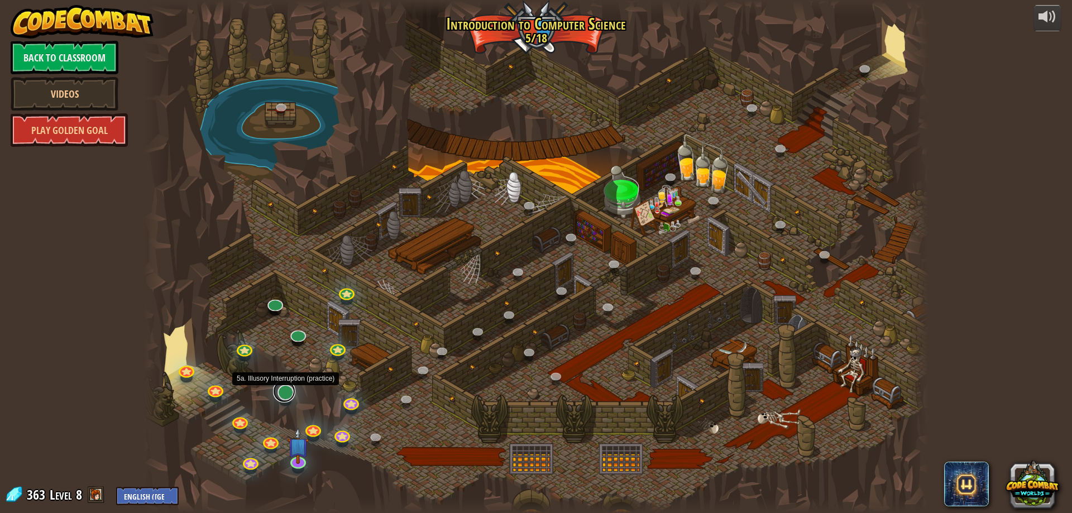
click at [285, 393] on link at bounding box center [284, 391] width 22 height 22
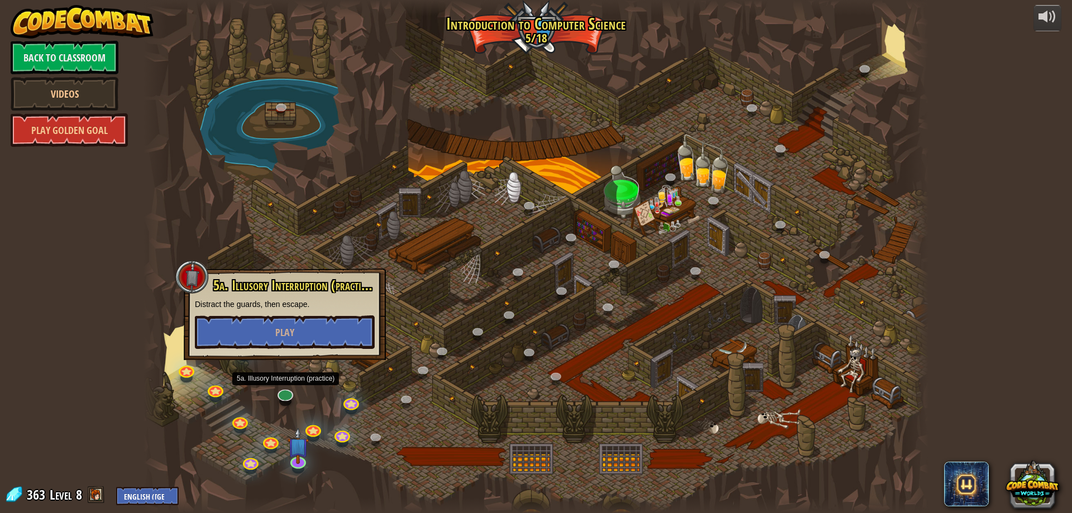
click at [423, 292] on div at bounding box center [535, 256] width 785 height 513
